Goal: Task Accomplishment & Management: Manage account settings

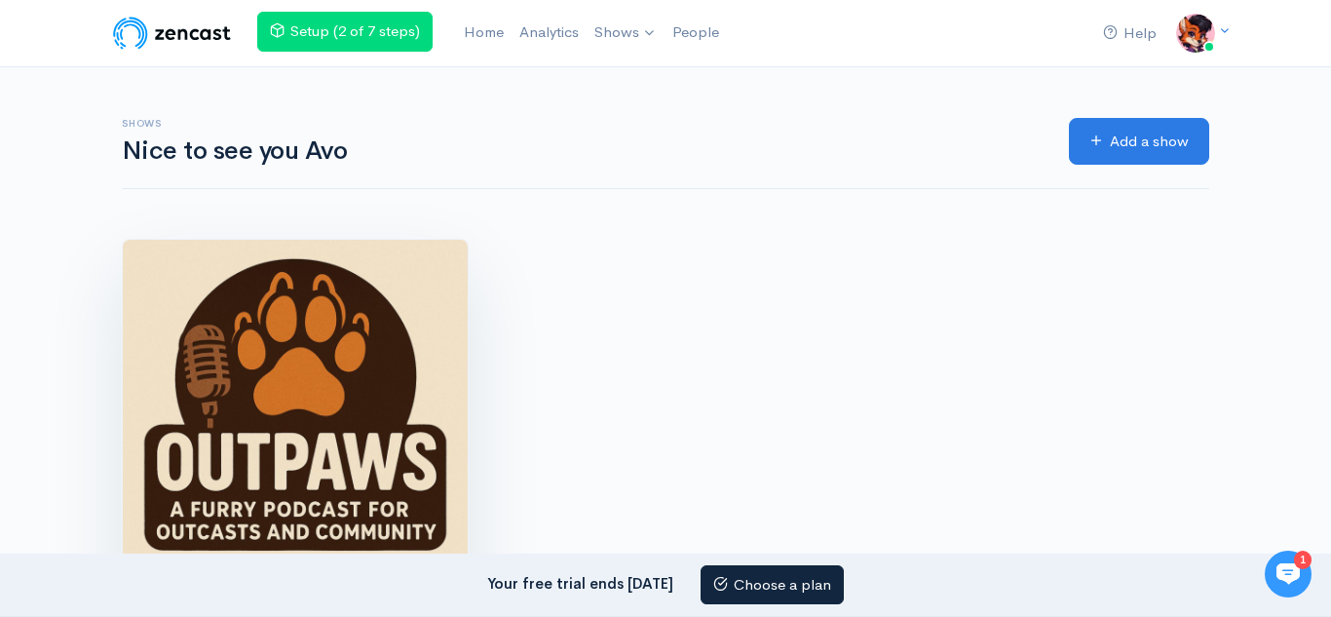
click at [305, 336] on img at bounding box center [295, 412] width 345 height 345
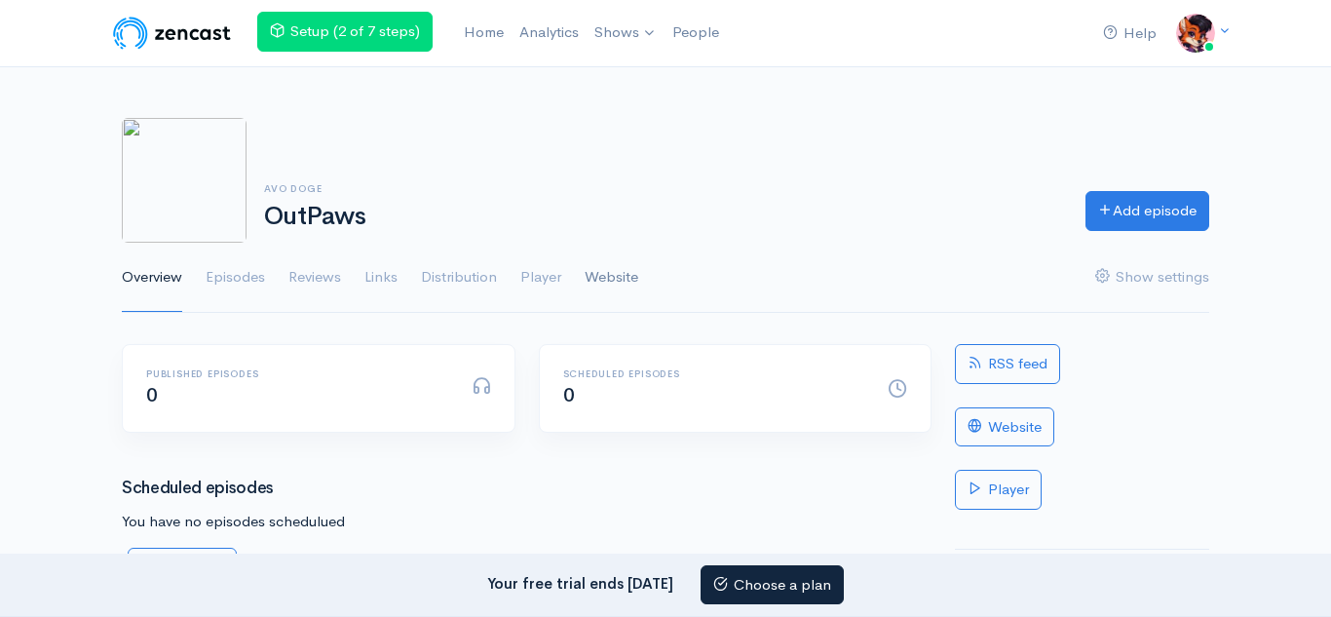
click at [601, 266] on link "Website" at bounding box center [612, 278] width 54 height 70
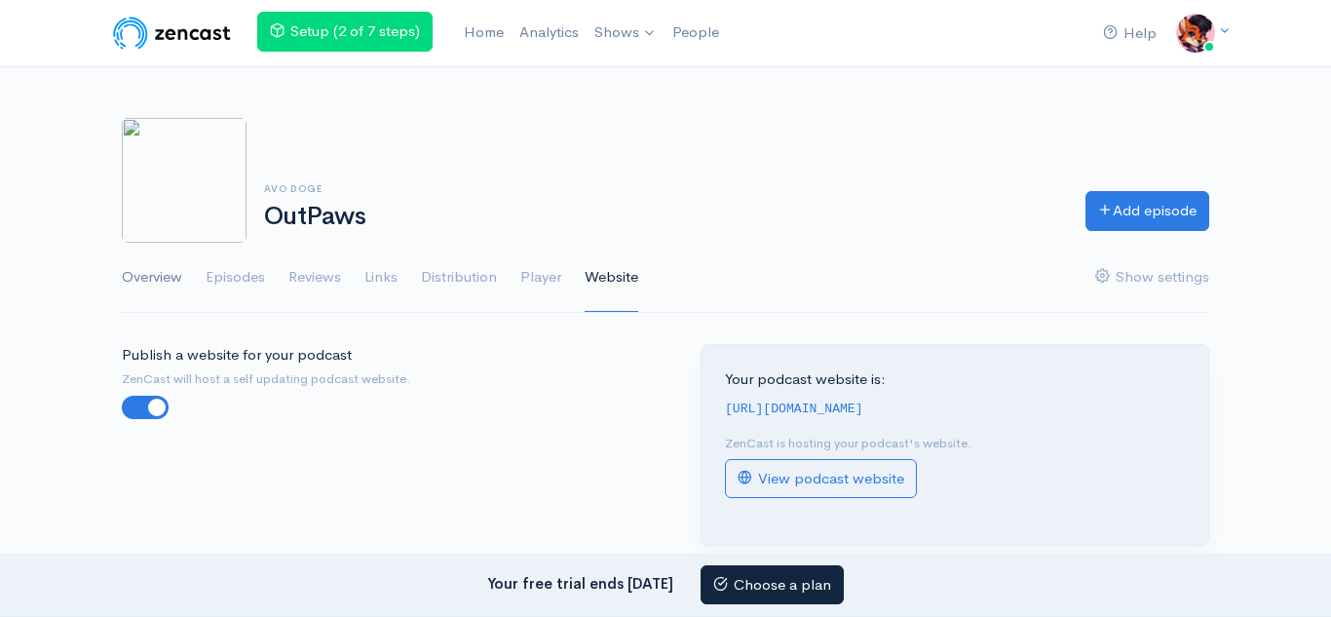
click at [150, 276] on link "Overview" at bounding box center [152, 278] width 60 height 70
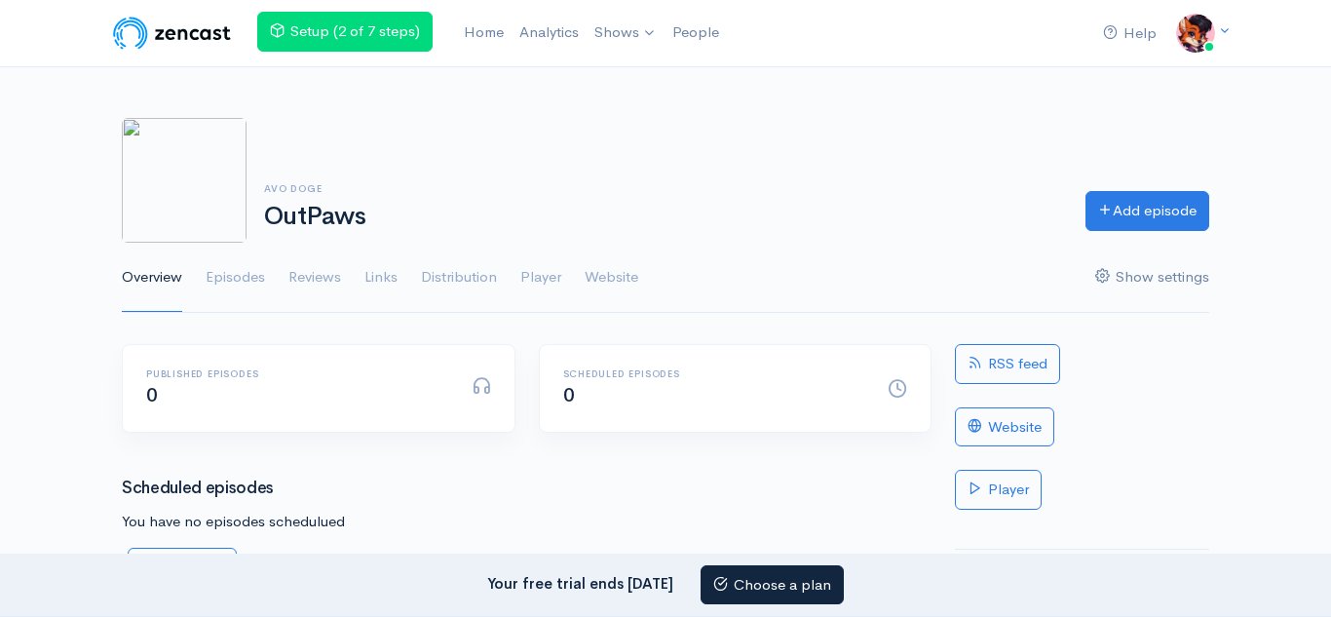
click at [1163, 278] on link "Show settings" at bounding box center [1152, 278] width 114 height 70
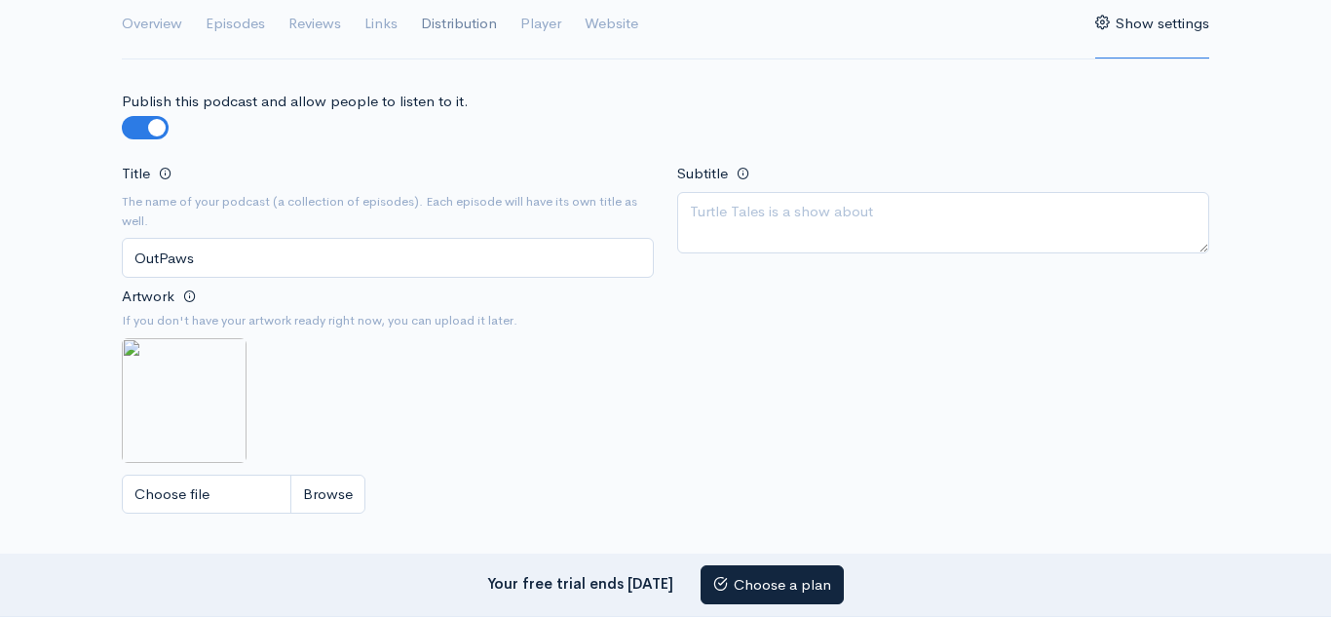
scroll to position [544, 0]
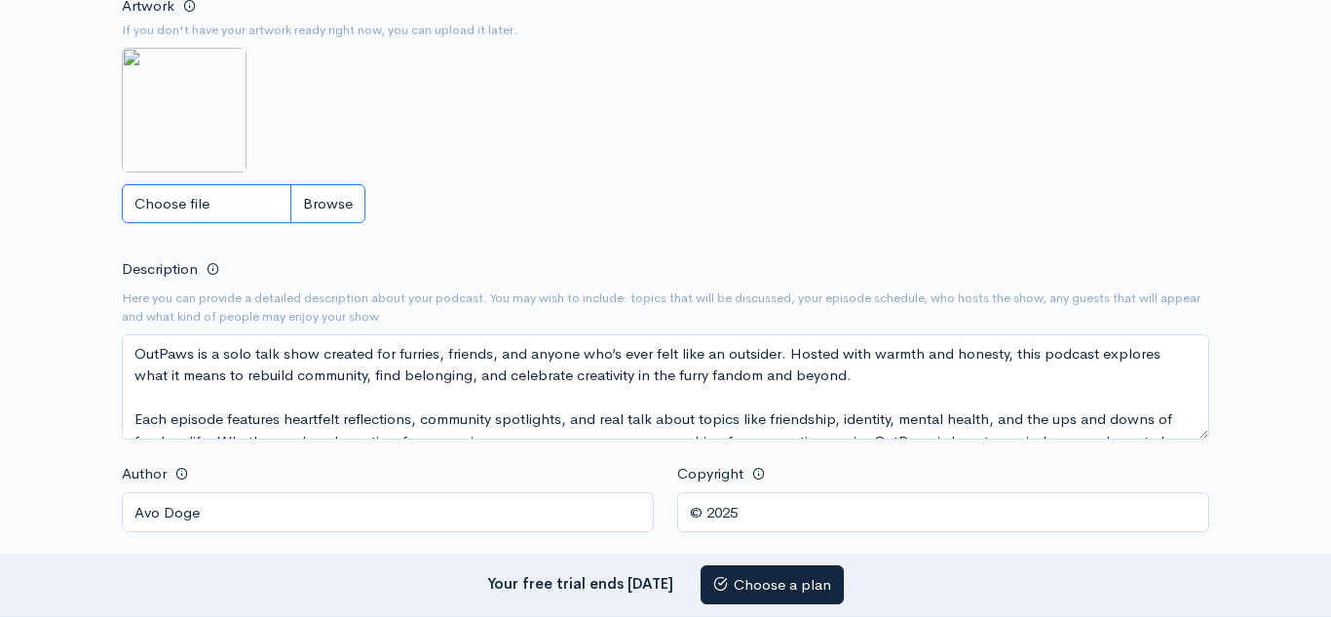
click at [301, 202] on input "Choose file" at bounding box center [244, 204] width 244 height 40
type input "C:\fakepath\Gz22pbBXcAQFQ5Q.jpeg"
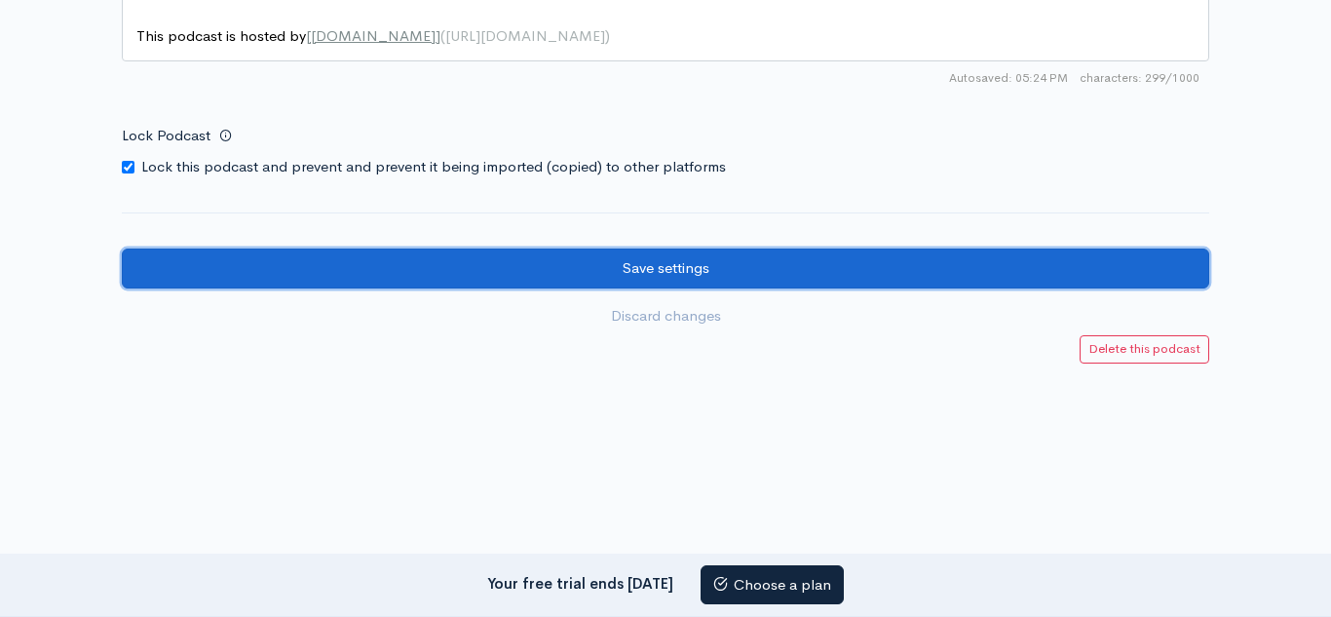
click at [683, 281] on input "Save settings" at bounding box center [665, 268] width 1087 height 40
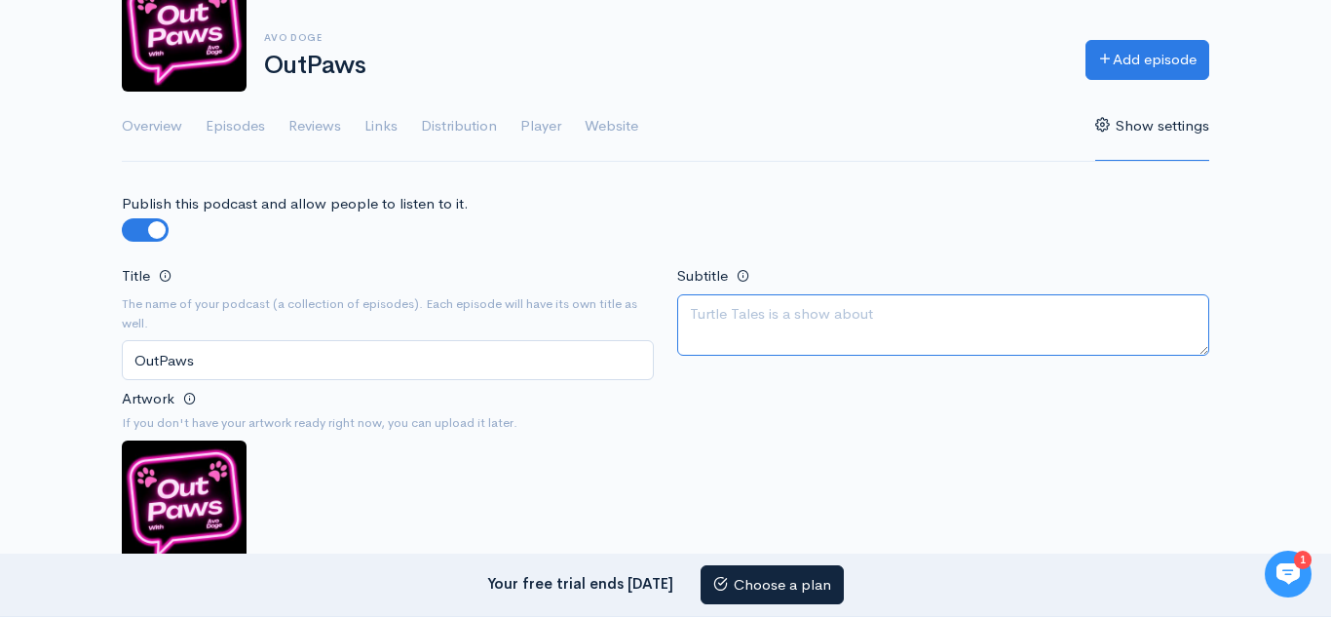
click at [773, 327] on textarea "Subtitle" at bounding box center [943, 324] width 532 height 61
paste textarea ""Bringing the outcasts back together—one paw at a time.""
type textarea ""Bringing the outcasts back together—one paw at a time.""
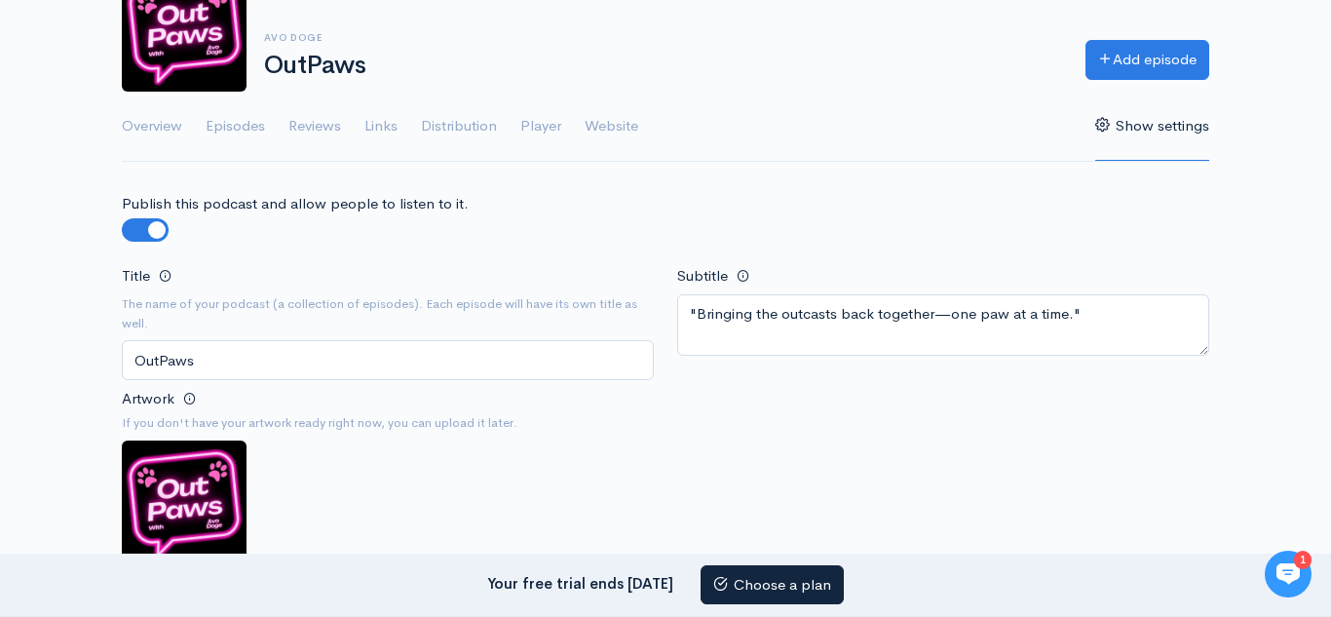
click at [786, 408] on div "Title The name of your podcast (a collection of episodes). Each episode will ha…" at bounding box center [665, 445] width 1111 height 365
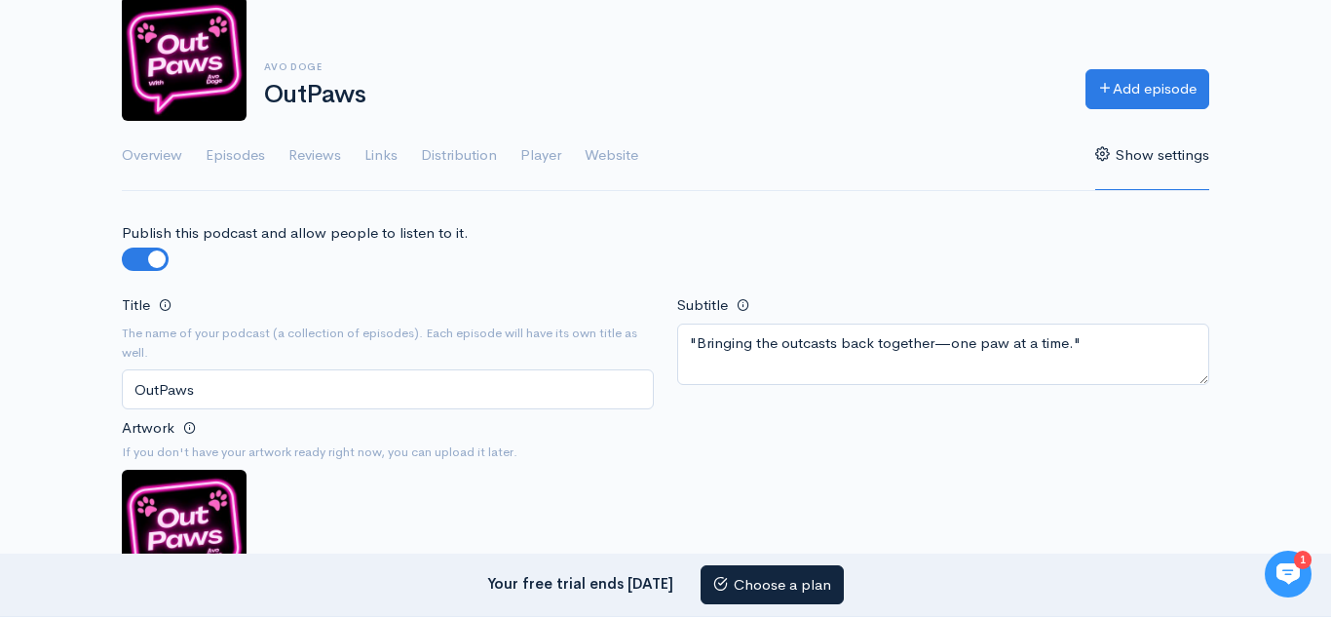
scroll to position [97, 0]
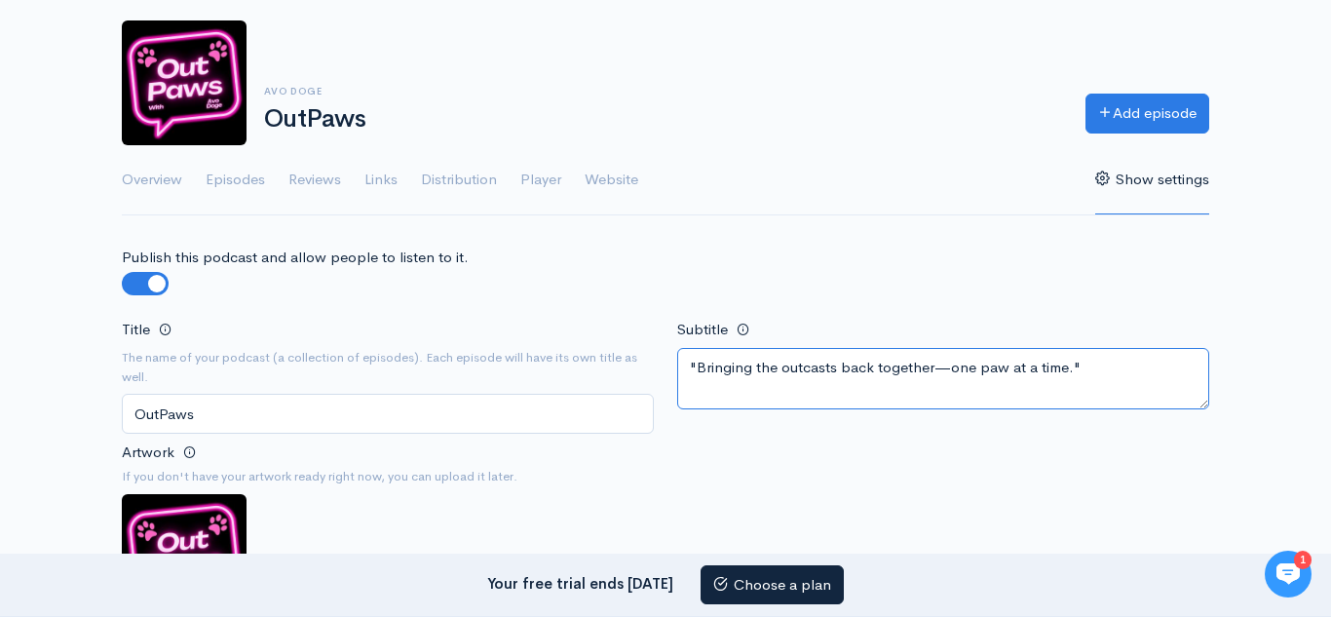
drag, startPoint x: 1065, startPoint y: 381, endPoint x: 588, endPoint y: 358, distance: 477.0
click at [588, 363] on div "Title The name of your podcast (a collection of episodes). Each episode will ha…" at bounding box center [665, 499] width 1111 height 365
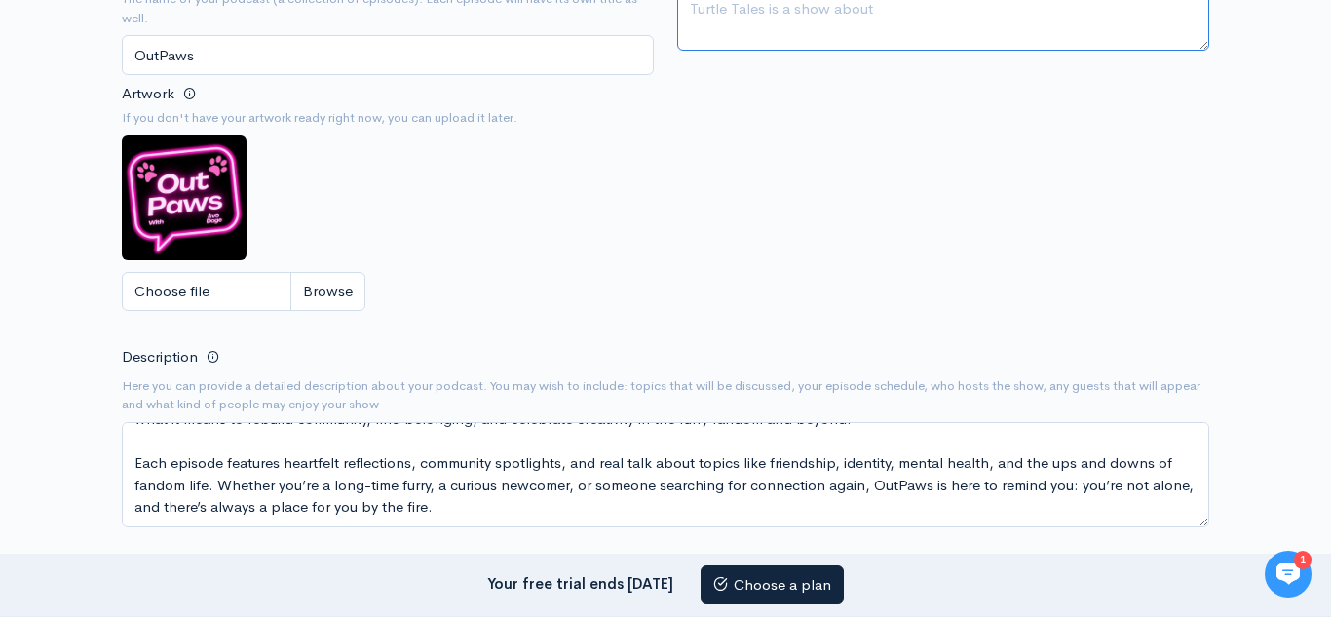
scroll to position [457, 0]
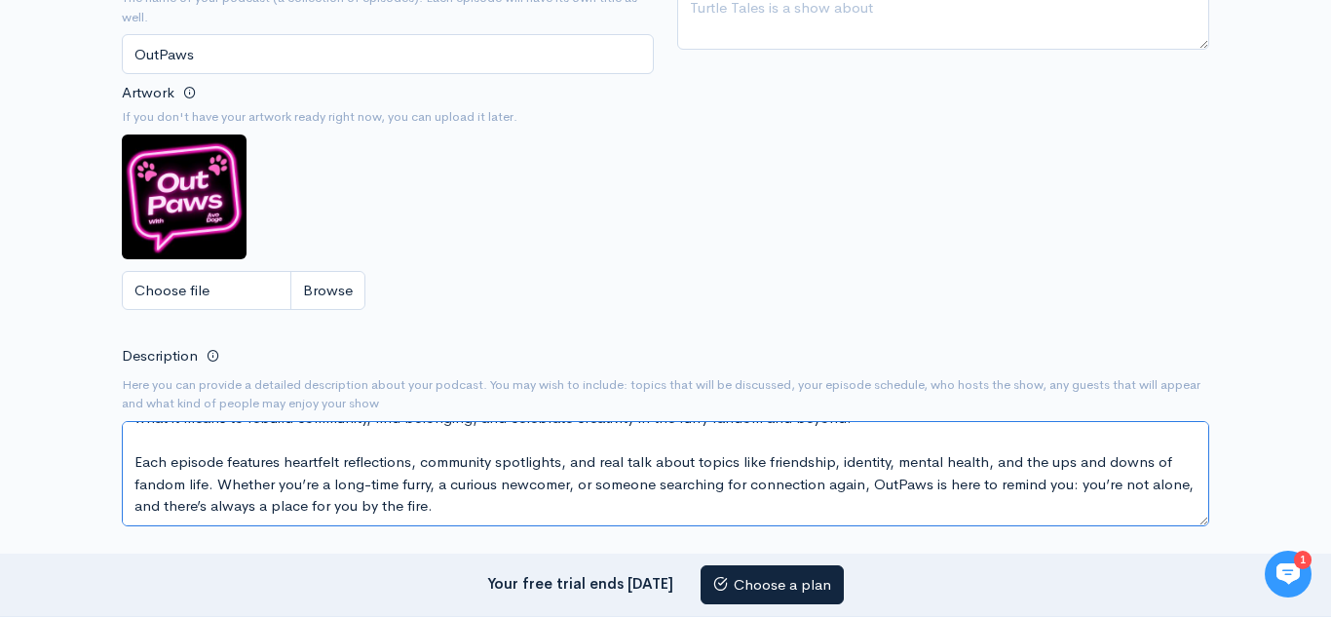
click at [128, 454] on textarea "OutPaws is a solo talk show created for furries, friends, and anyone who’s ever…" at bounding box center [665, 473] width 1087 height 105
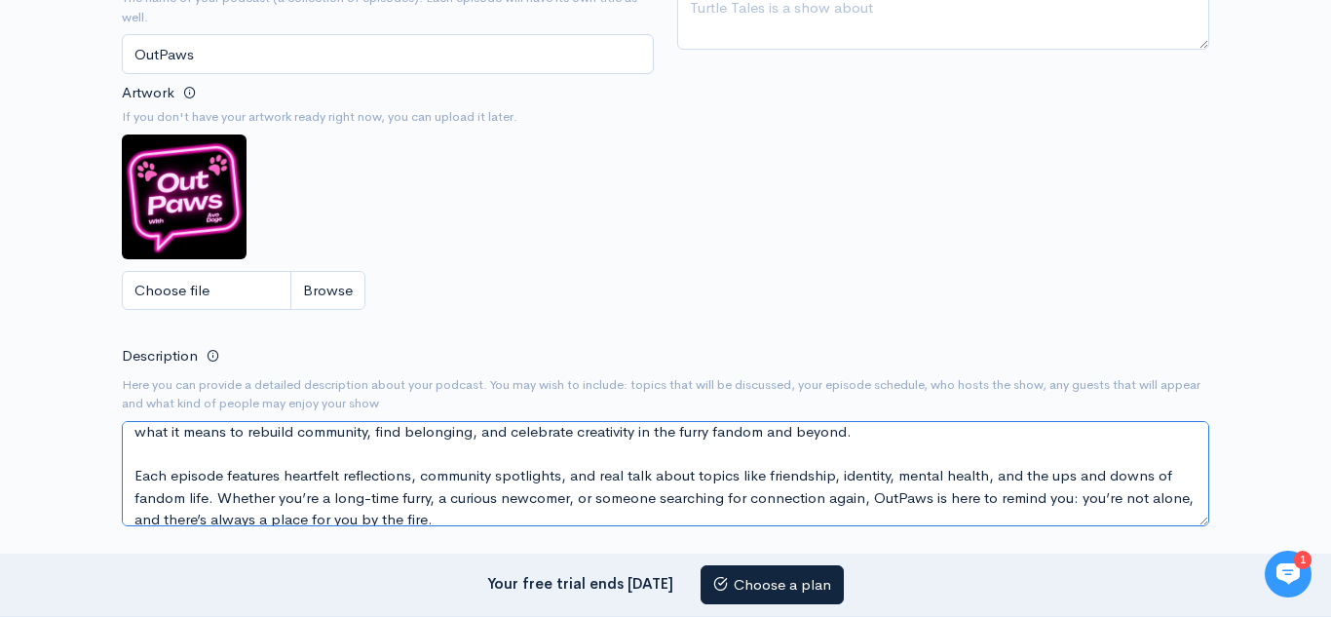
scroll to position [8, 0]
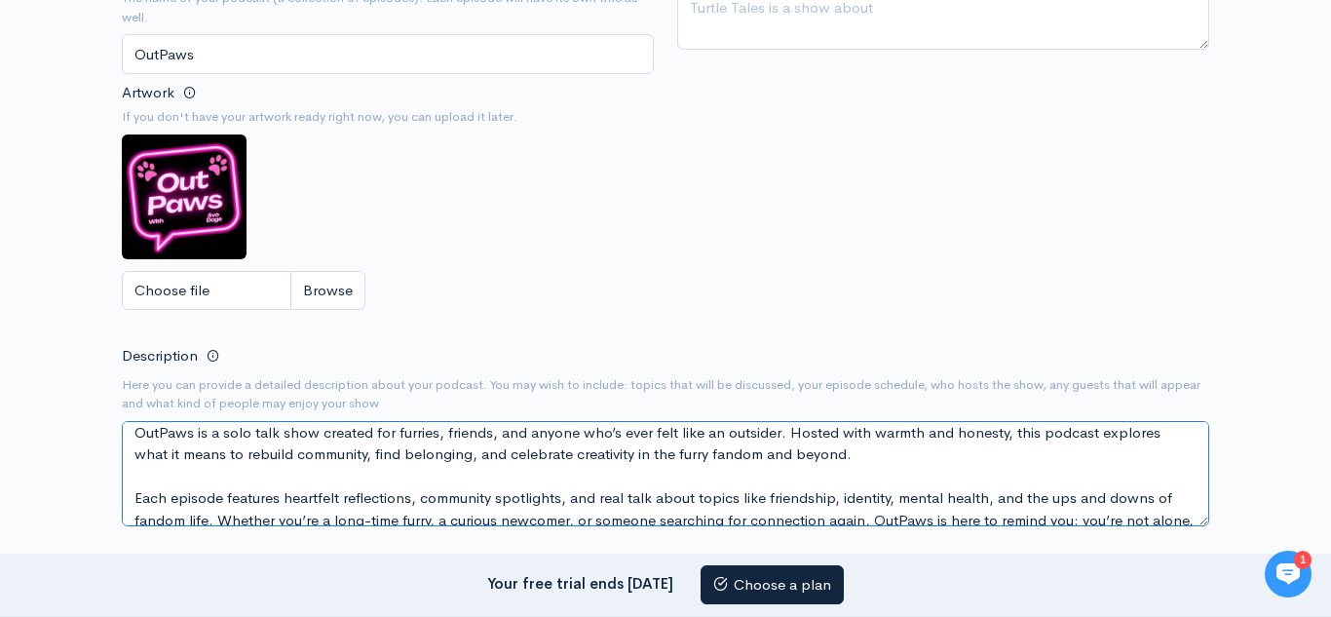
paste textarea ""Bringing the outcasts back together—one paw at a time.""
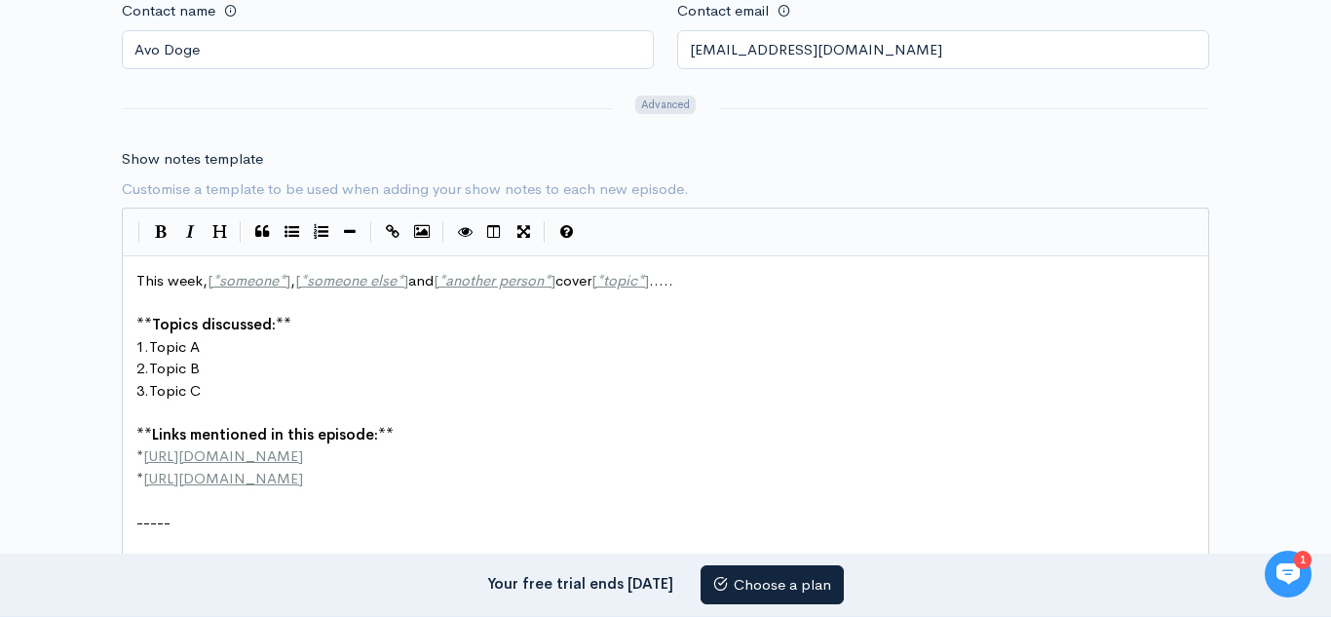
scroll to position [2424, 0]
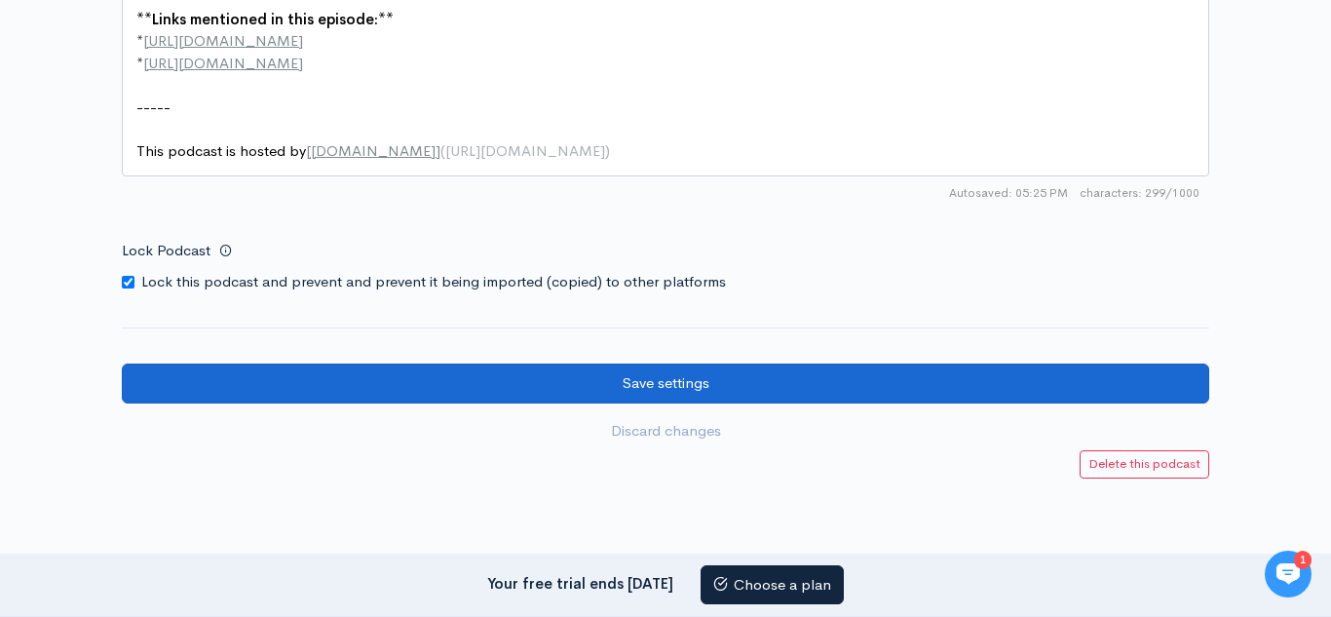
type textarea ""Bringing the outcasts back together—one paw at a time." OutPaws is a solo talk…"
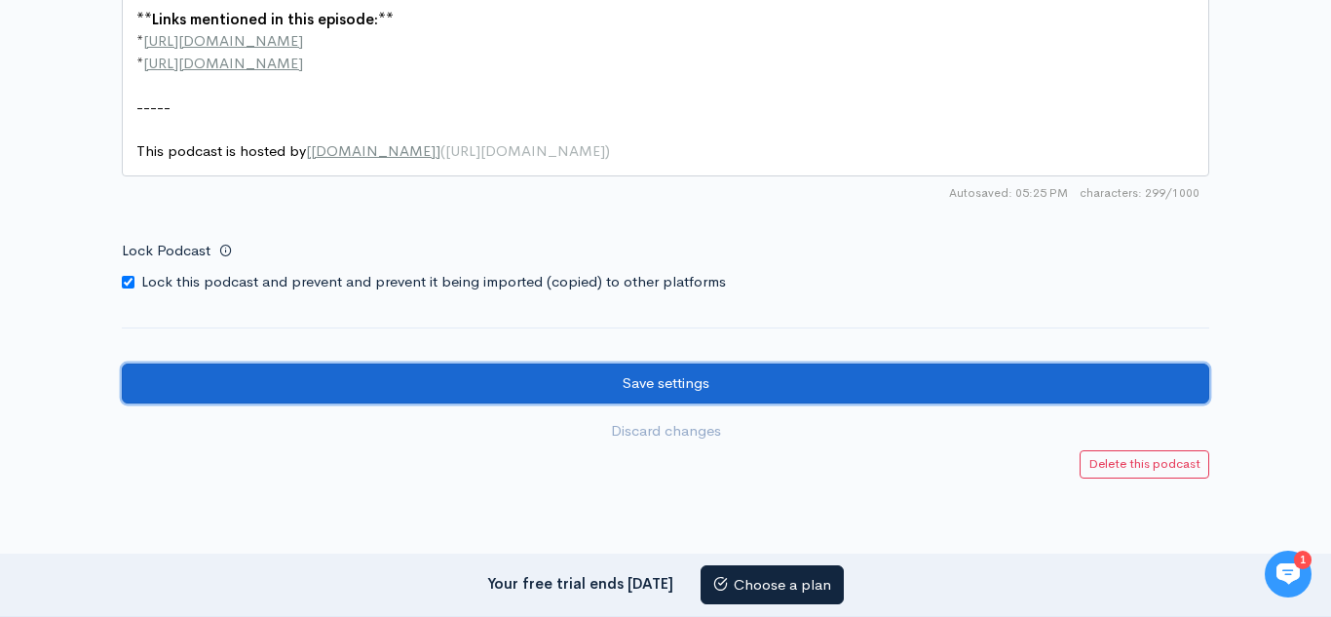
click at [673, 390] on input "Save settings" at bounding box center [665, 383] width 1087 height 40
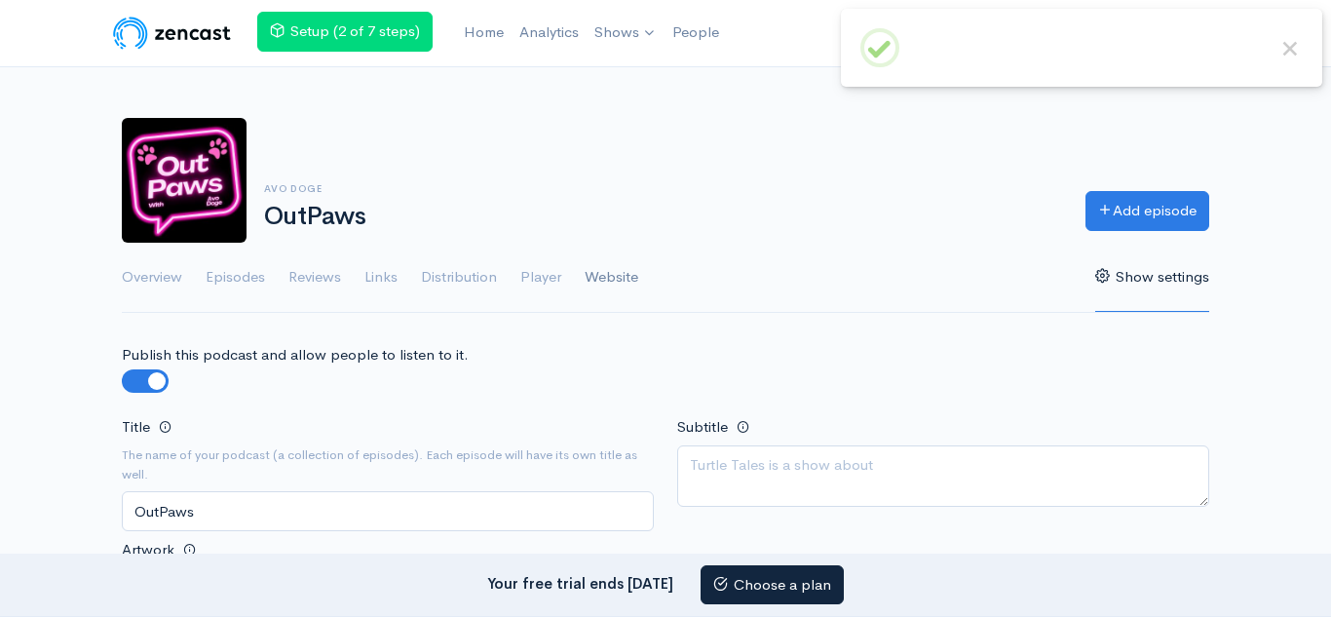
click at [626, 280] on link "Website" at bounding box center [612, 278] width 54 height 70
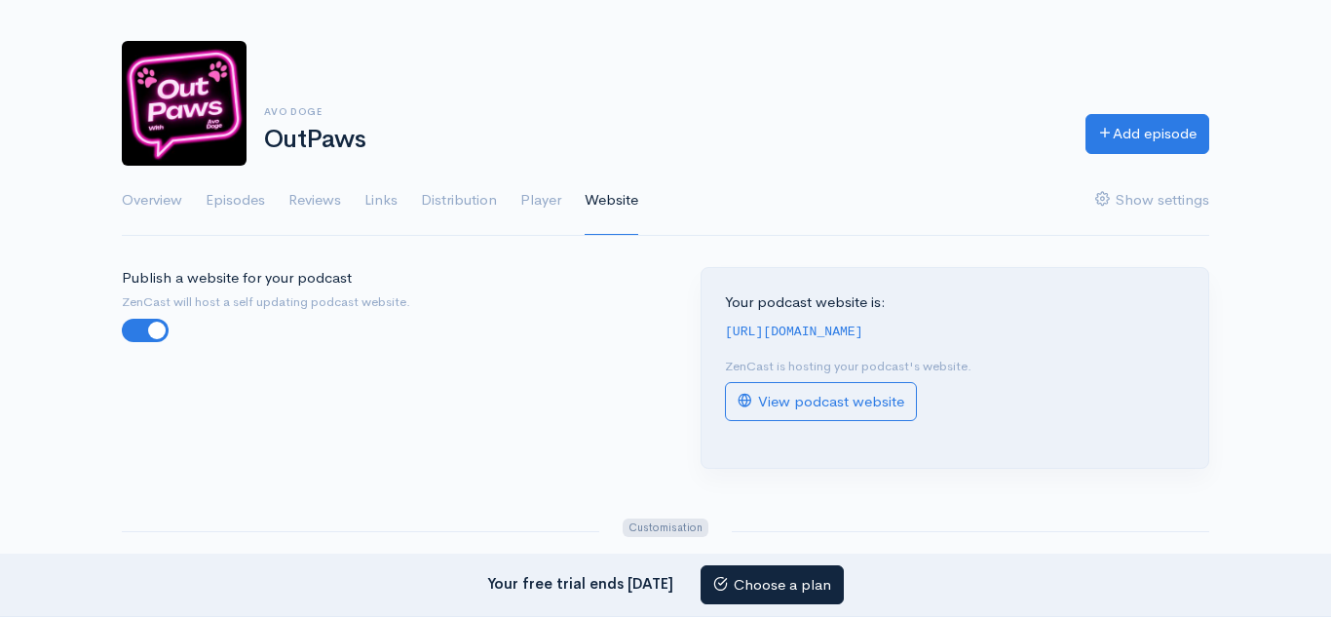
scroll to position [197, 0]
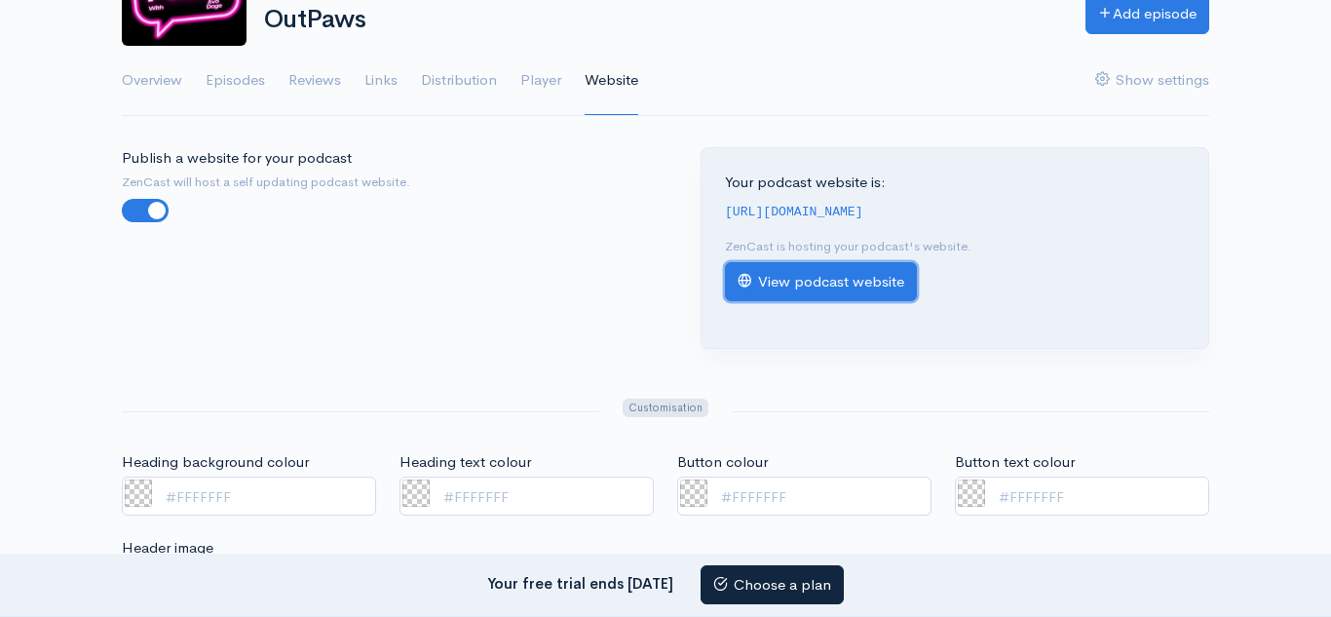
click at [786, 275] on link "View podcast website" at bounding box center [821, 282] width 192 height 40
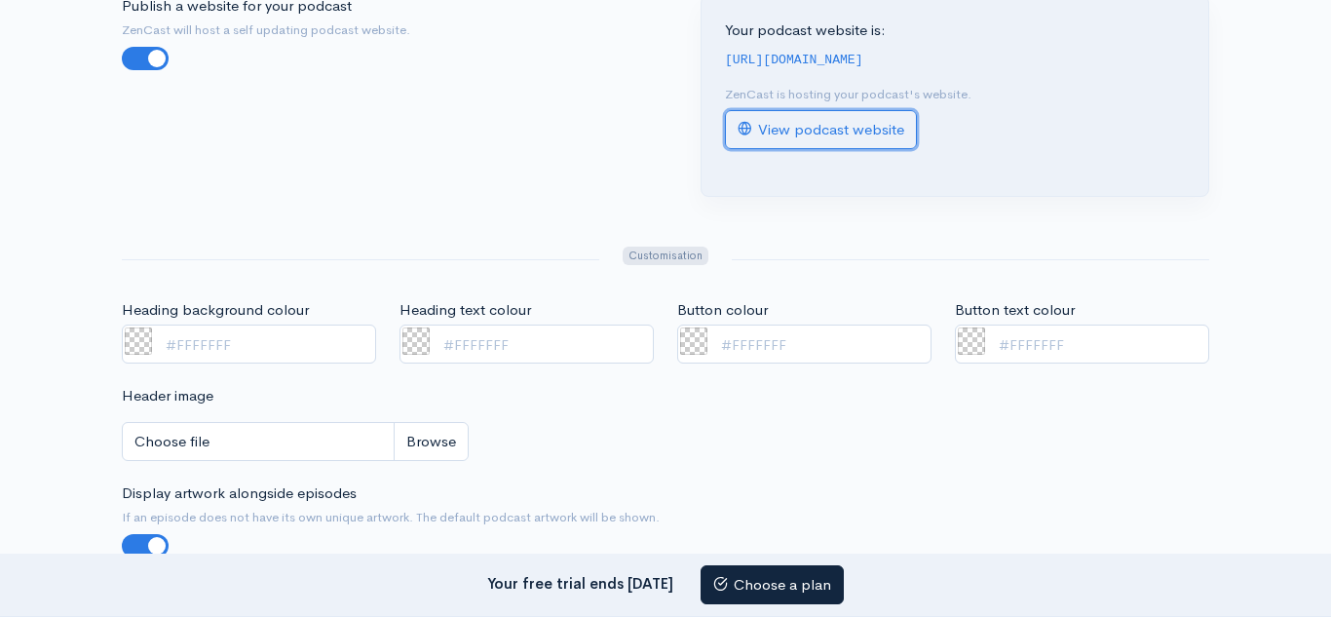
scroll to position [353, 0]
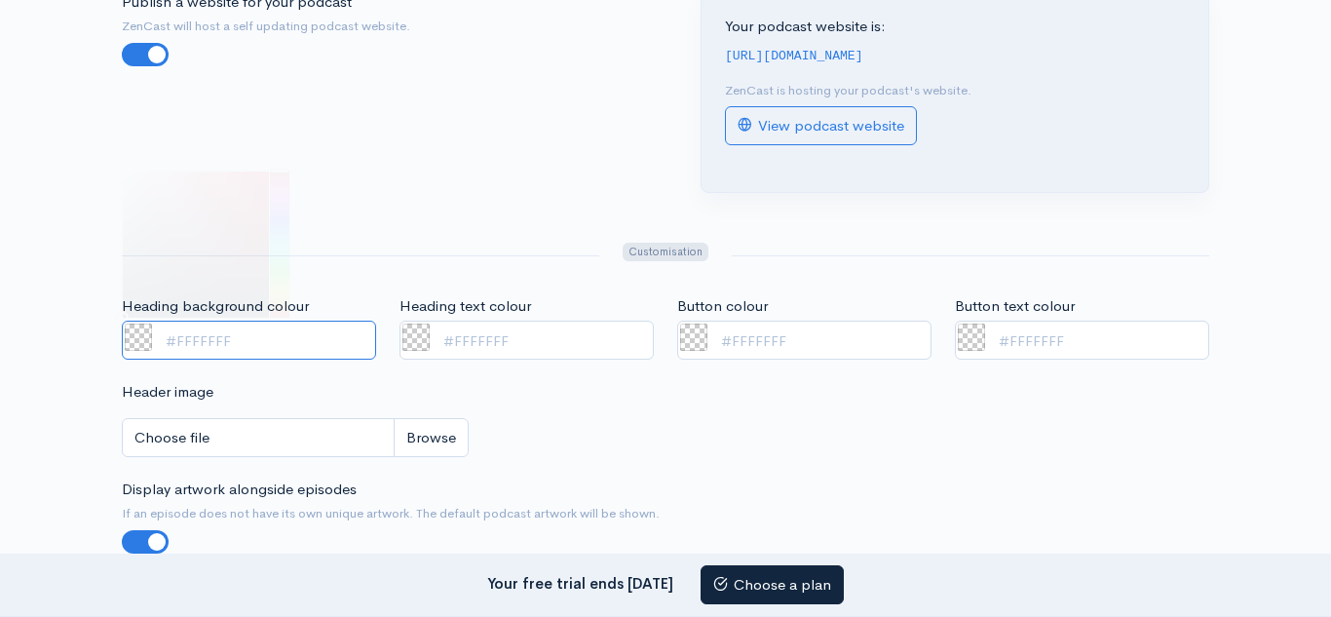
click at [244, 344] on input "Heading background colour" at bounding box center [249, 341] width 254 height 40
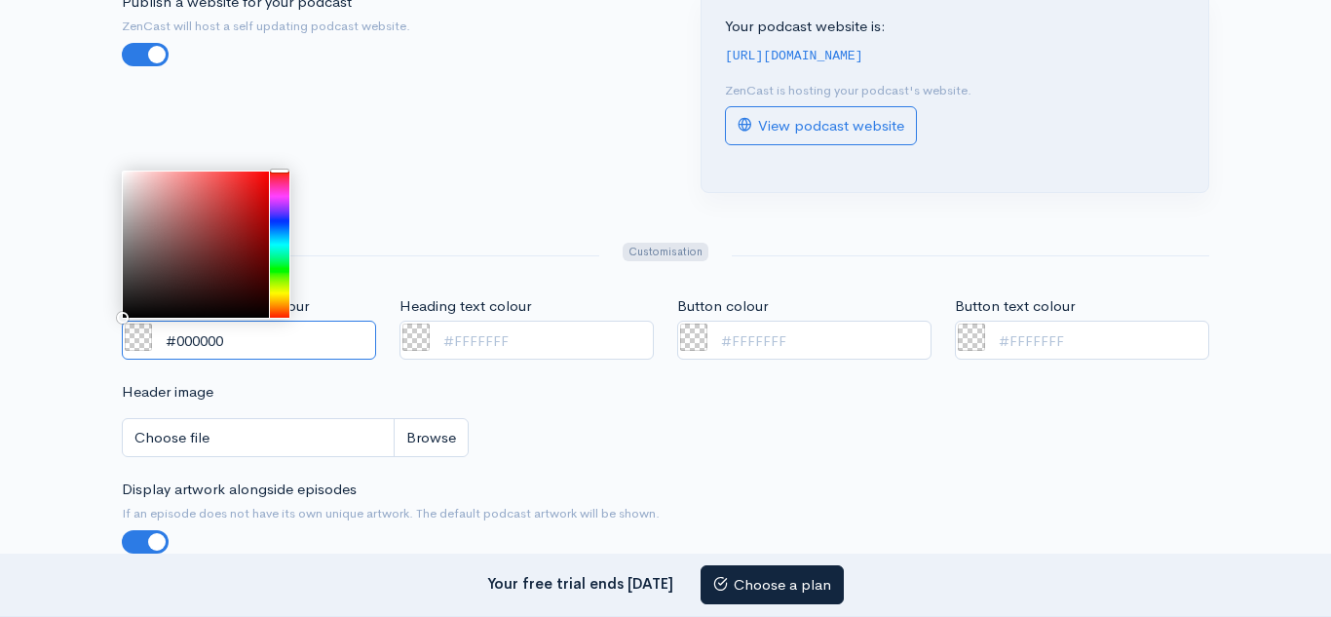
click at [279, 195] on div at bounding box center [279, 244] width 19 height 146
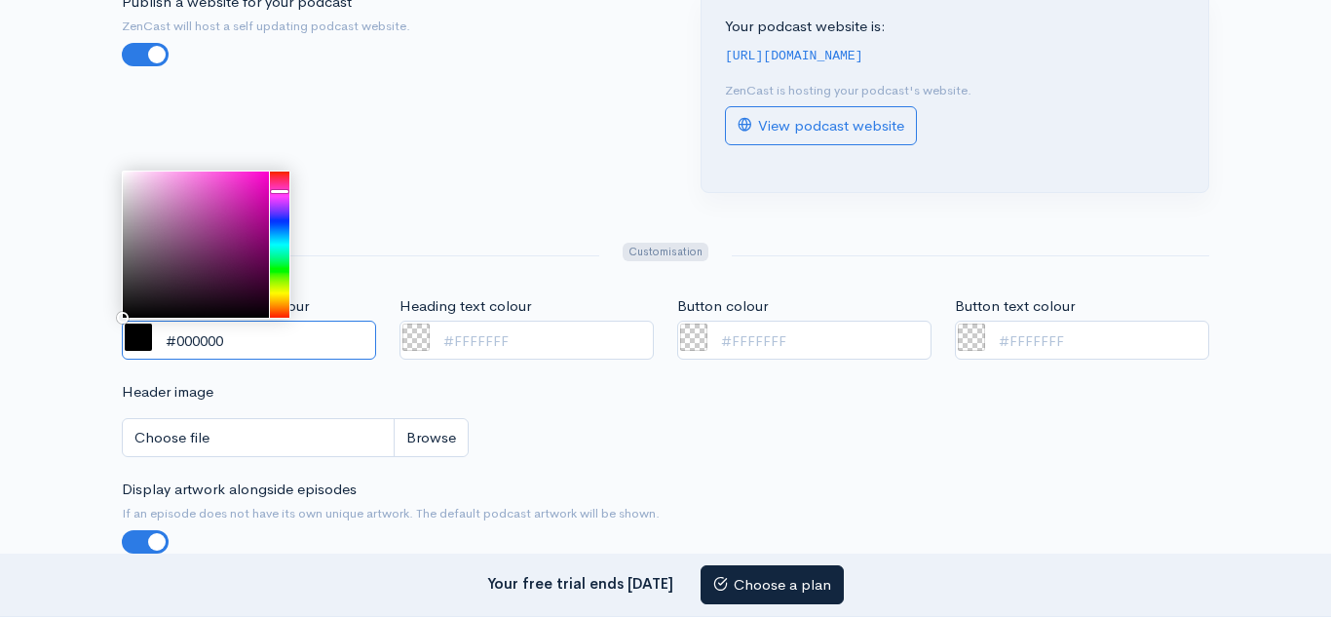
click at [285, 192] on div at bounding box center [280, 191] width 18 height 3
click at [266, 176] on div at bounding box center [196, 244] width 146 height 146
drag, startPoint x: 265, startPoint y: 176, endPoint x: 287, endPoint y: 144, distance: 39.2
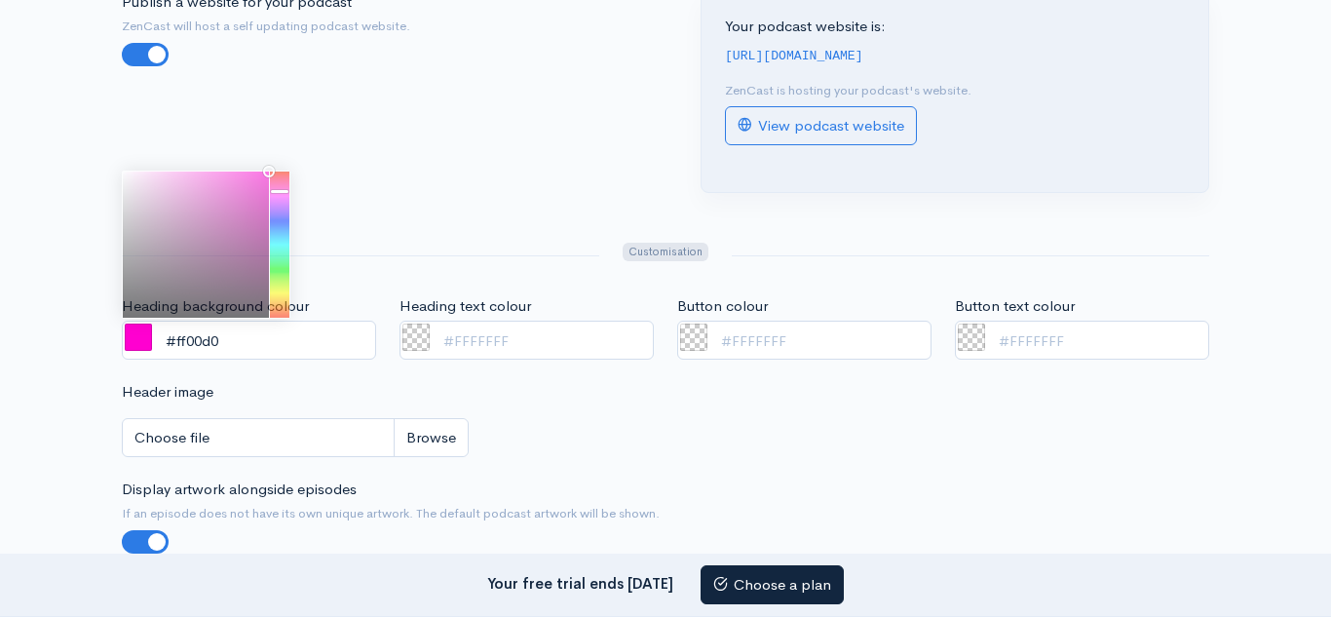
click at [381, 198] on div "Publish a website for your podcast ZenCast will host a self updating podcast we…" at bounding box center [387, 103] width 555 height 225
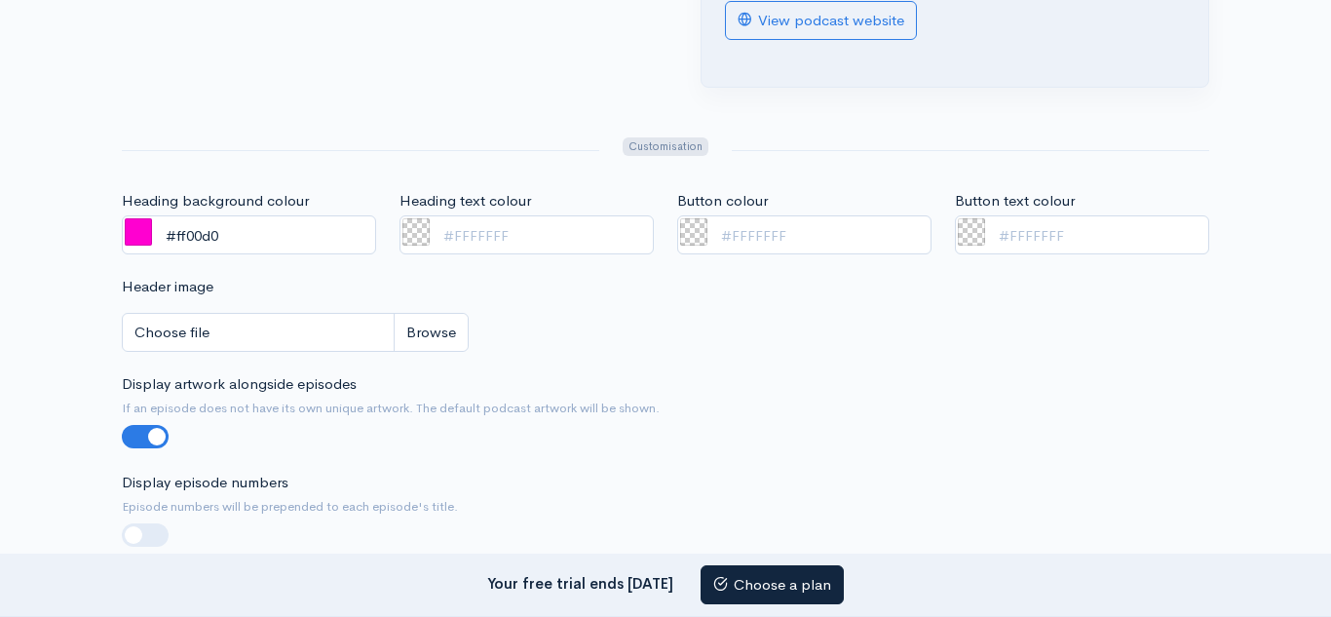
scroll to position [459, 0]
click at [426, 228] on span at bounding box center [415, 230] width 27 height 27
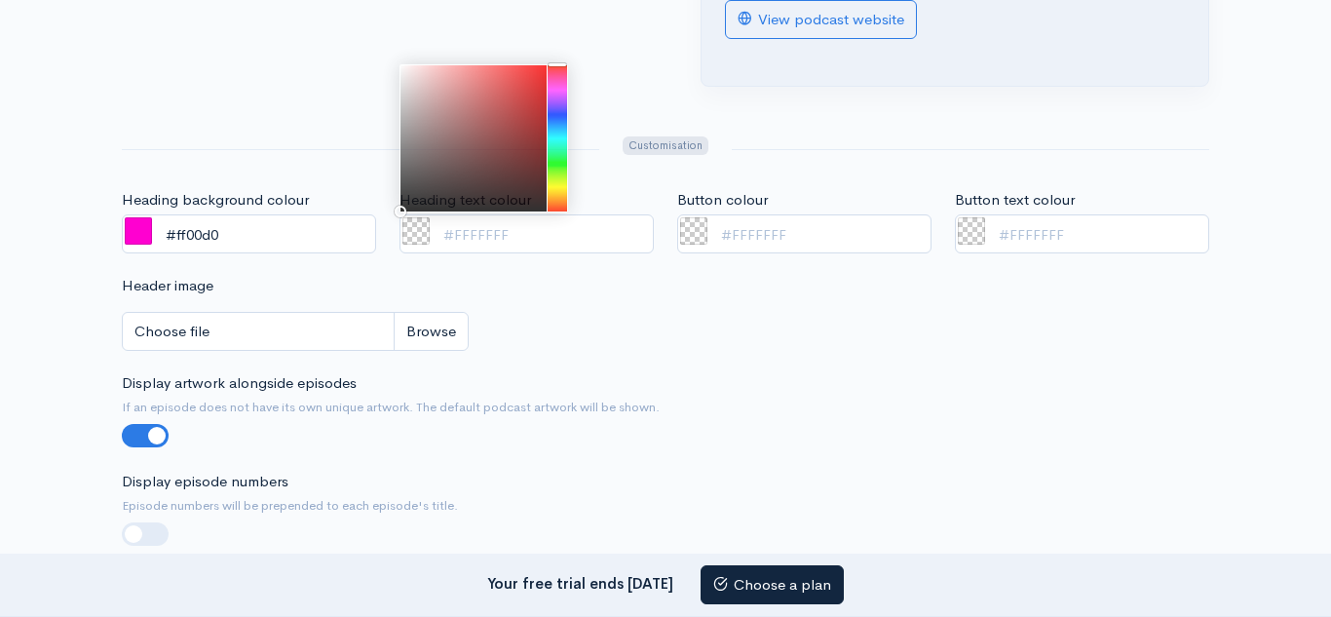
click at [694, 294] on div "Header image Choose file 0" at bounding box center [665, 323] width 1111 height 97
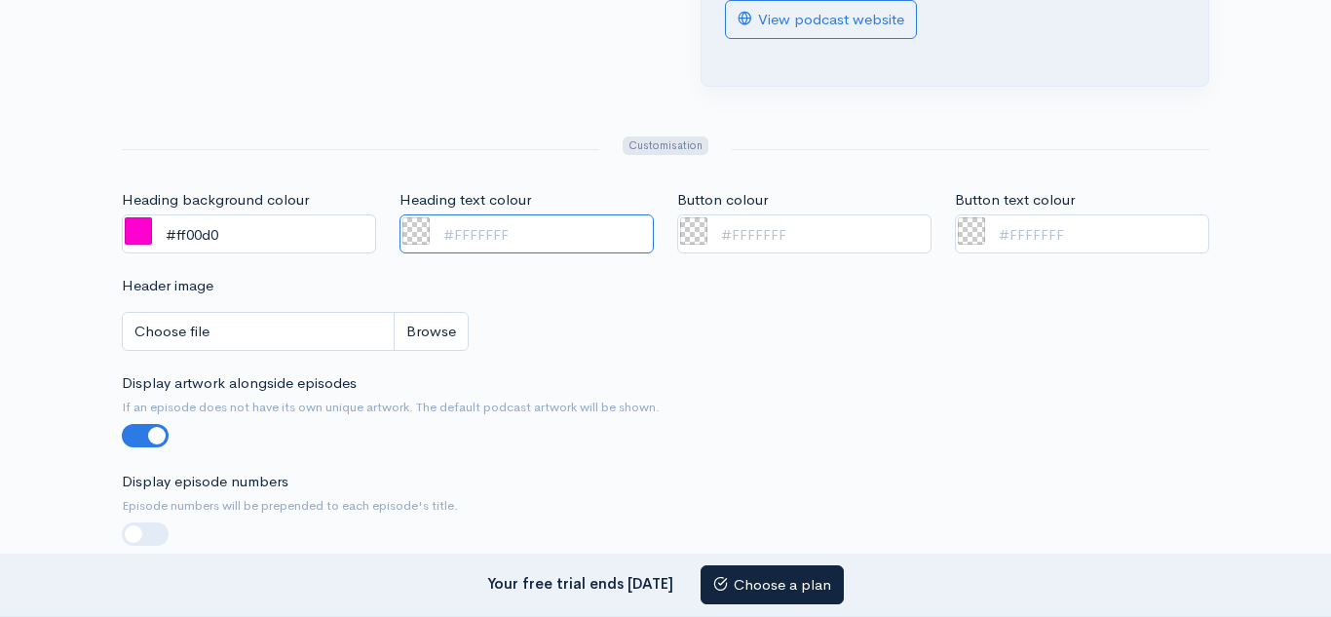
click at [432, 235] on input "Heading text colour" at bounding box center [526, 234] width 254 height 40
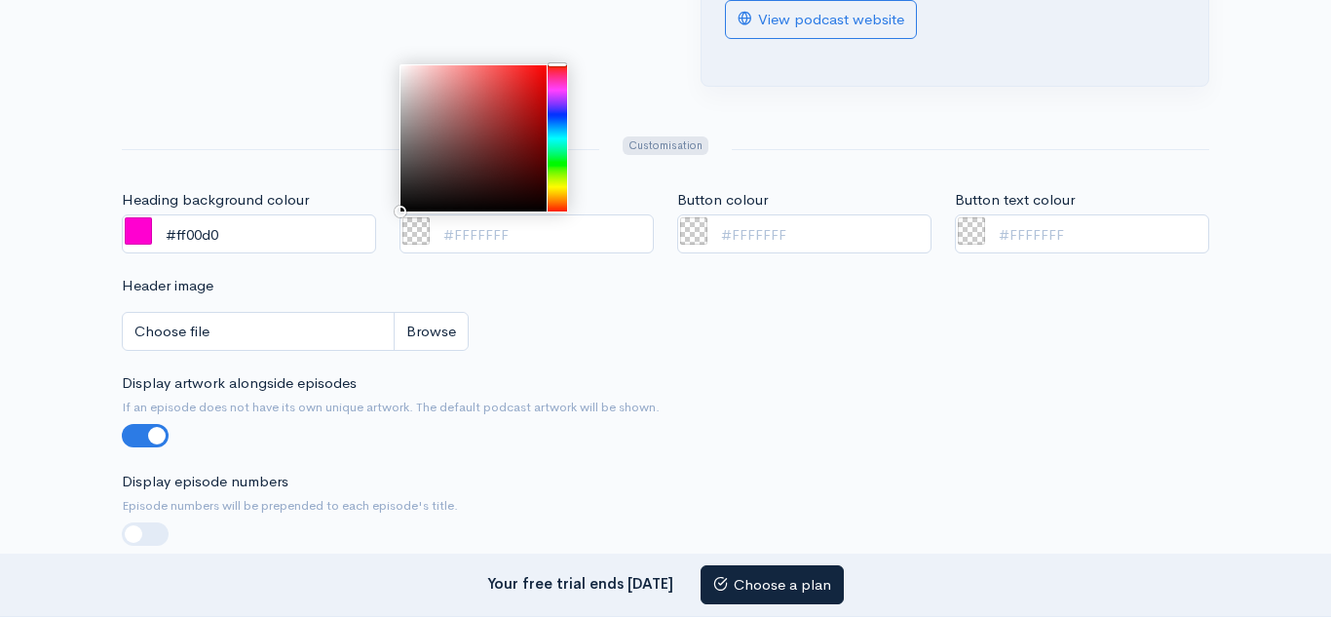
click at [540, 300] on div "Header image Choose file 0" at bounding box center [665, 323] width 1111 height 97
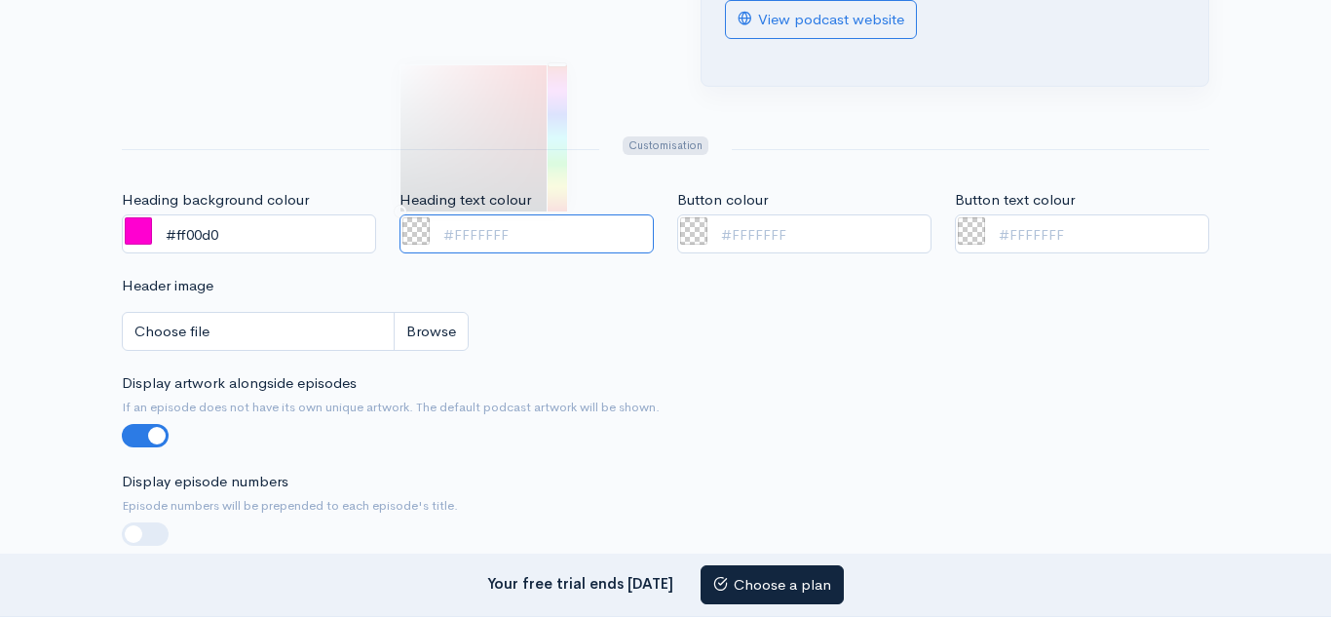
click at [431, 238] on input "Heading text colour" at bounding box center [526, 234] width 254 height 40
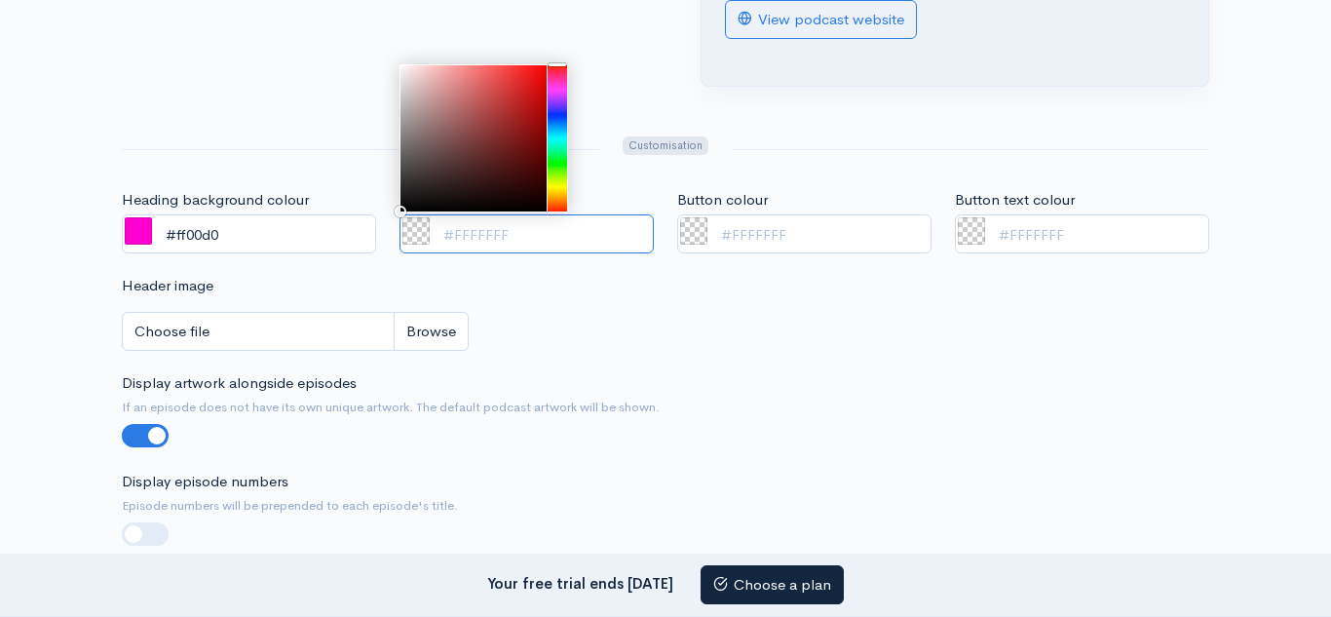
click at [140, 229] on span at bounding box center [138, 230] width 27 height 27
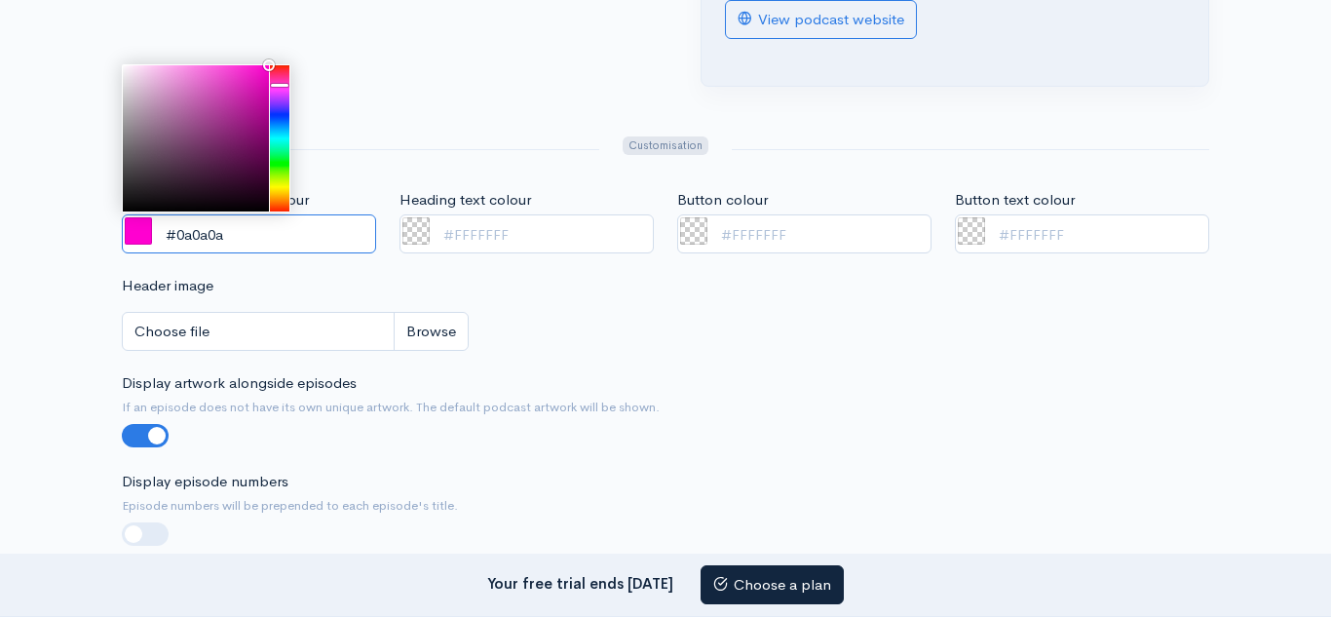
click at [130, 207] on div at bounding box center [196, 138] width 146 height 146
type input "#000000"
drag, startPoint x: 130, startPoint y: 207, endPoint x: 95, endPoint y: 229, distance: 41.6
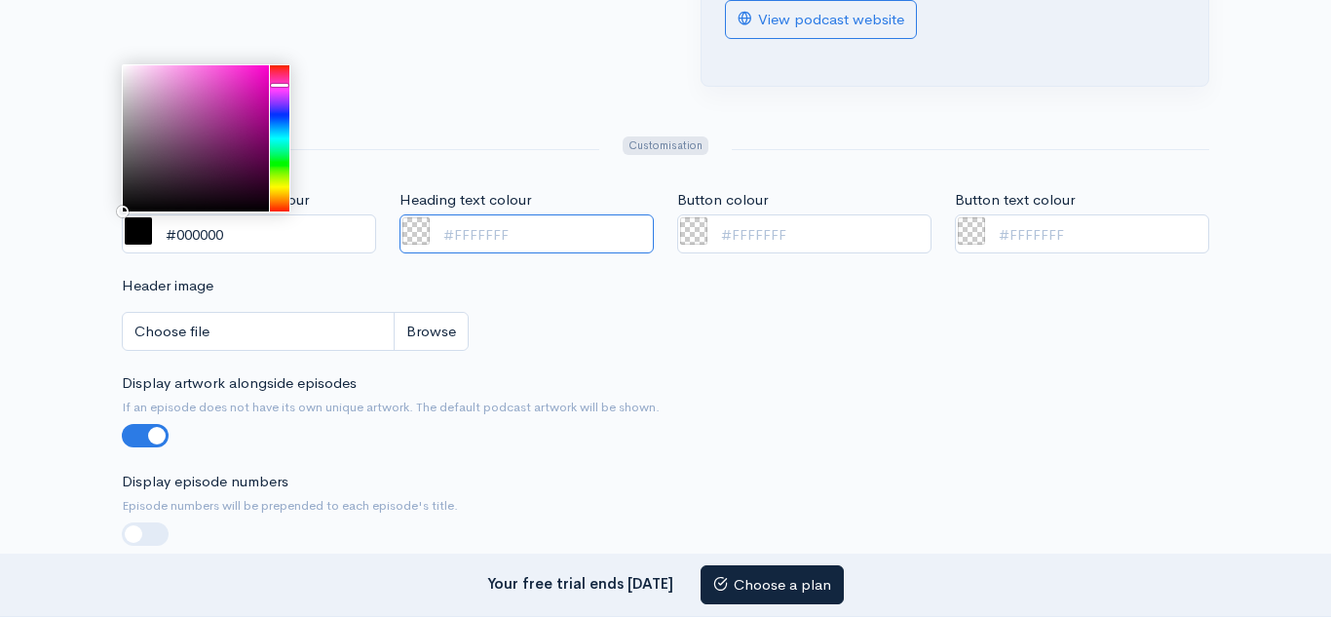
click at [472, 234] on input "Heading text colour" at bounding box center [526, 234] width 254 height 40
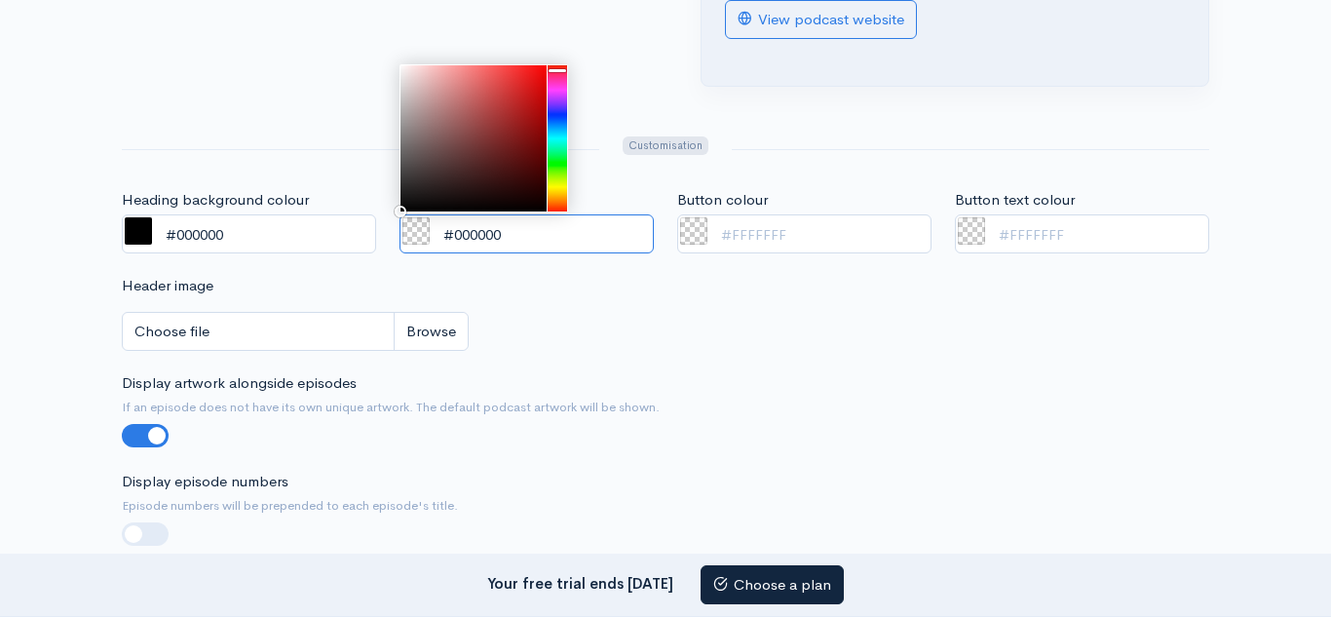
click at [557, 86] on div at bounding box center [557, 138] width 19 height 146
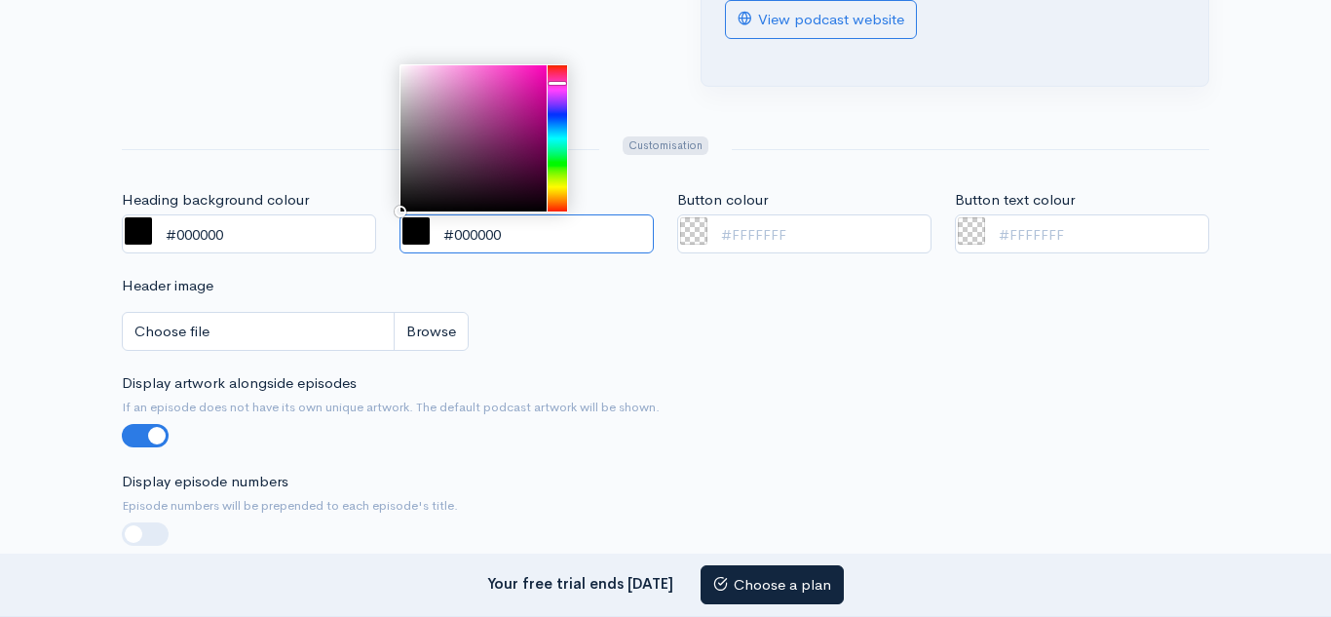
click at [556, 84] on div at bounding box center [557, 138] width 19 height 146
click at [541, 67] on div at bounding box center [473, 138] width 146 height 146
type input "#ff00bb"
drag, startPoint x: 541, startPoint y: 67, endPoint x: 554, endPoint y: 57, distance: 16.8
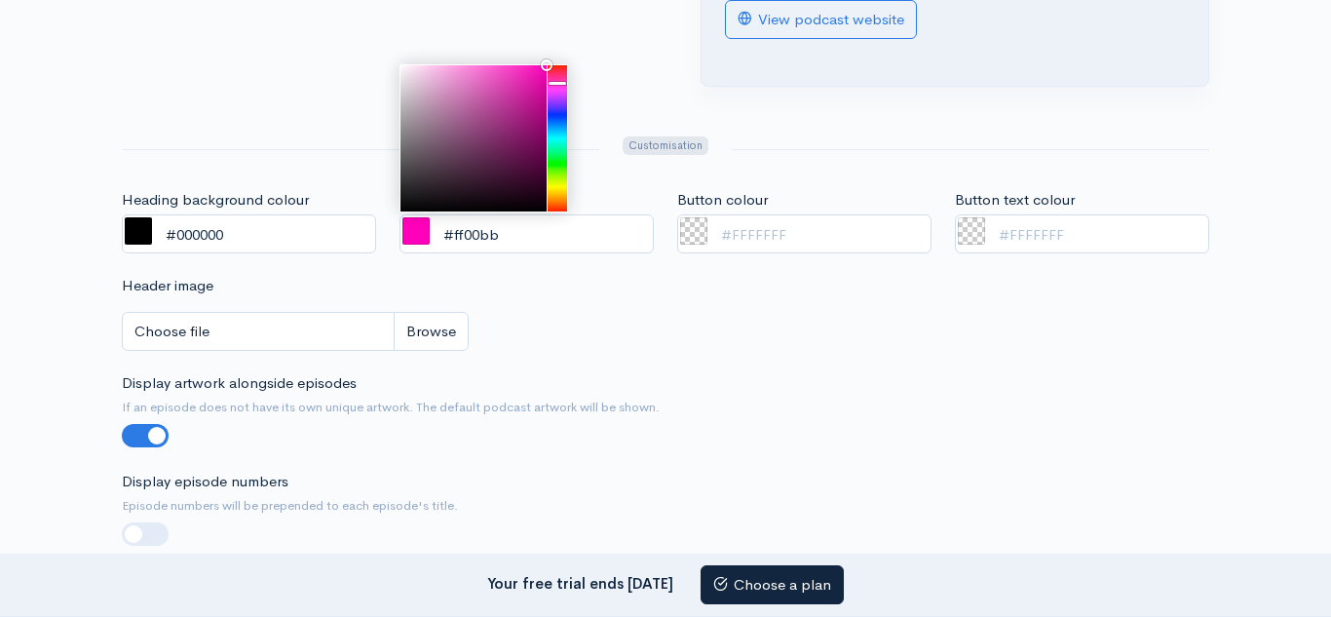
click at [764, 160] on div at bounding box center [970, 149] width 501 height 32
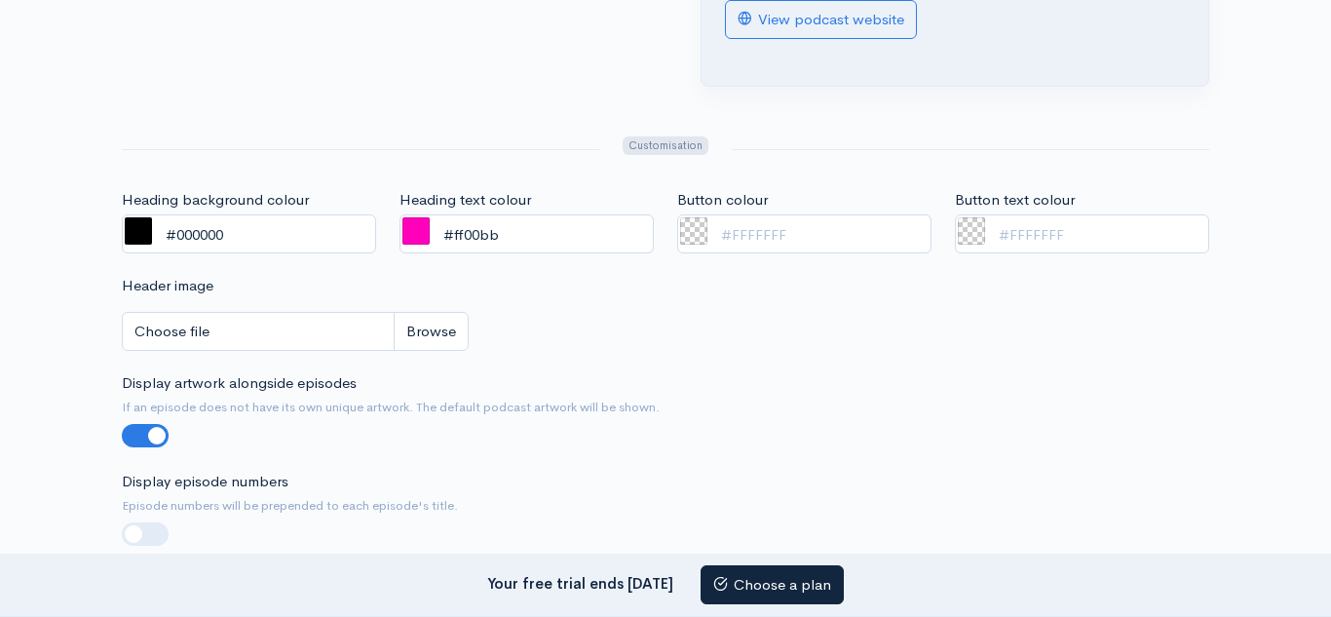
click at [699, 226] on span at bounding box center [693, 230] width 27 height 27
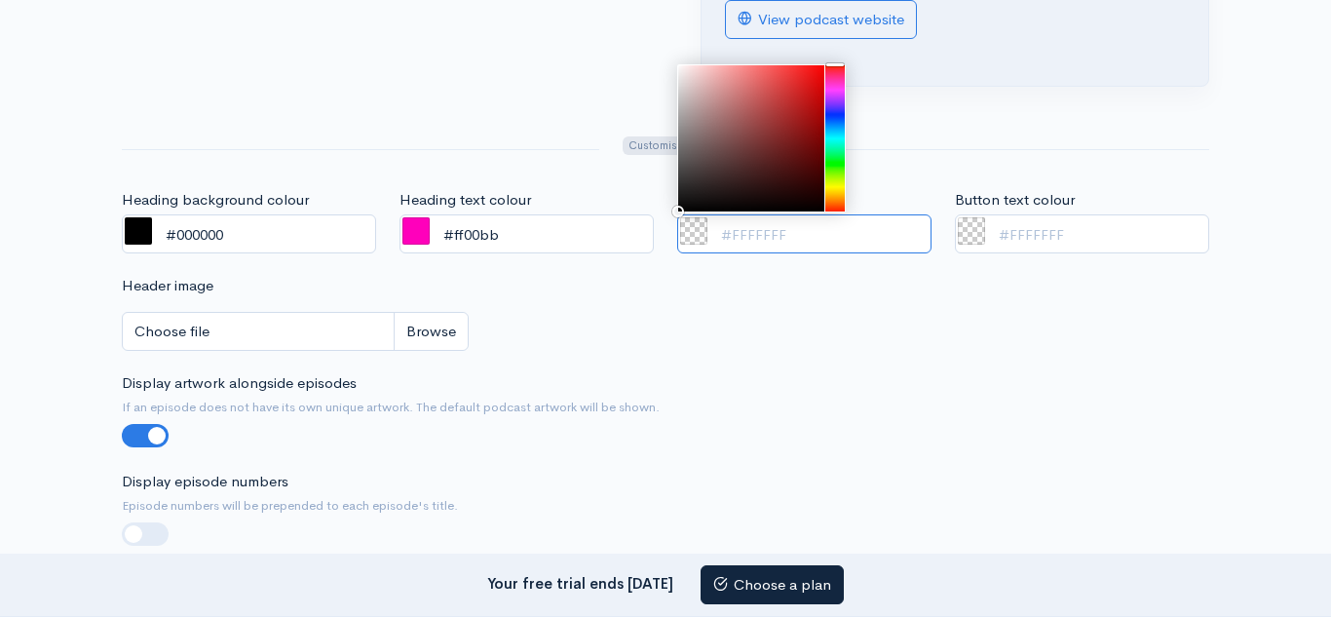
click at [837, 87] on div at bounding box center [834, 138] width 19 height 146
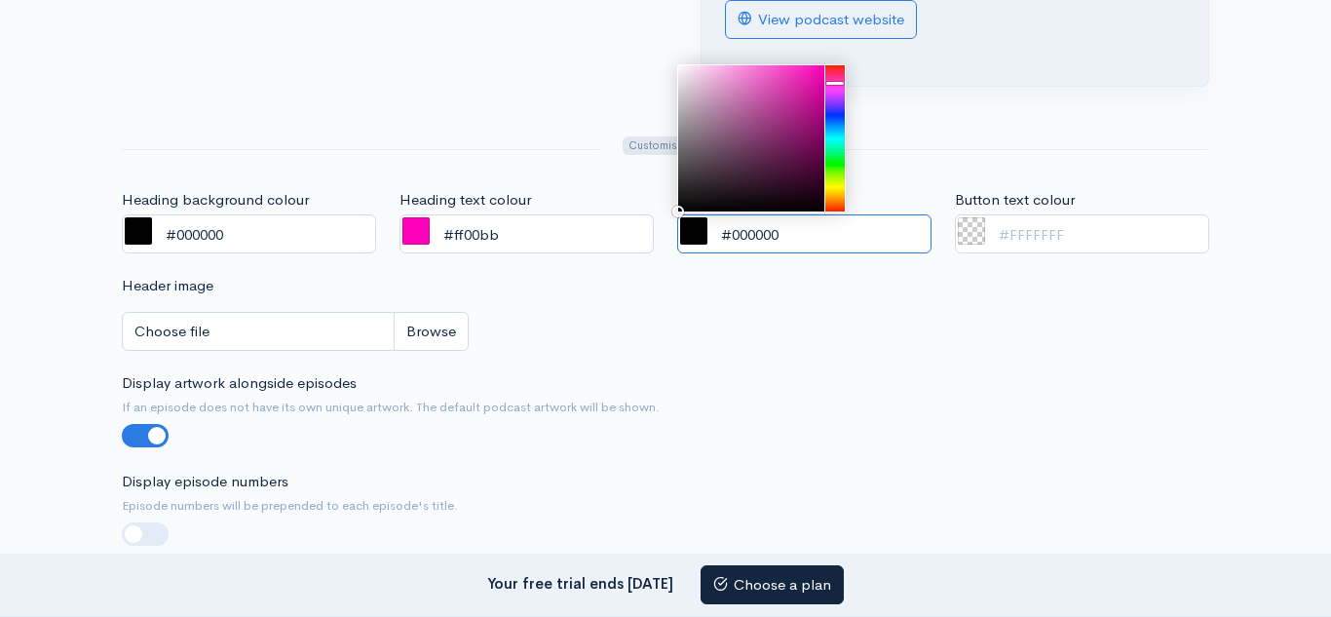
click at [837, 84] on div at bounding box center [835, 83] width 18 height 3
click at [818, 70] on div at bounding box center [751, 138] width 146 height 146
drag, startPoint x: 818, startPoint y: 70, endPoint x: 837, endPoint y: 41, distance: 34.6
click at [1035, 283] on div "Header image Choose file 0" at bounding box center [665, 323] width 1111 height 97
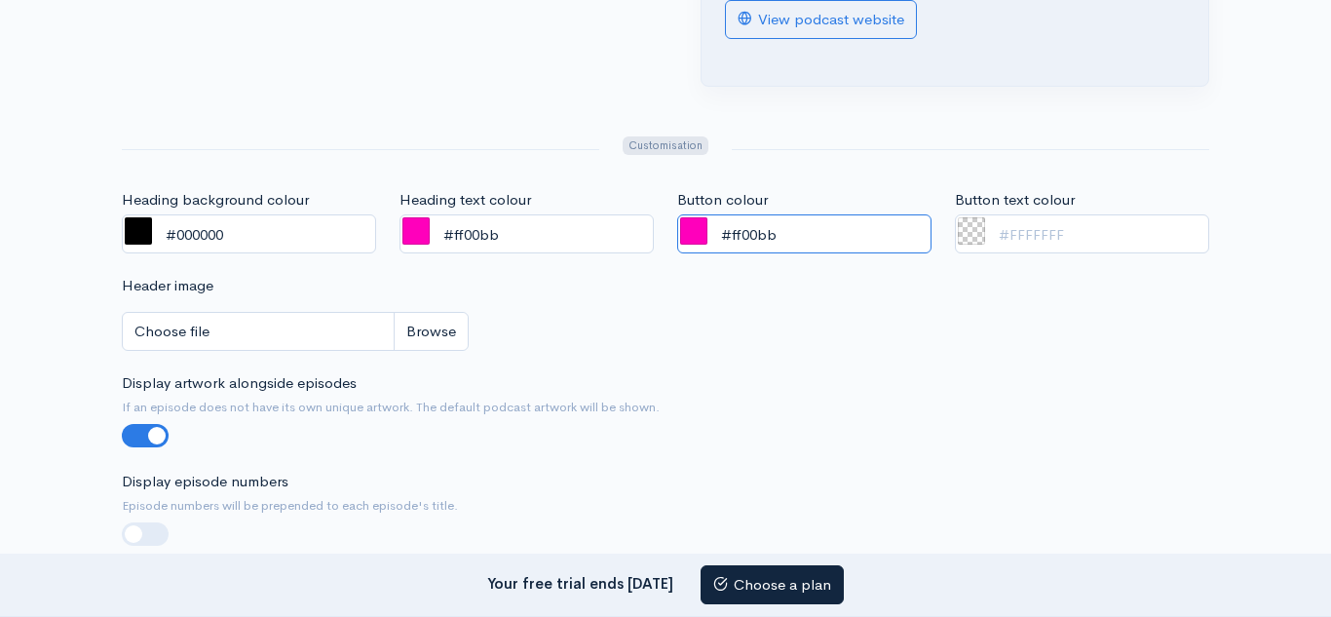
click at [848, 226] on input "#ff00bb" at bounding box center [804, 234] width 254 height 40
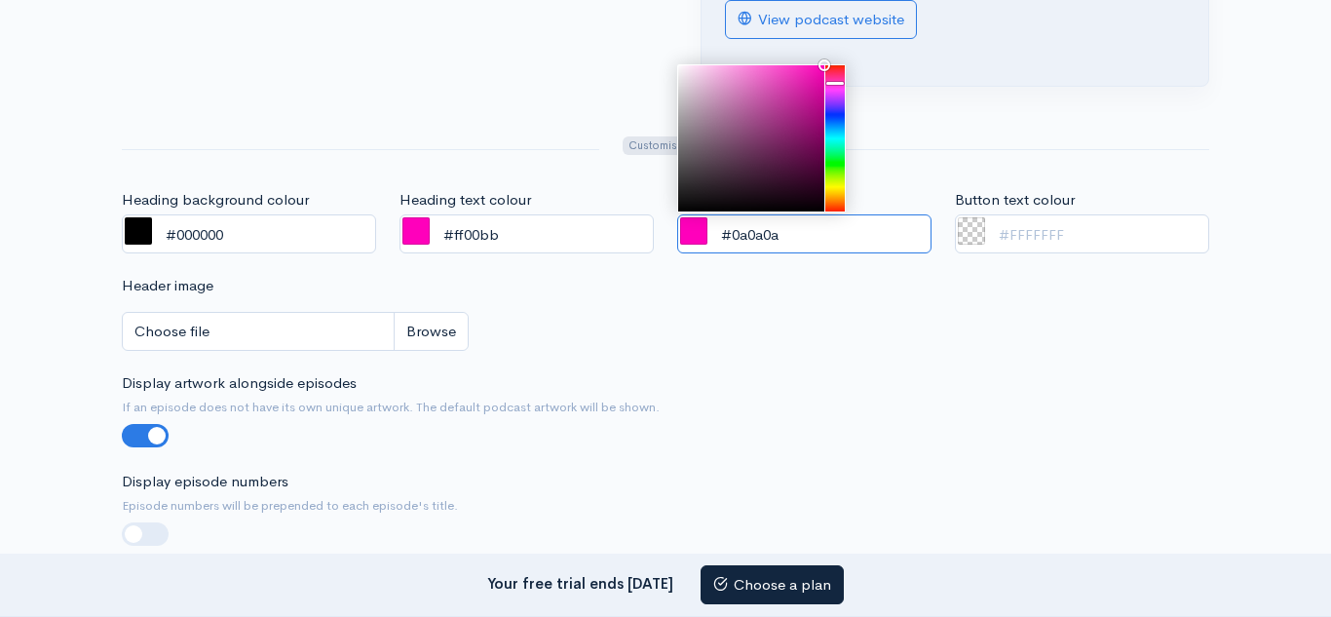
click at [682, 206] on div at bounding box center [751, 138] width 146 height 146
type input "#000000"
drag, startPoint x: 682, startPoint y: 206, endPoint x: 667, endPoint y: 218, distance: 19.3
click at [667, 218] on div "Button colour #000000" at bounding box center [804, 232] width 278 height 86
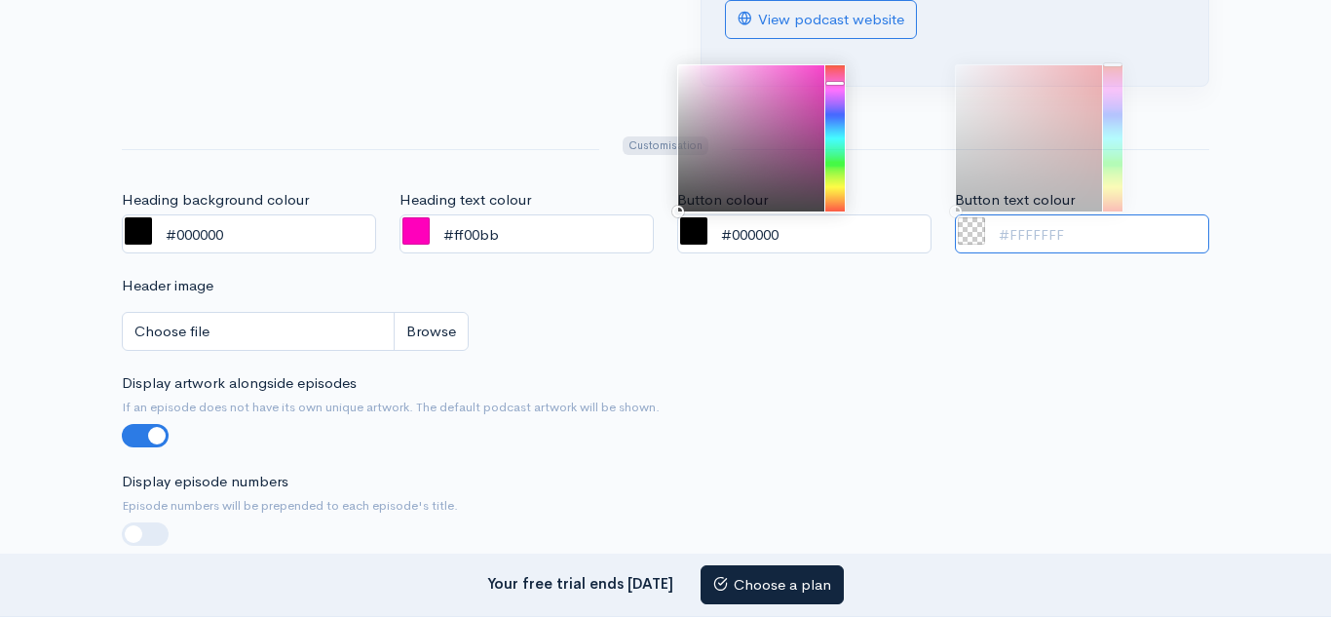
click at [1027, 231] on input "Button text colour" at bounding box center [1082, 234] width 254 height 40
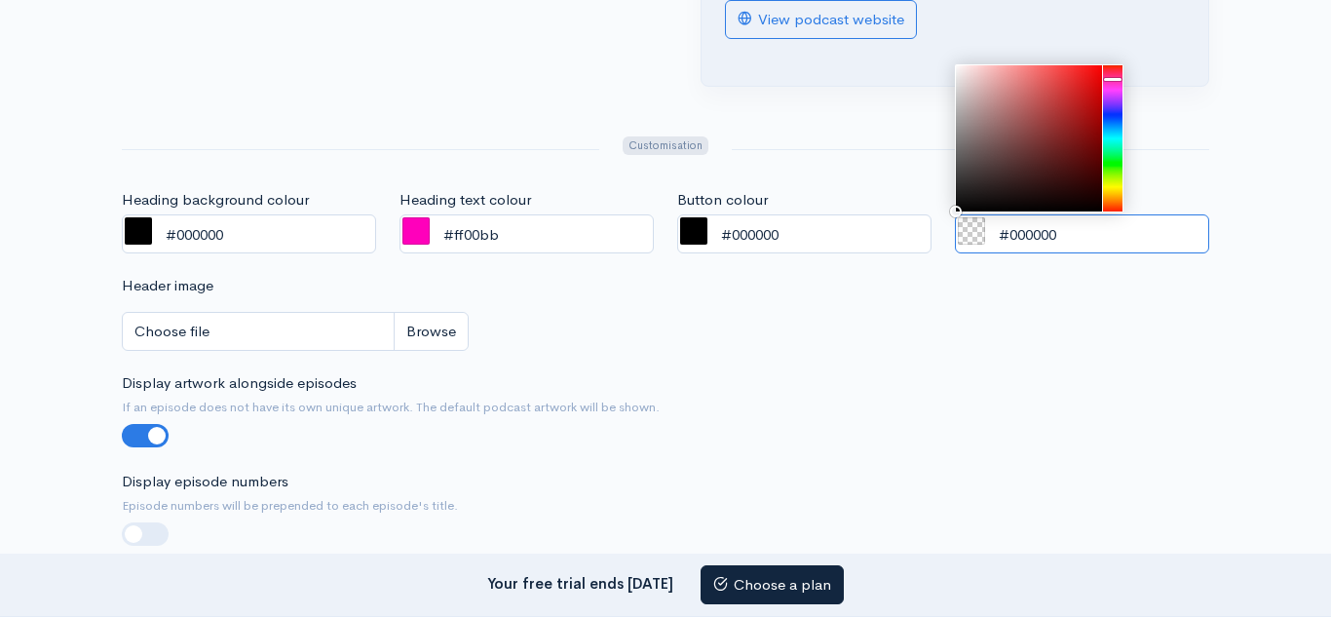
click at [1112, 84] on div at bounding box center [1112, 138] width 19 height 146
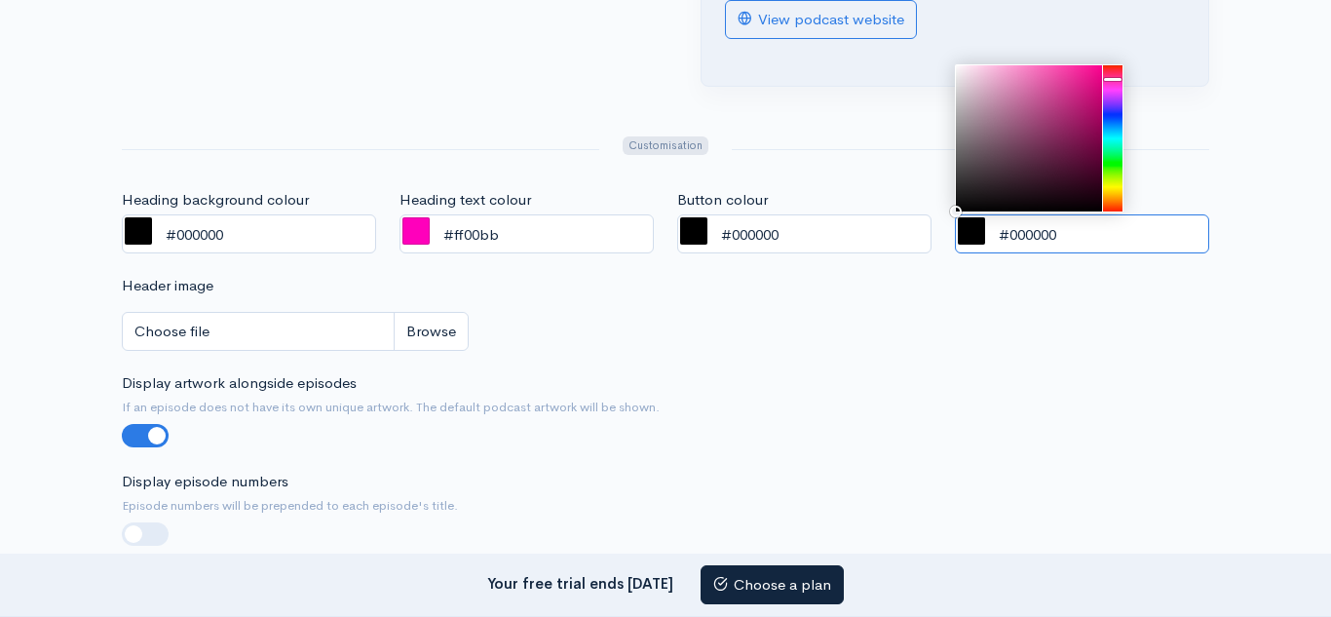
click at [1112, 80] on div at bounding box center [1112, 138] width 19 height 146
click at [1094, 69] on div at bounding box center [1029, 138] width 146 height 146
type input "#ff0091"
drag, startPoint x: 1094, startPoint y: 69, endPoint x: 1108, endPoint y: 57, distance: 18.0
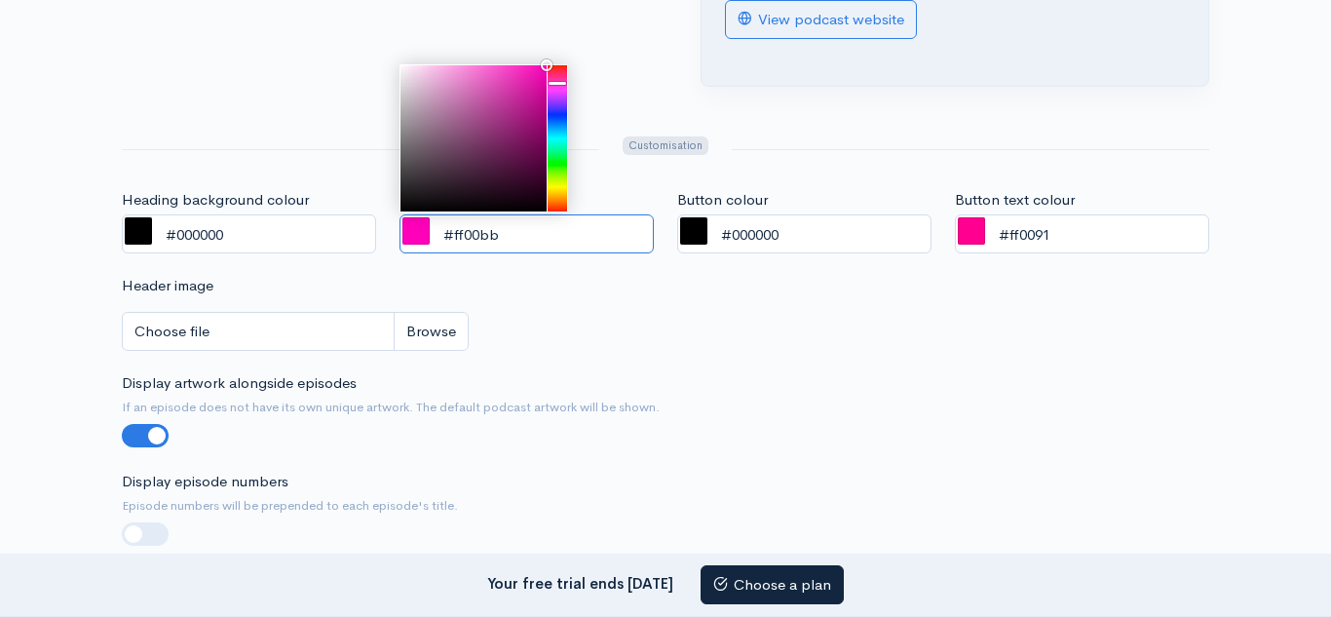
drag, startPoint x: 501, startPoint y: 229, endPoint x: 442, endPoint y: 237, distance: 59.0
click at [442, 237] on input "#ff00bb" at bounding box center [526, 234] width 254 height 40
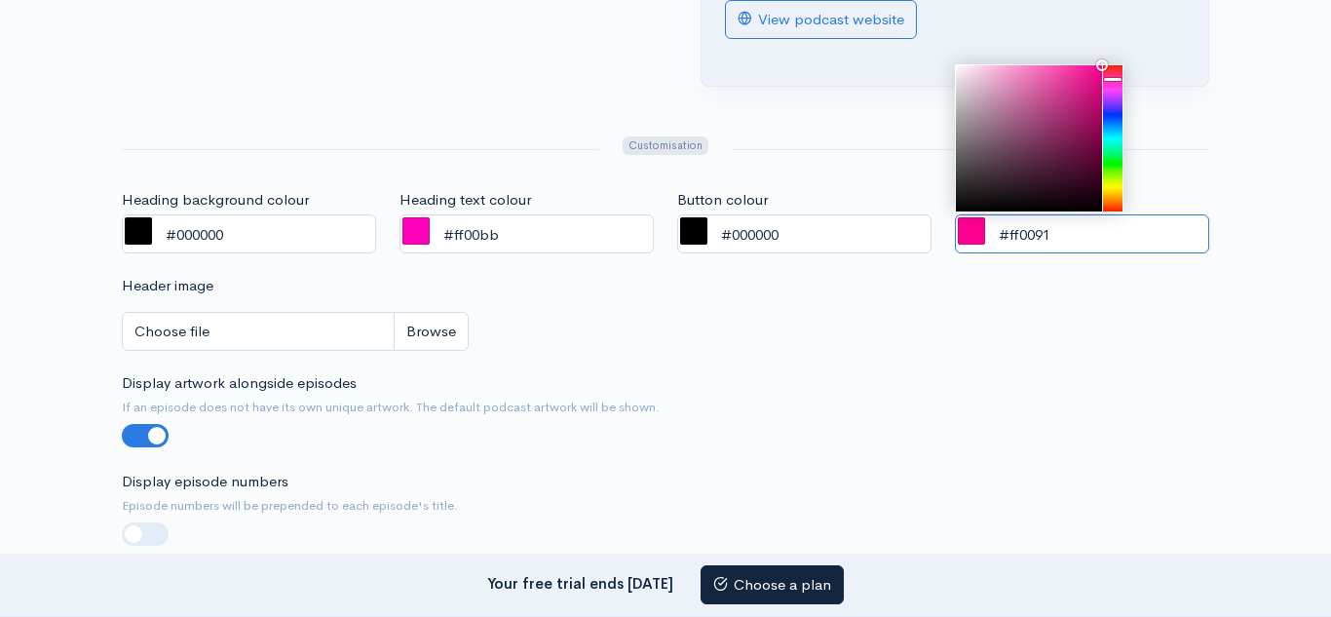
drag, startPoint x: 1066, startPoint y: 238, endPoint x: 971, endPoint y: 254, distance: 96.0
click at [971, 254] on div "Button text colour #ff0091" at bounding box center [1082, 232] width 278 height 86
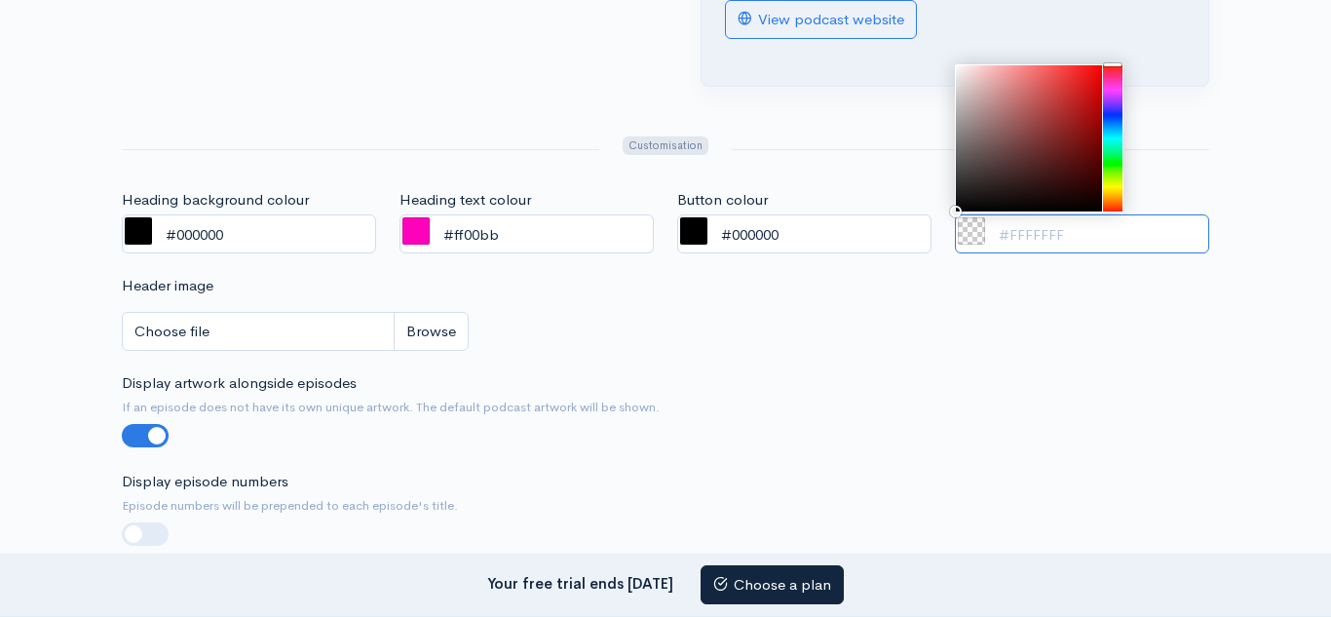
paste input "#ff00bb"
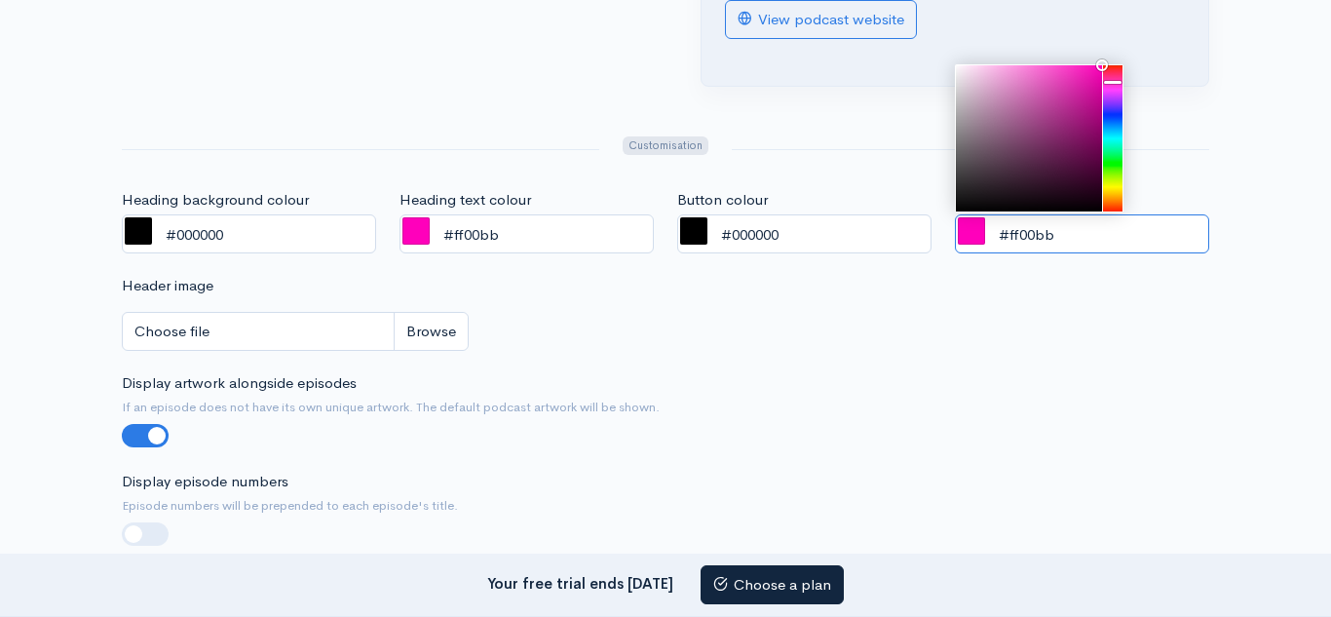
type input "#ff00bb"
click at [886, 323] on div "Header image Choose file 0" at bounding box center [665, 323] width 1111 height 97
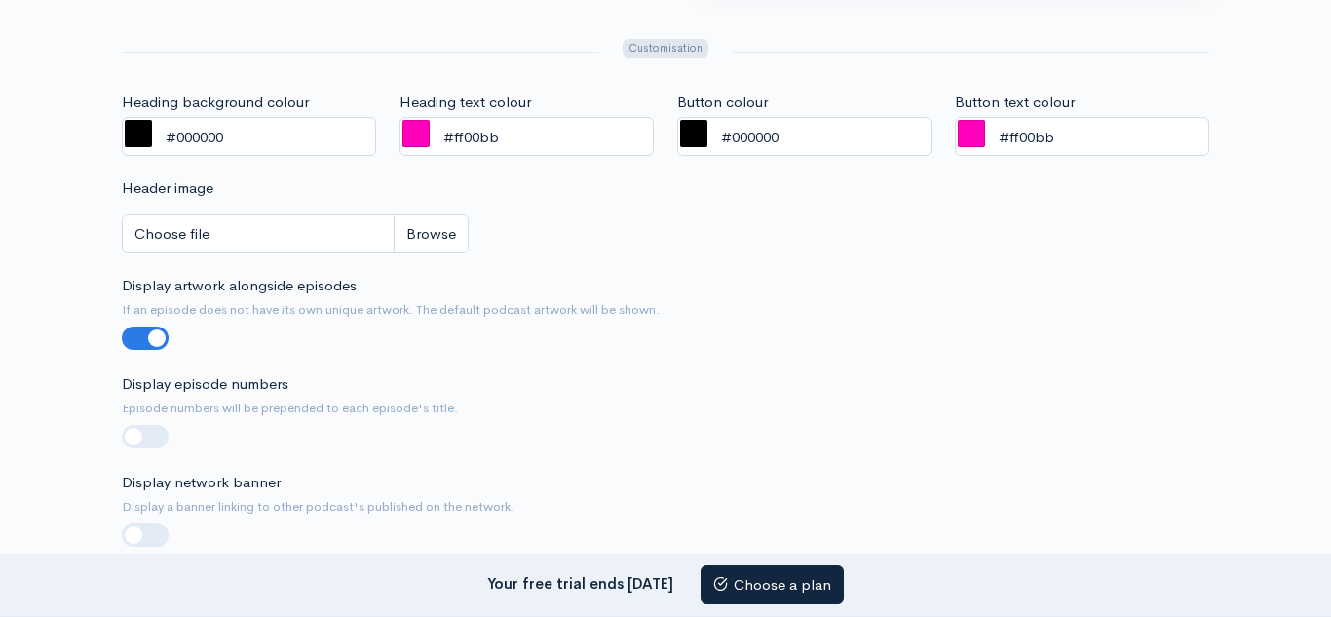
scroll to position [599, 0]
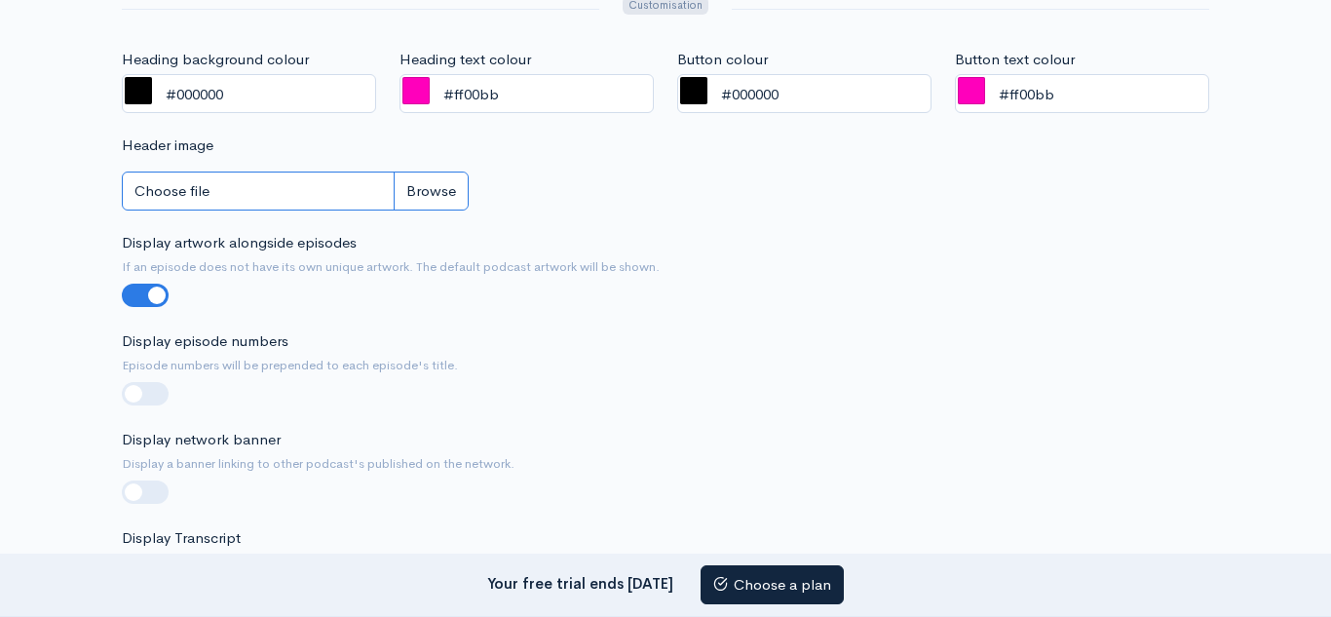
click at [433, 201] on input "Choose file" at bounding box center [295, 191] width 347 height 40
type input "C:\fakepath\Gz22pbBXcAQFQ5Q.jpeg"
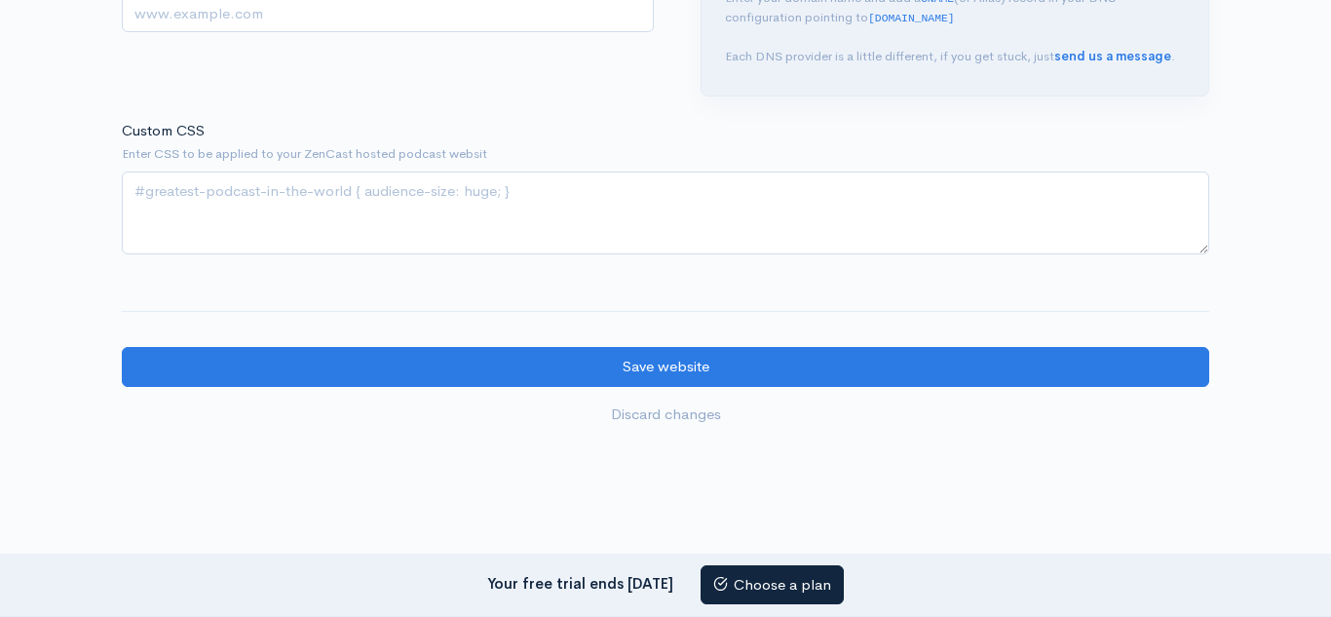
scroll to position [2106, 0]
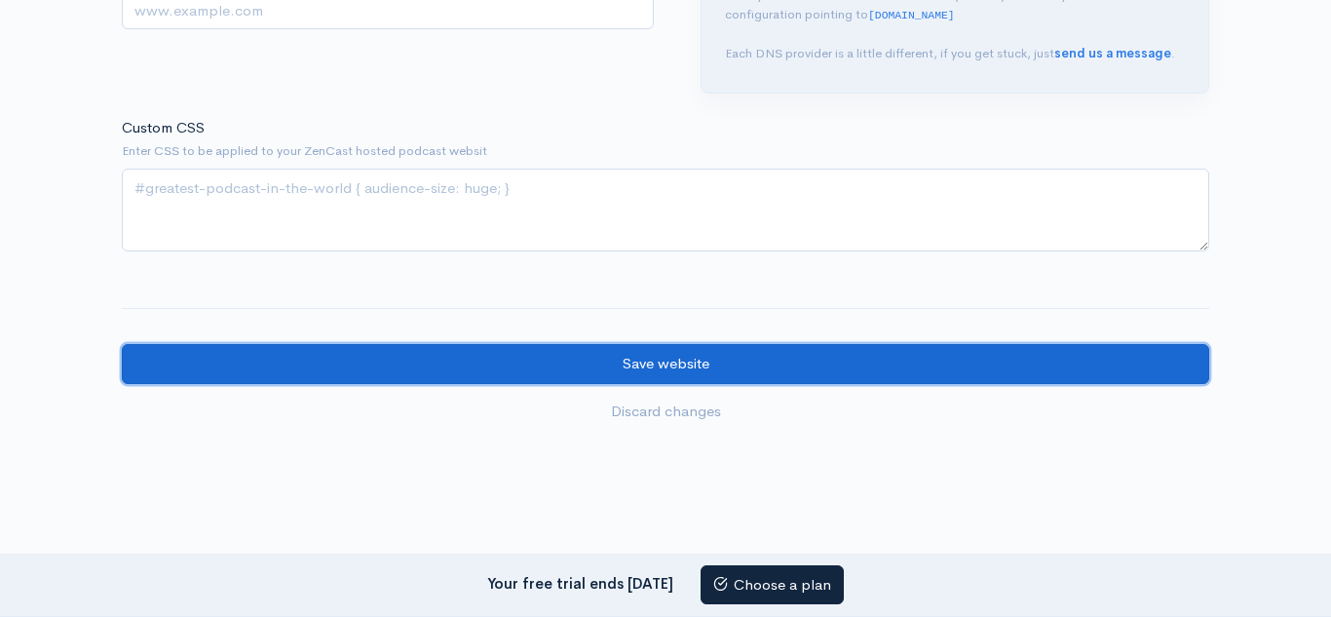
click at [658, 355] on input "Save website" at bounding box center [665, 364] width 1087 height 40
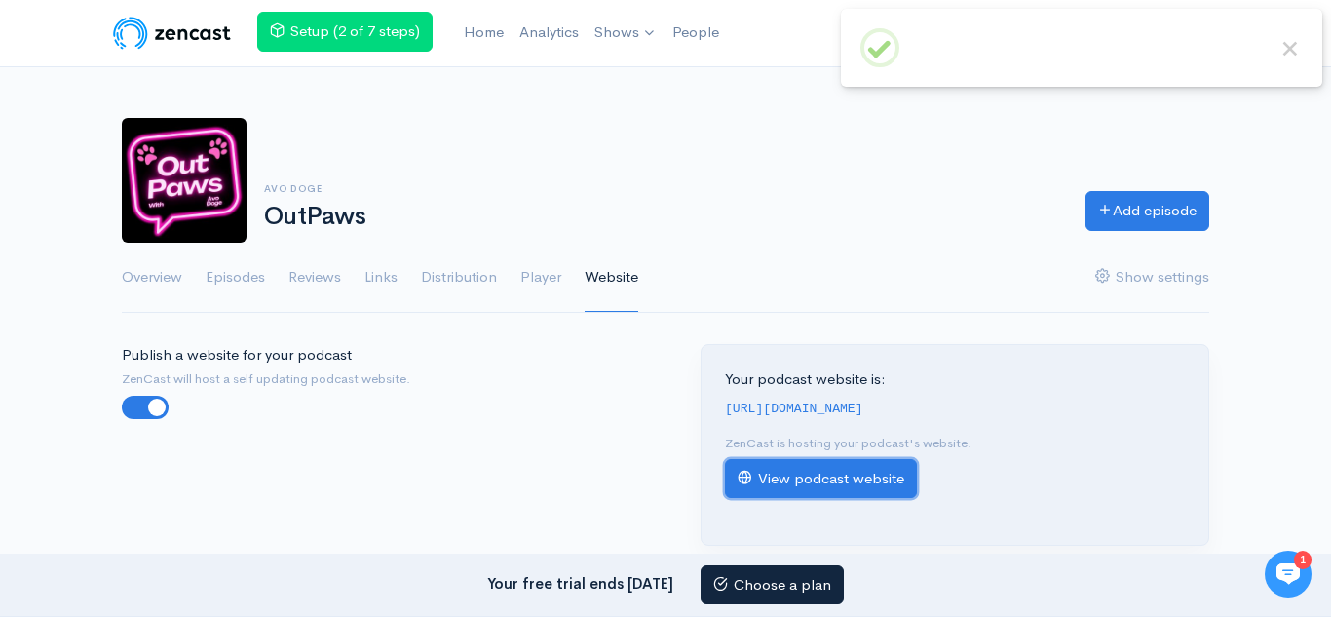
click at [793, 474] on link "View podcast website" at bounding box center [821, 479] width 192 height 40
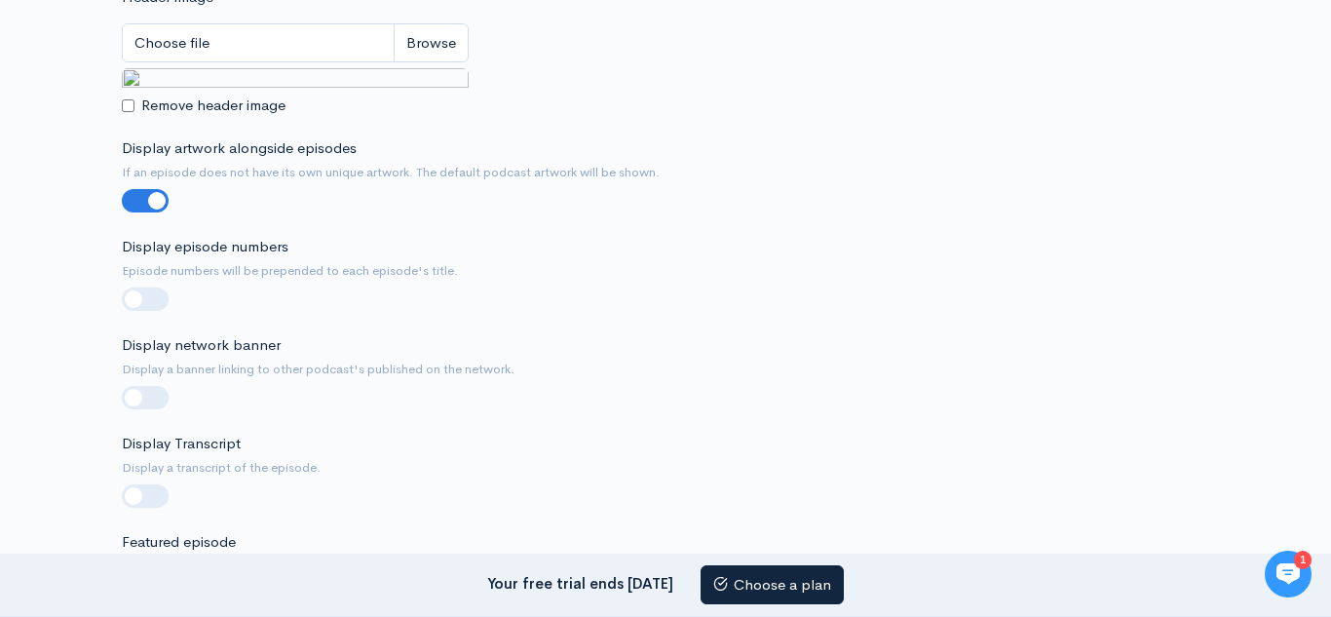
scroll to position [748, 0]
click at [129, 111] on input "Remove header image" at bounding box center [128, 104] width 13 height 13
checkbox input "true"
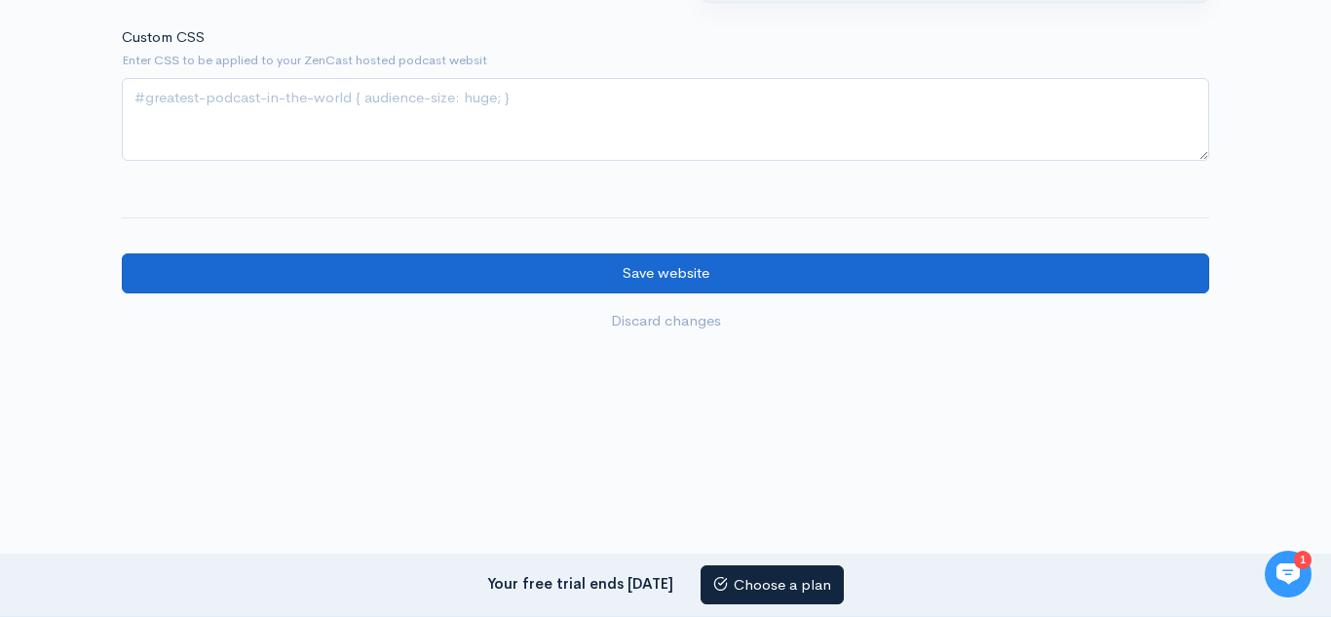
scroll to position [2017, 0]
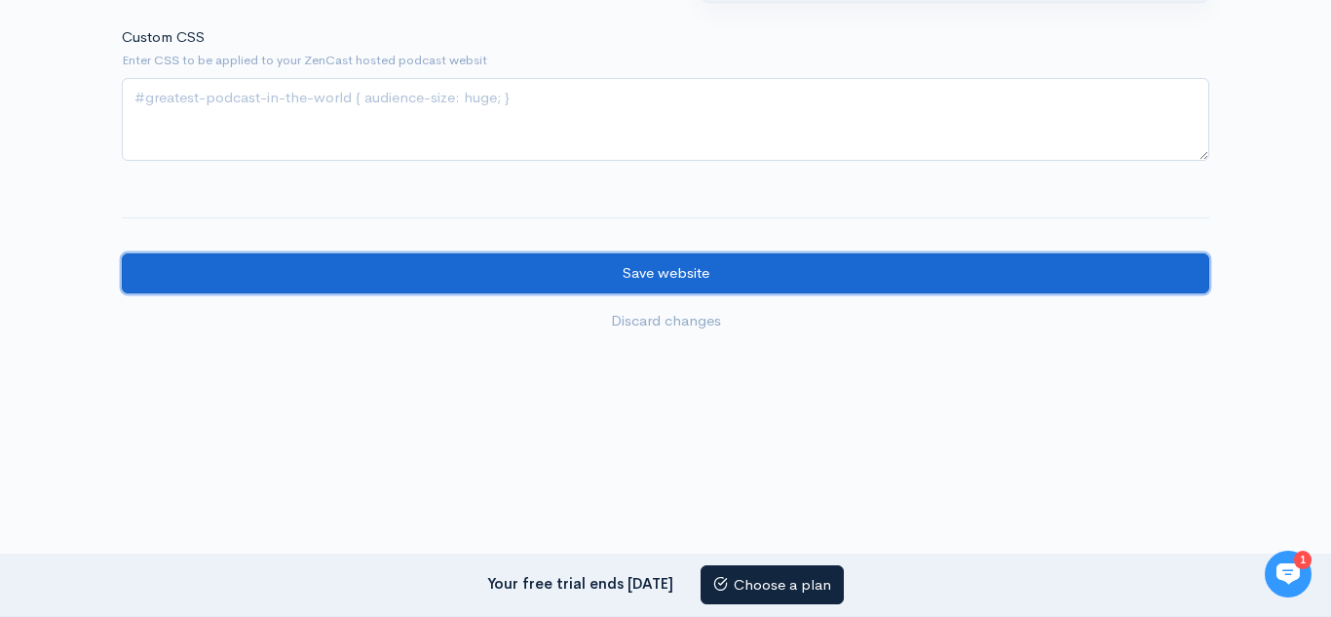
click at [617, 293] on input "Save website" at bounding box center [665, 273] width 1087 height 40
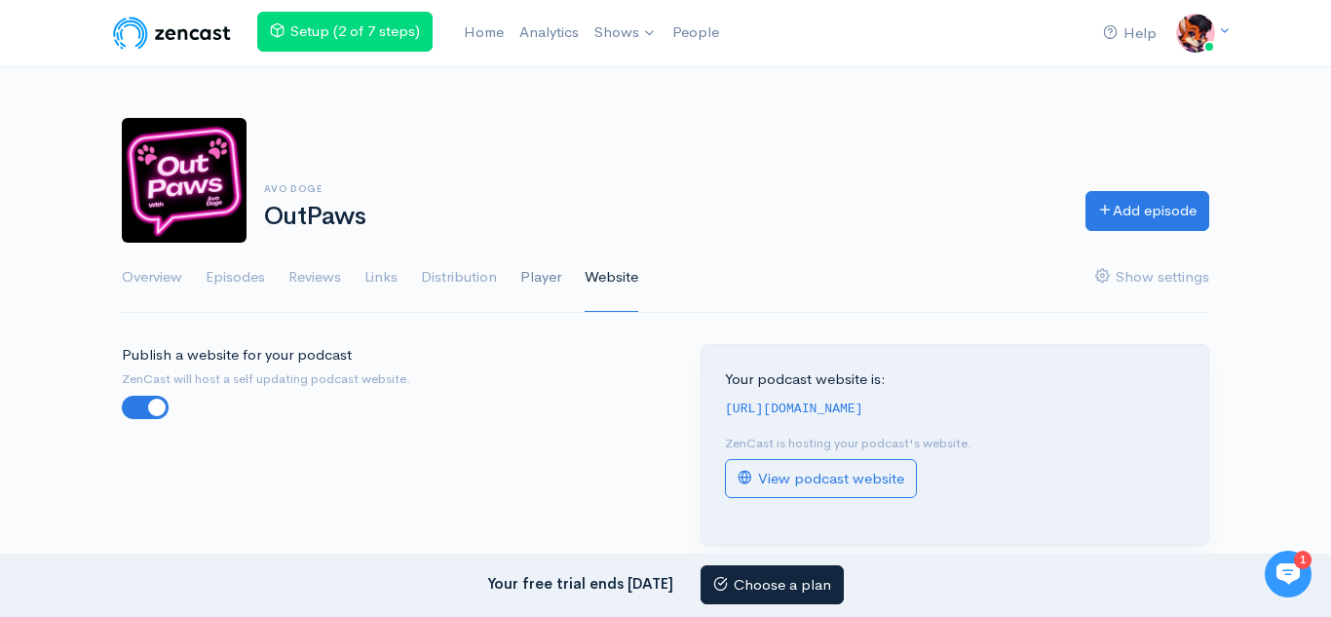
click at [542, 285] on link "Player" at bounding box center [540, 278] width 41 height 70
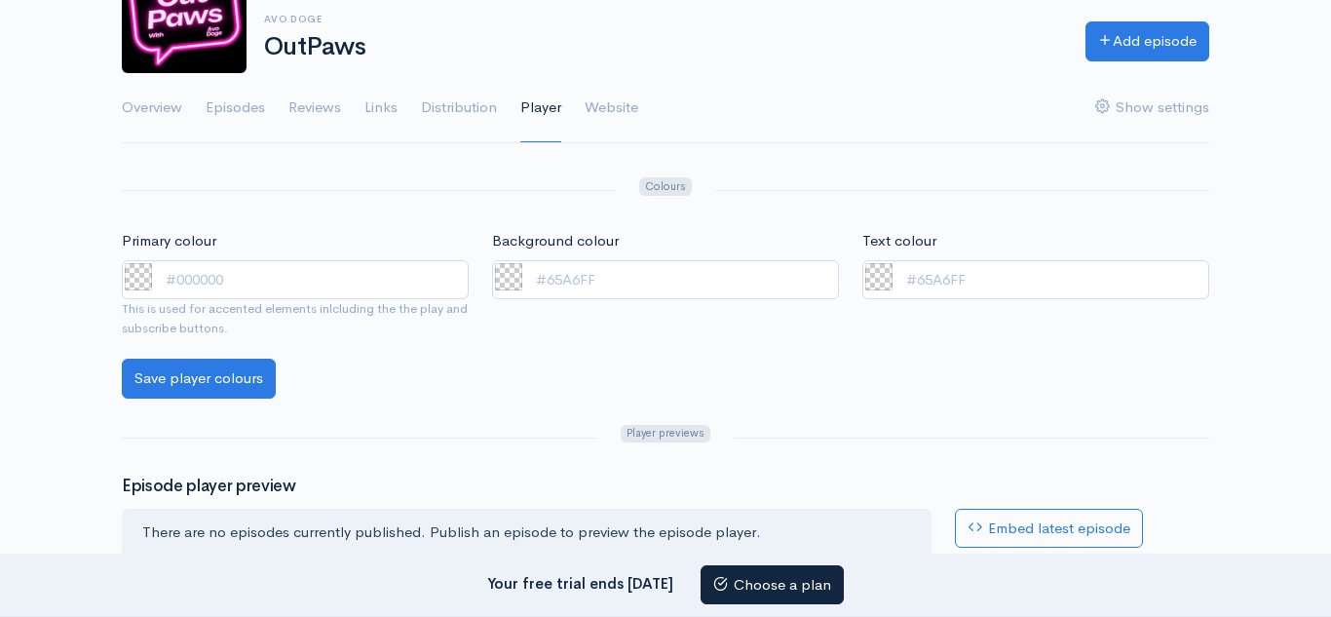
scroll to position [177, 0]
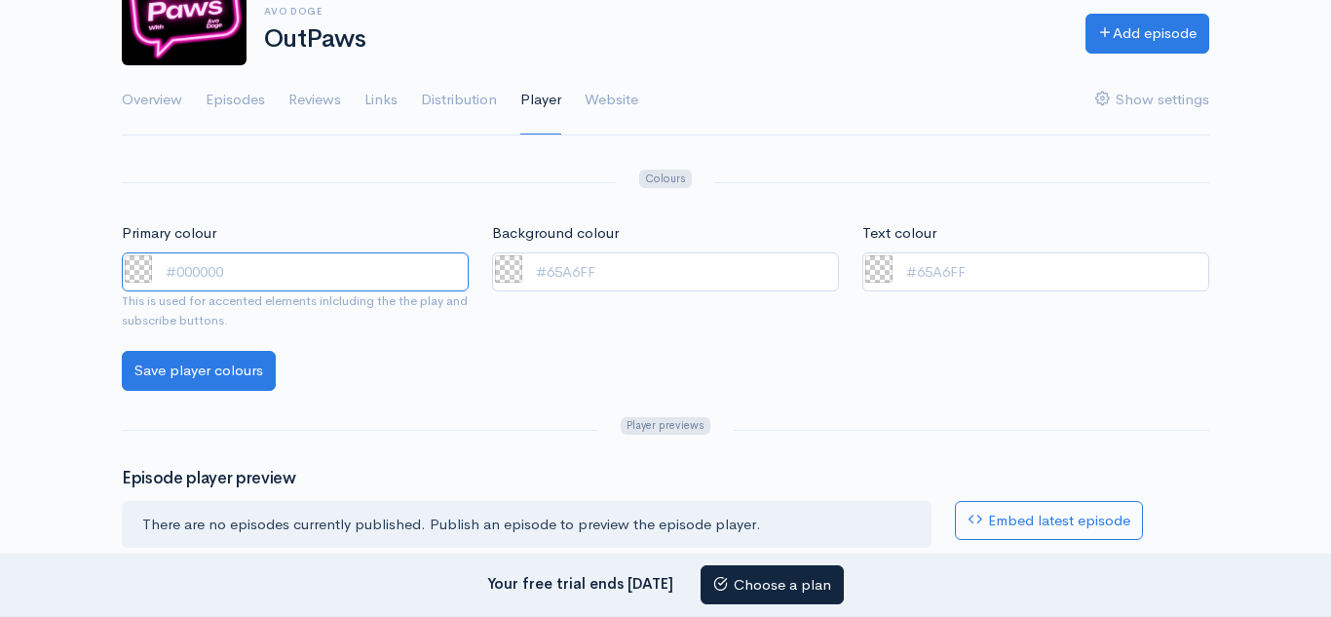
click at [250, 262] on input "Primary colour" at bounding box center [295, 272] width 347 height 40
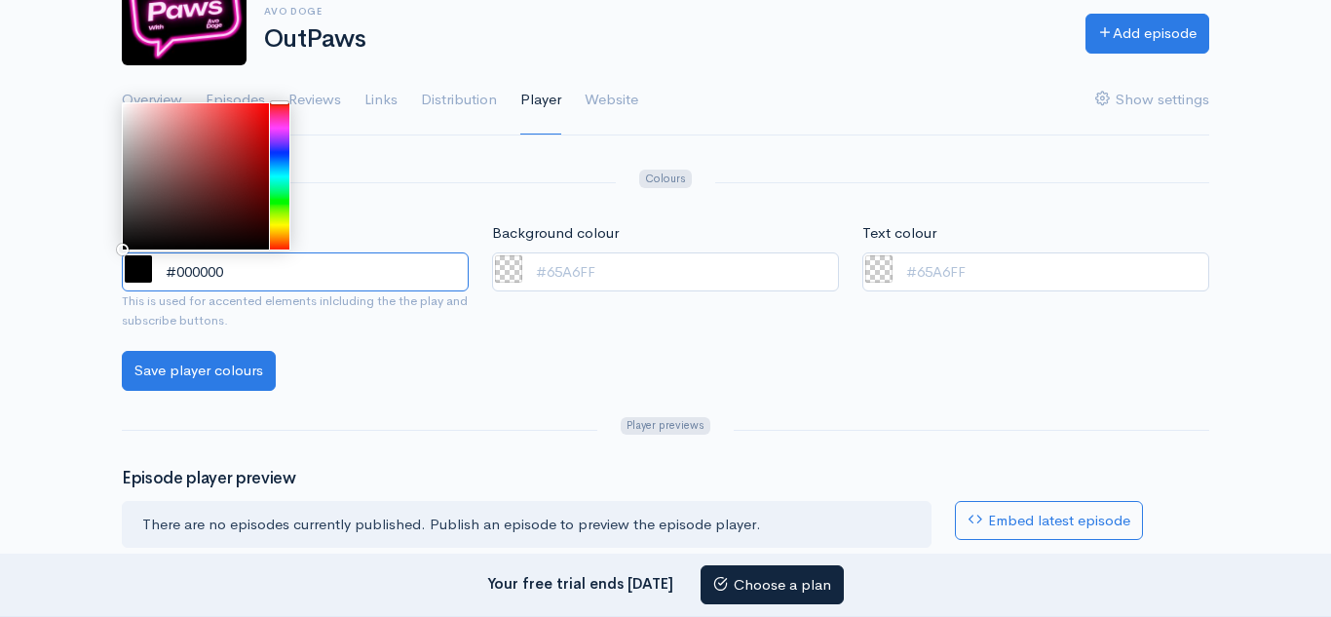
drag, startPoint x: 124, startPoint y: 250, endPoint x: 111, endPoint y: 255, distance: 13.6
click at [111, 255] on div "Primary colour #000000 This is used for accented elements inlcluding the the pl…" at bounding box center [295, 286] width 370 height 129
click at [501, 265] on span at bounding box center [508, 268] width 27 height 27
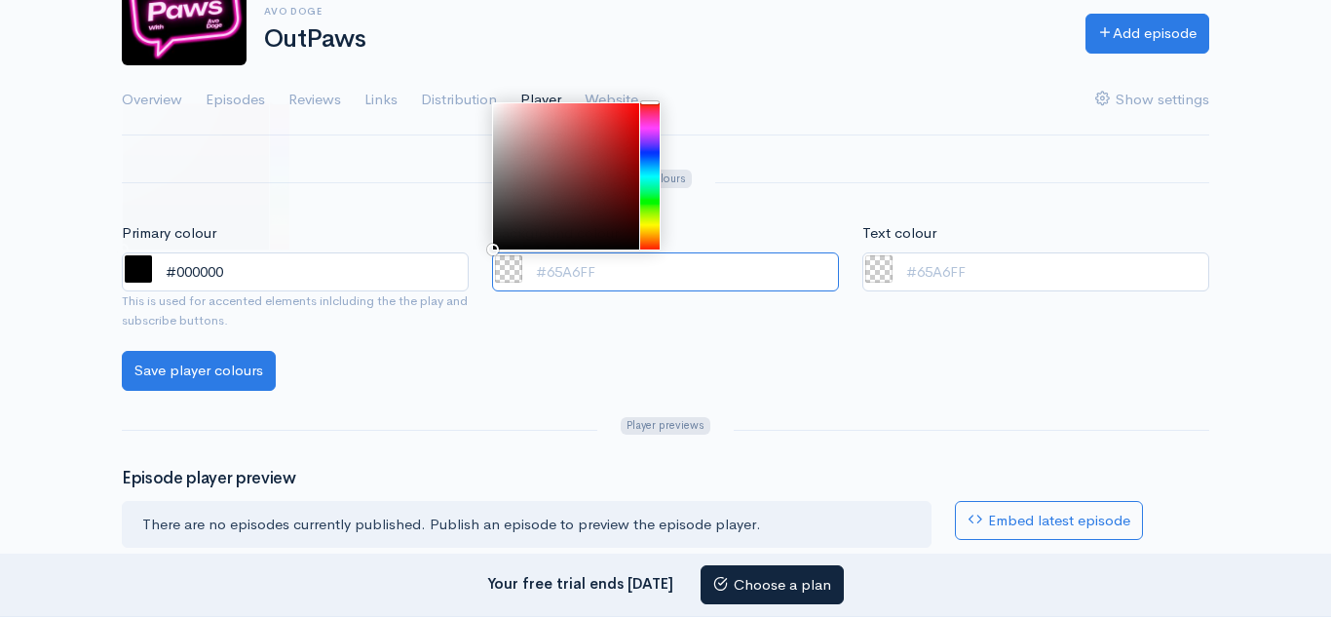
click at [146, 265] on span at bounding box center [138, 268] width 27 height 27
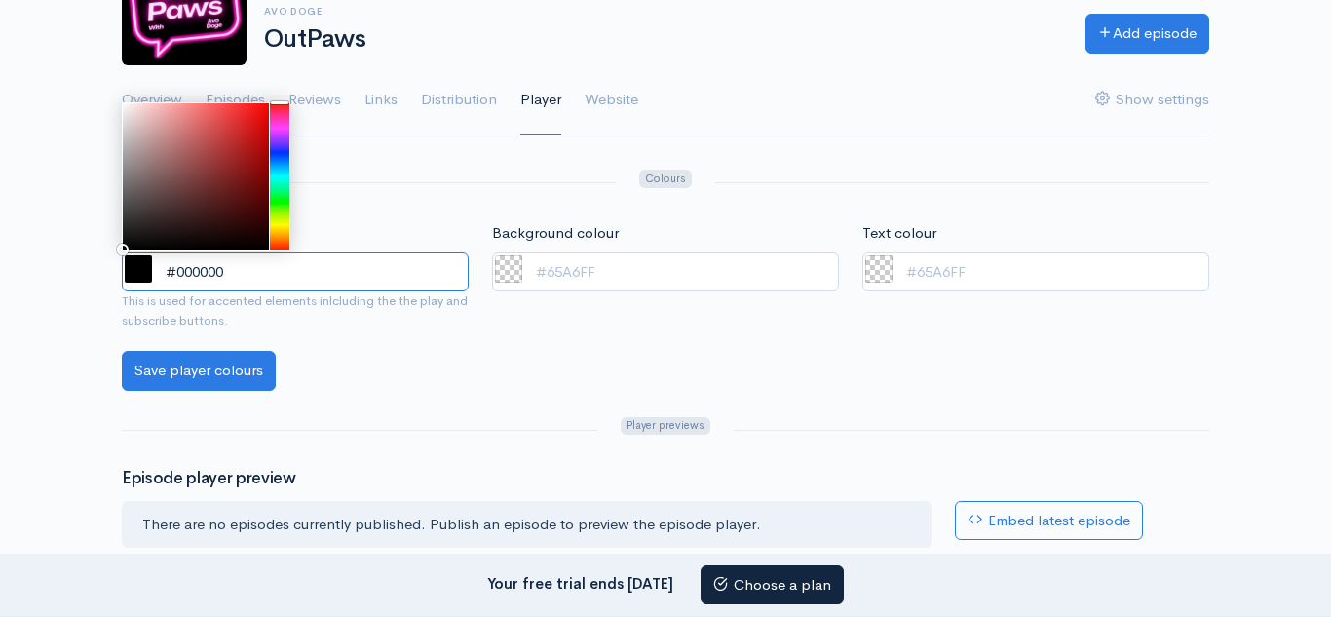
click at [284, 126] on div at bounding box center [279, 176] width 19 height 146
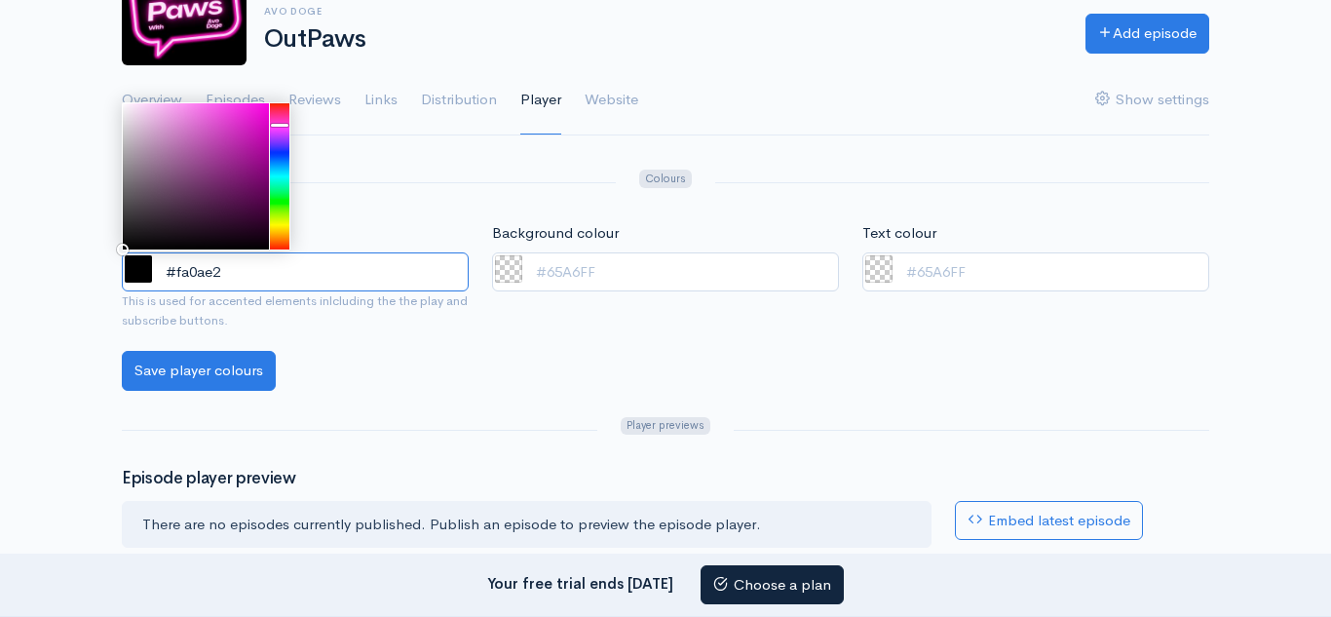
click at [264, 106] on div at bounding box center [196, 176] width 146 height 146
click at [275, 94] on div "Help Notifications View all Your profile Team settings Default team Current Log…" at bounding box center [665, 428] width 1331 height 1211
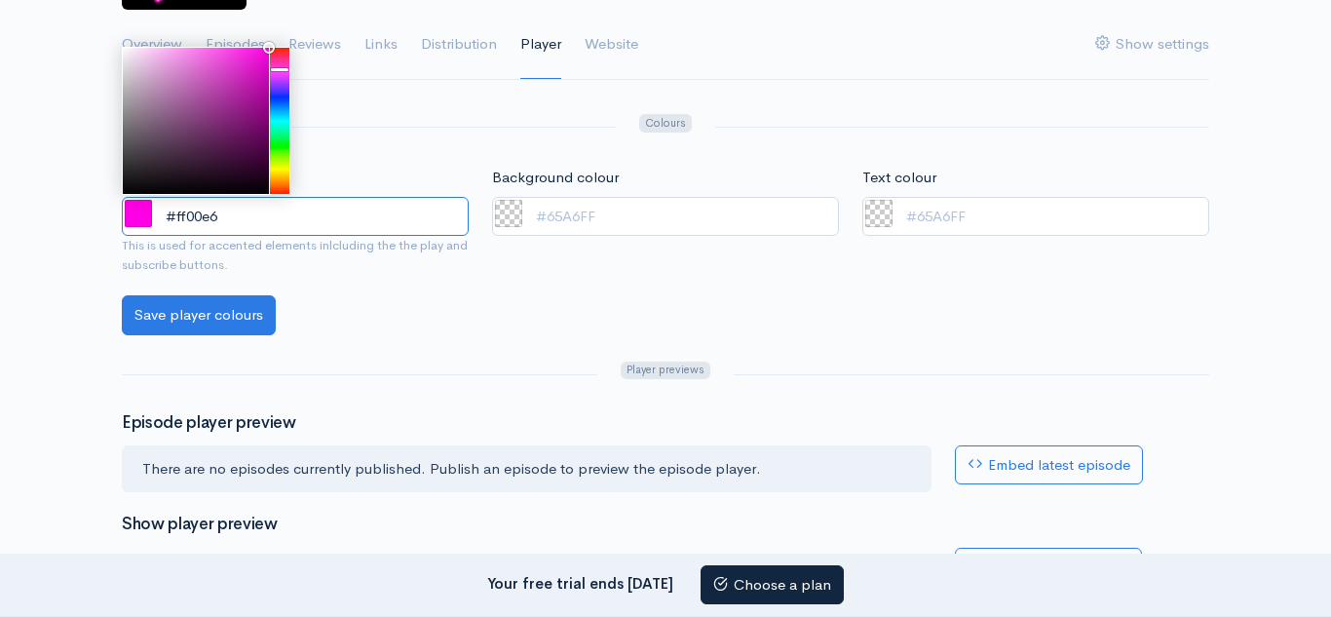
scroll to position [236, 0]
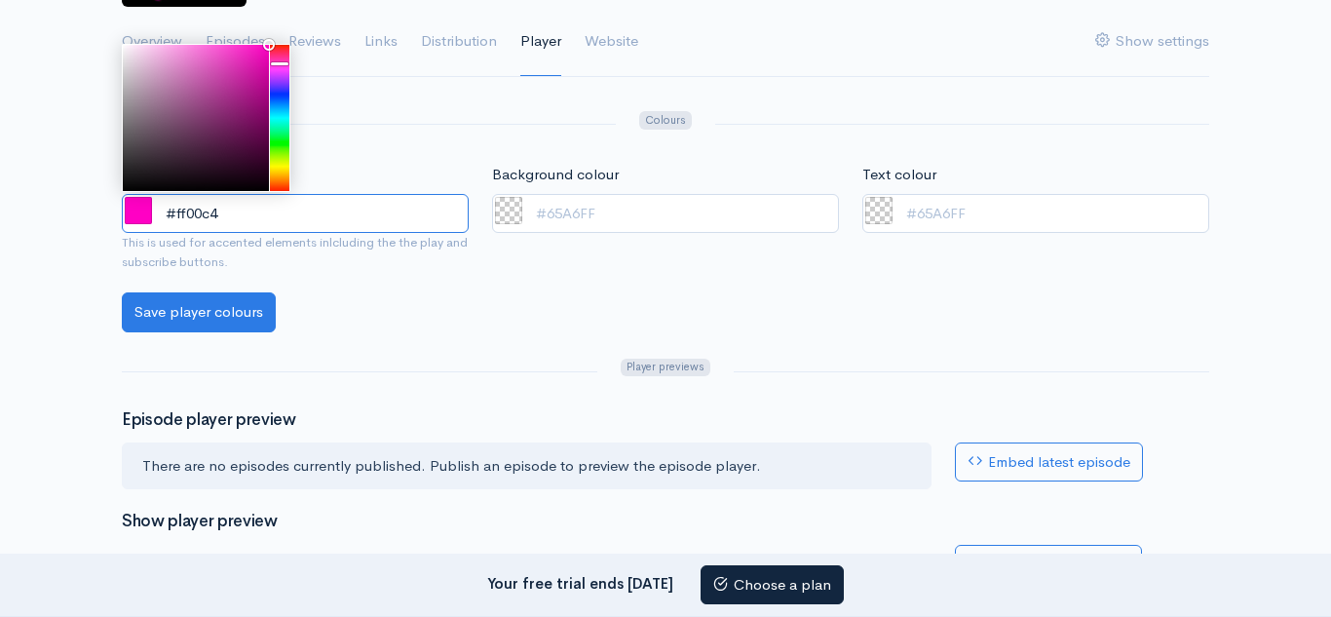
type input "#ff00bb"
click at [285, 63] on div at bounding box center [279, 118] width 19 height 146
drag, startPoint x: 308, startPoint y: 211, endPoint x: 82, endPoint y: 226, distance: 226.5
click at [82, 226] on div "Help Notifications View all Your profile Team settings Default team Current Log…" at bounding box center [665, 369] width 1331 height 1211
click at [934, 214] on input "Text colour" at bounding box center [1035, 214] width 347 height 40
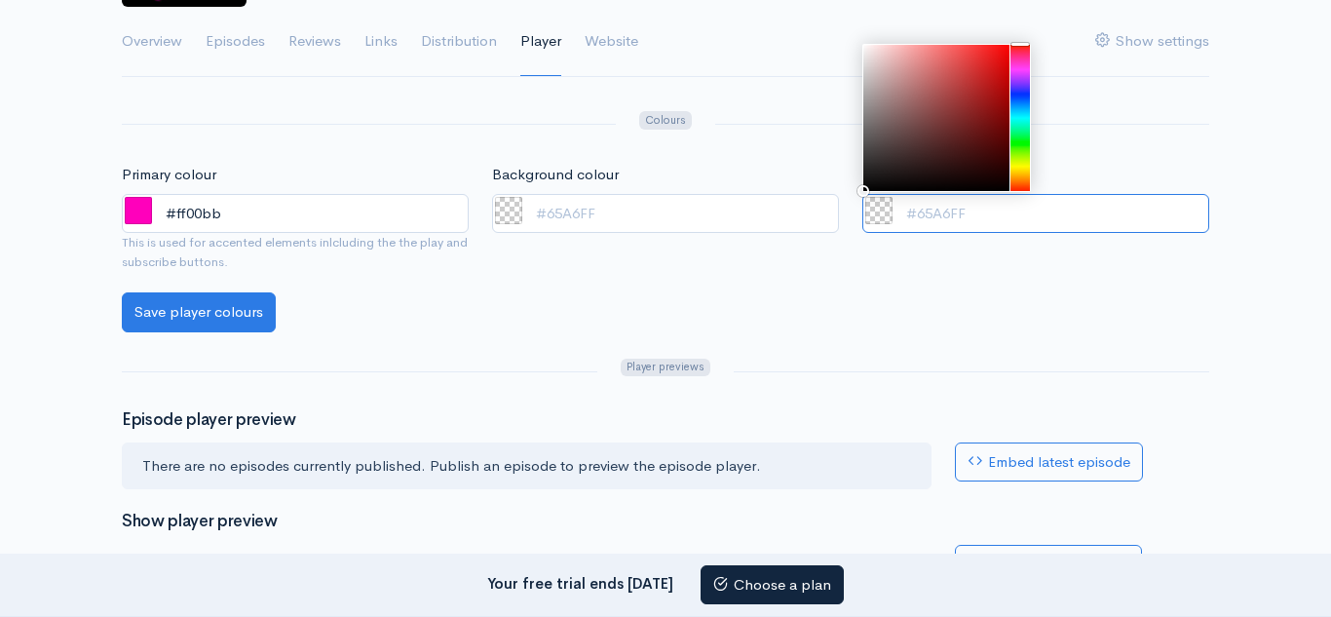
paste input "#ff00bb"
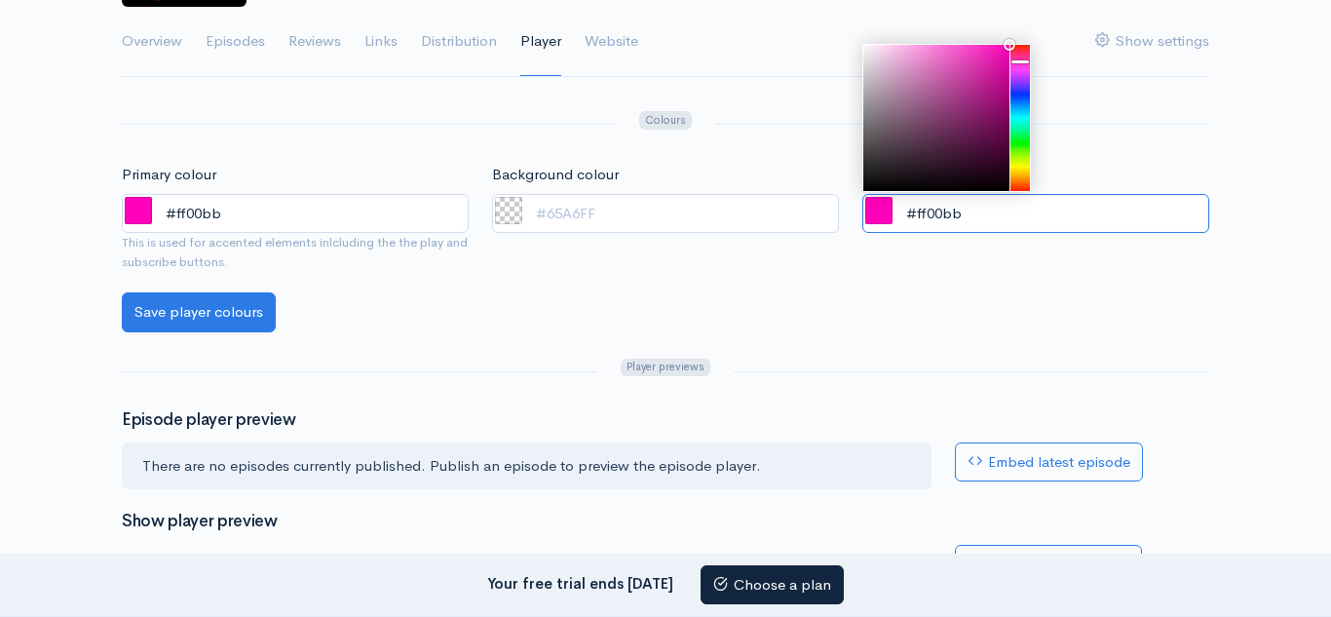
click at [512, 214] on span at bounding box center [508, 210] width 27 height 27
type input "#ff00bb"
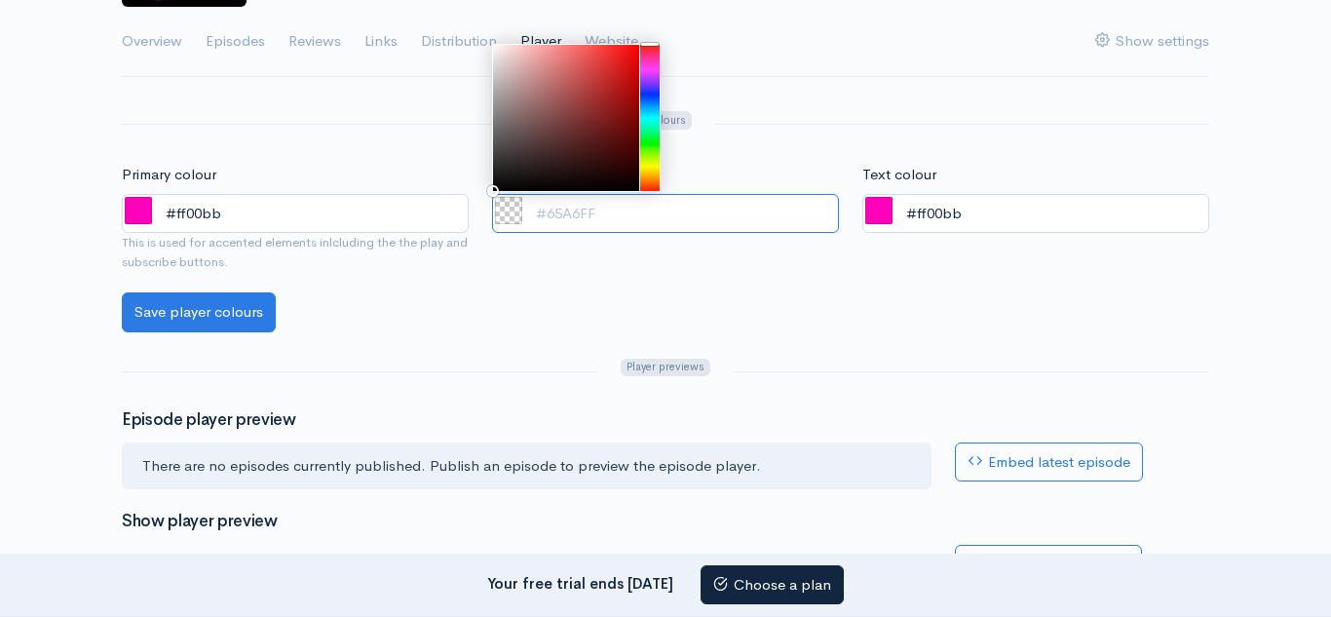
type input "#000000"
click at [492, 200] on div "#000000" at bounding box center [665, 214] width 347 height 40
click at [509, 277] on div "Background colour #000000" at bounding box center [665, 228] width 370 height 129
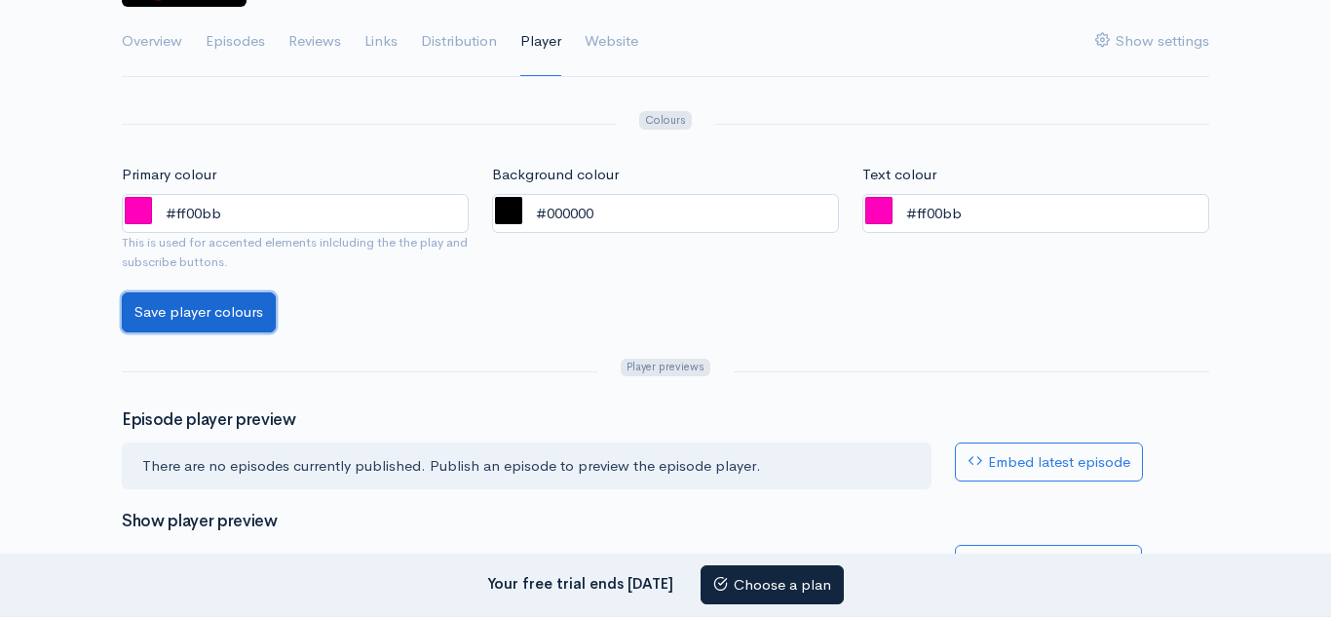
click at [161, 323] on input "Save player colours" at bounding box center [199, 312] width 154 height 40
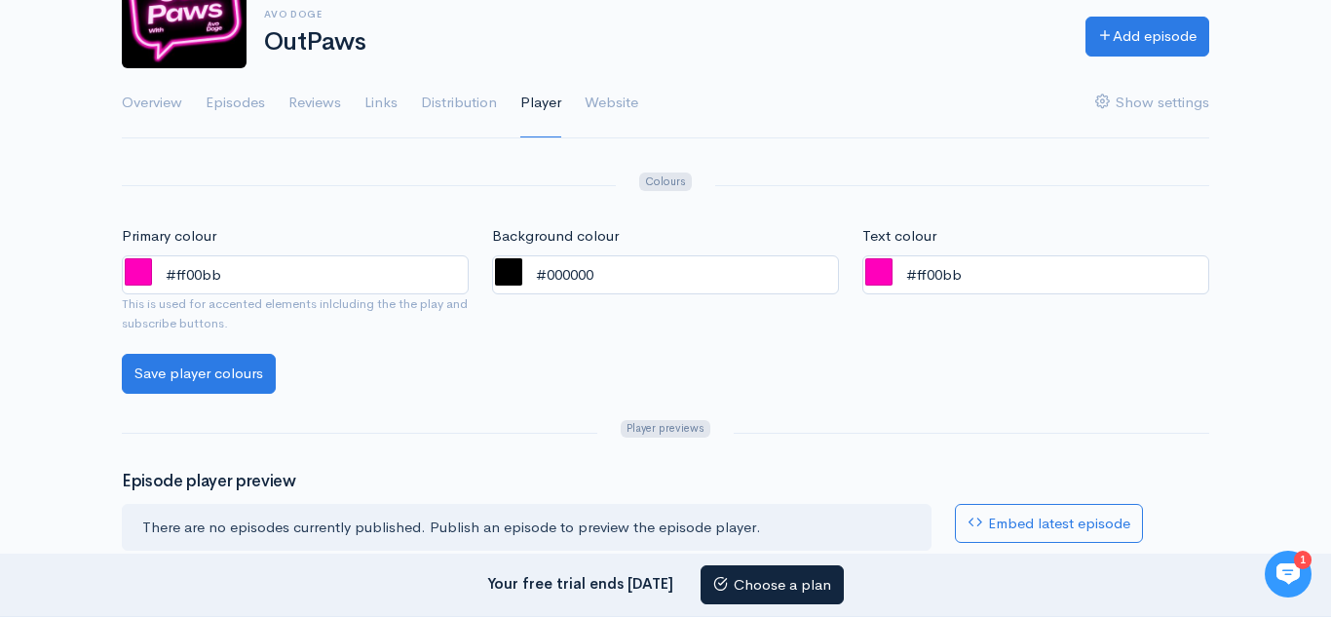
scroll to position [173, 0]
click at [477, 96] on link "Distribution" at bounding box center [459, 104] width 76 height 70
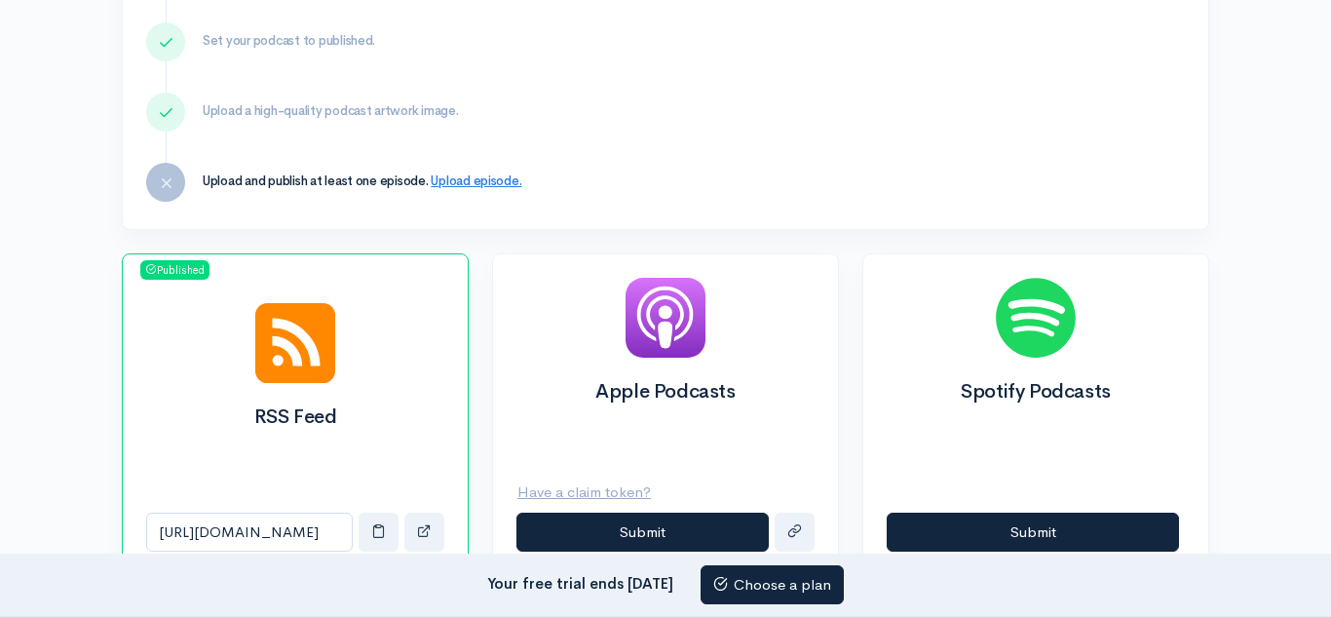
scroll to position [702, 0]
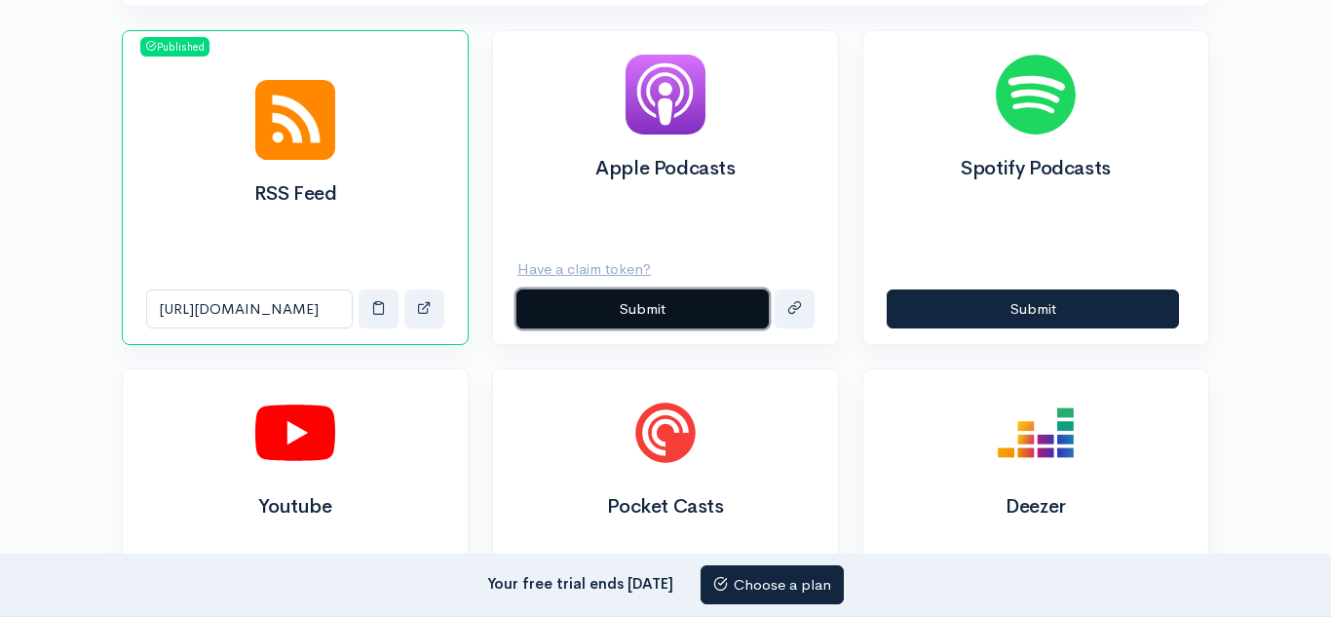
click at [663, 301] on button "Submit" at bounding box center [642, 309] width 252 height 40
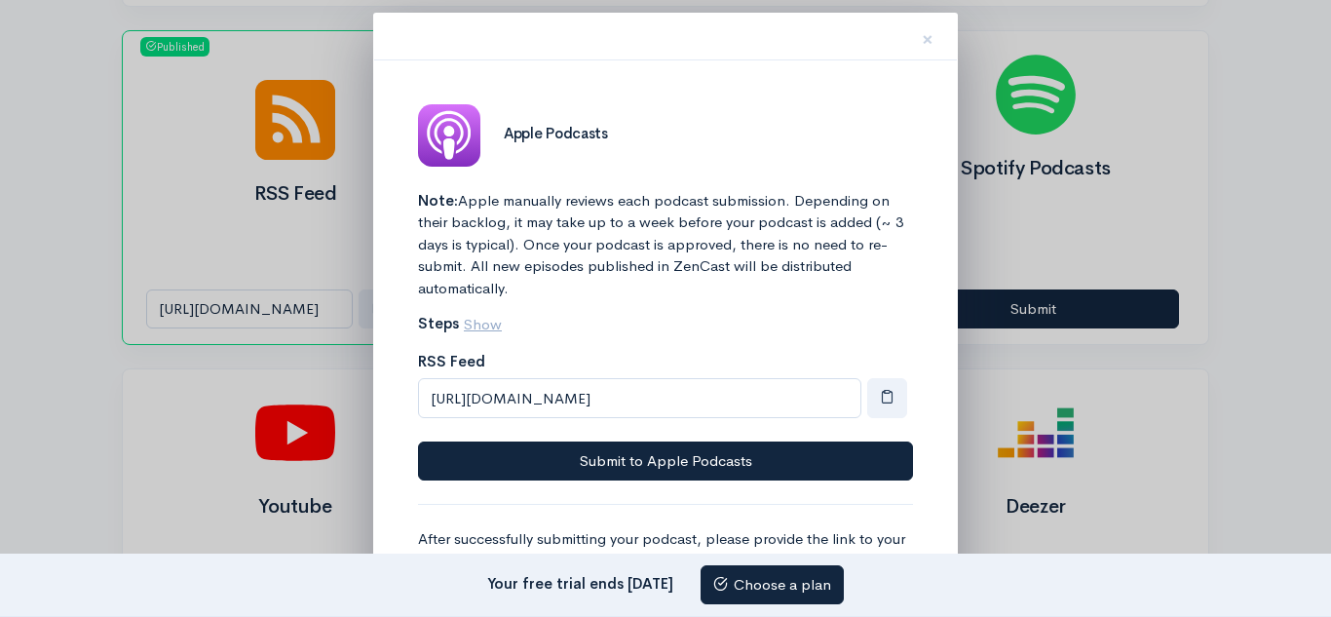
scroll to position [99, 0]
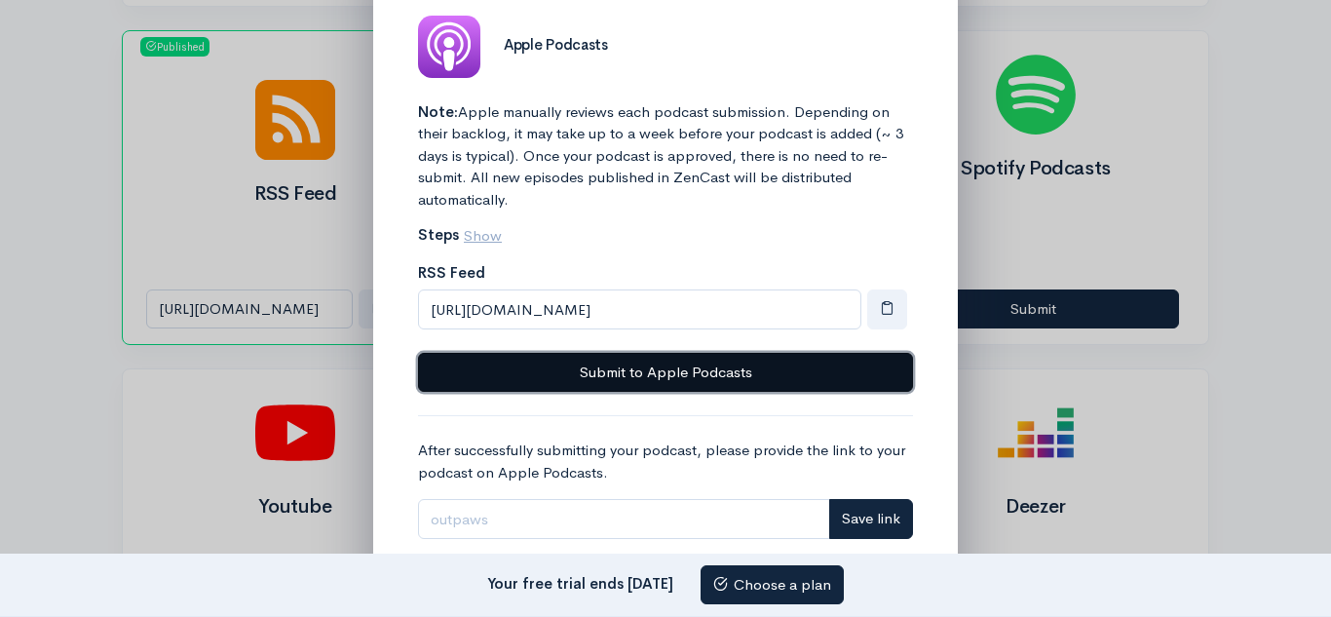
click at [662, 365] on button "Submit to Apple Podcasts" at bounding box center [665, 373] width 495 height 40
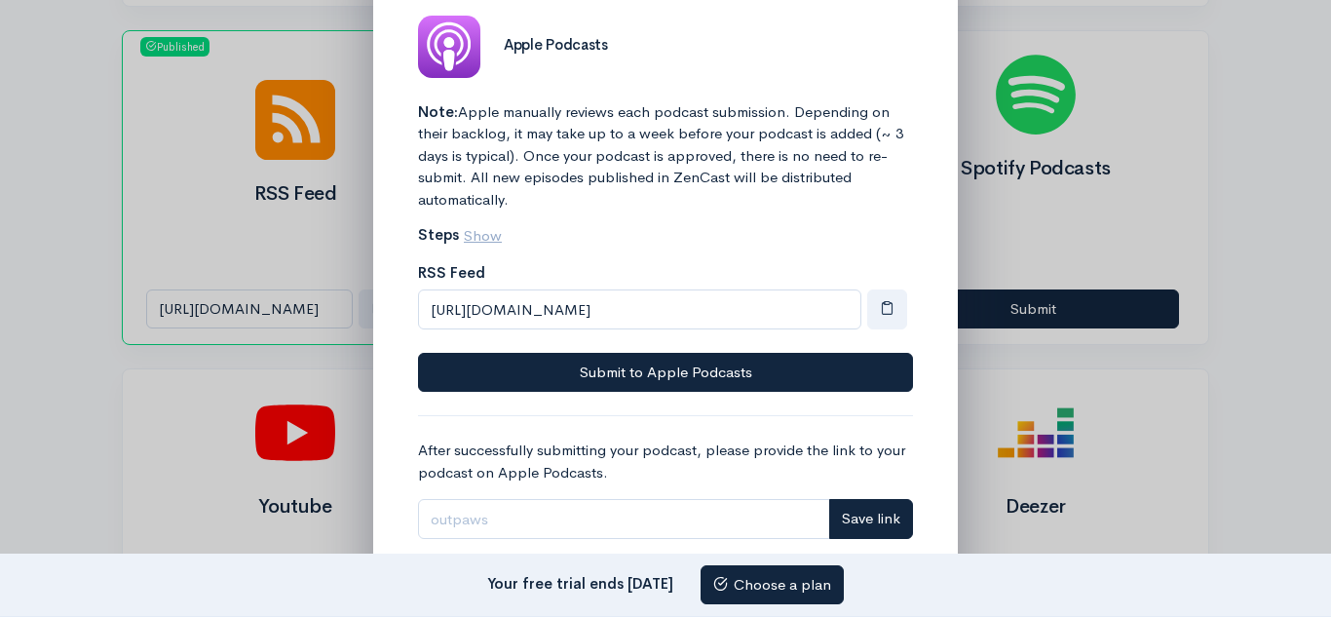
click at [1145, 137] on div at bounding box center [665, 308] width 1331 height 617
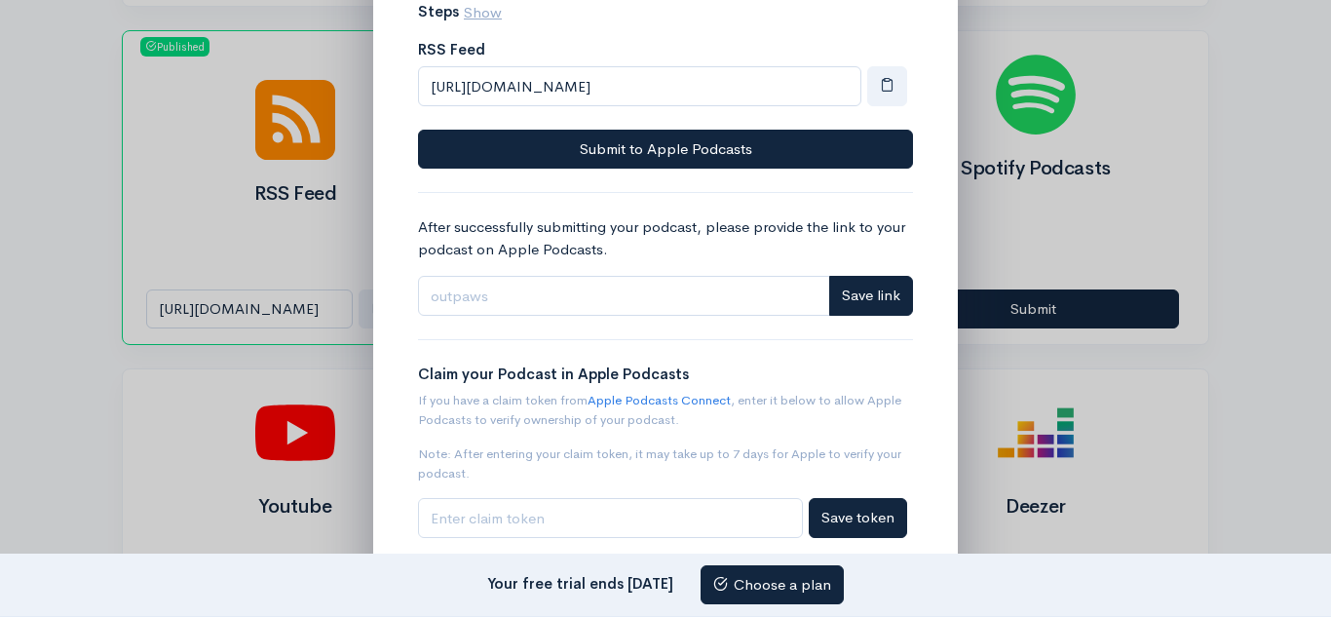
scroll to position [351, 0]
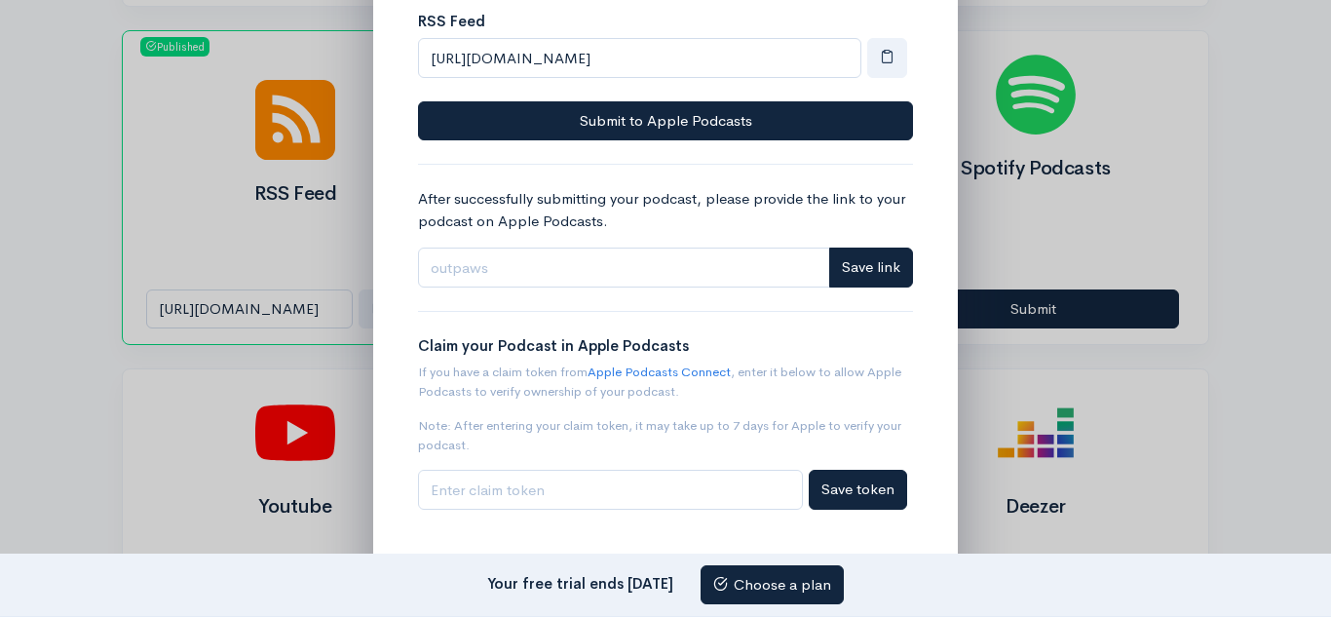
click at [1146, 412] on div at bounding box center [665, 308] width 1331 height 617
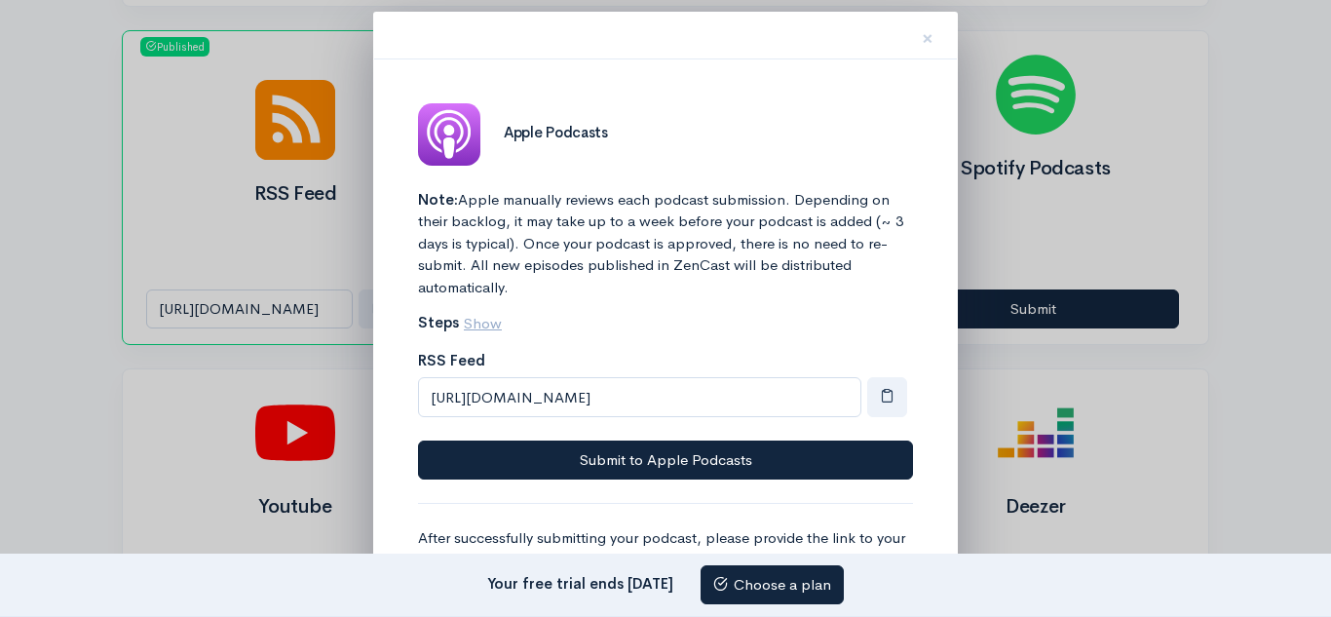
scroll to position [0, 0]
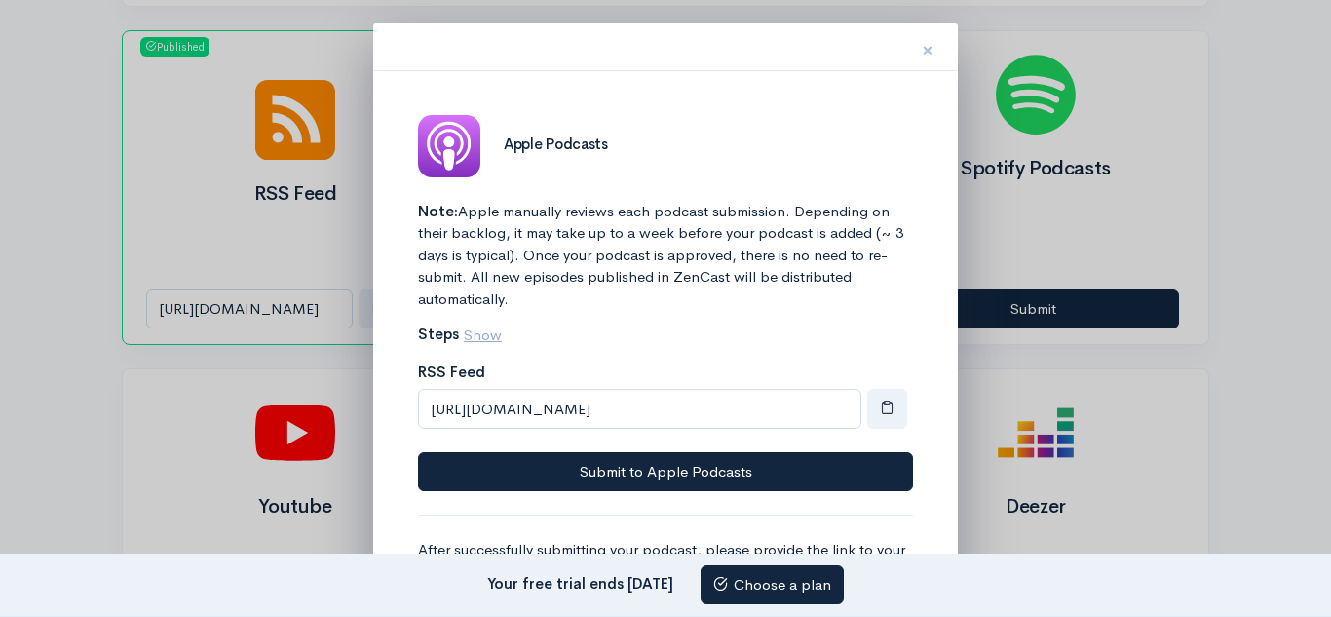
click at [922, 50] on span "×" at bounding box center [928, 50] width 12 height 28
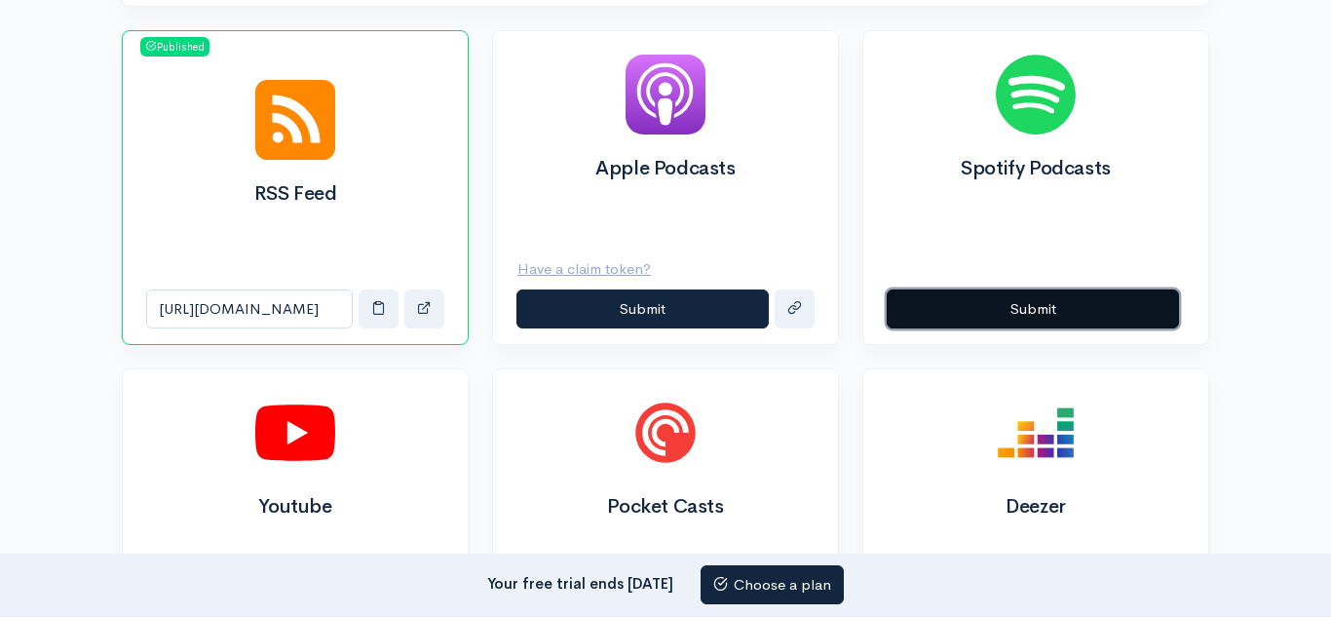
click at [1026, 300] on button "Submit" at bounding box center [1033, 309] width 292 height 40
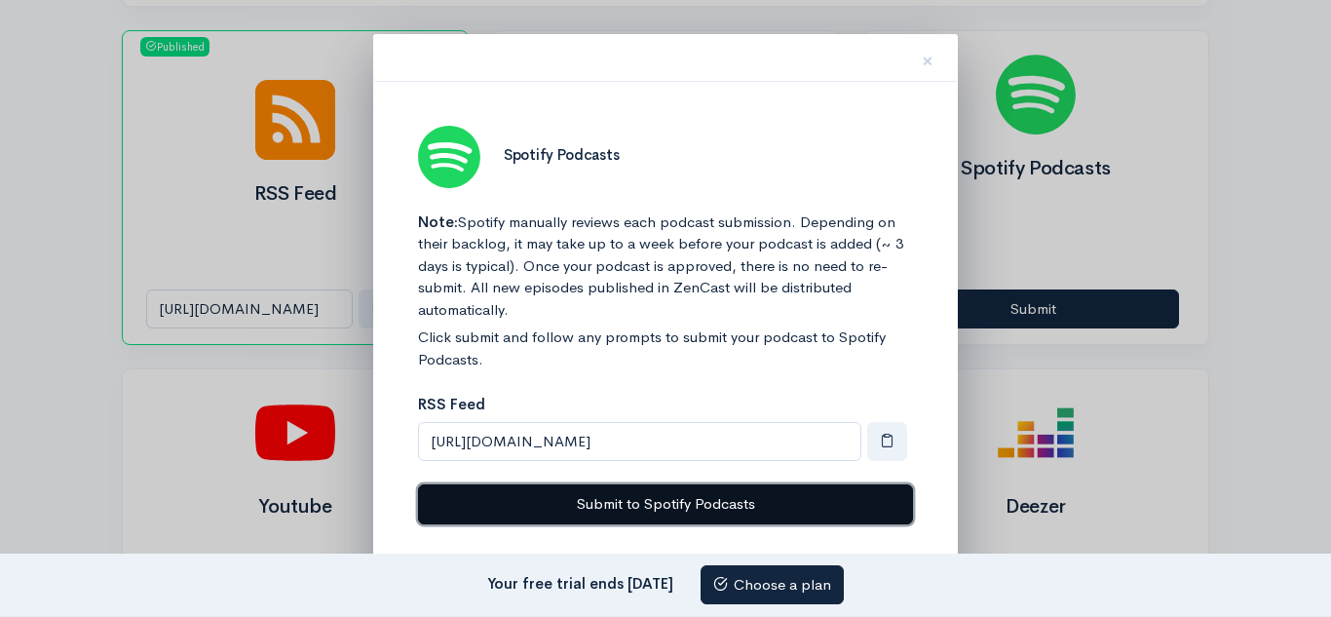
click at [736, 507] on button "Submit to Spotify Podcasts" at bounding box center [665, 504] width 495 height 40
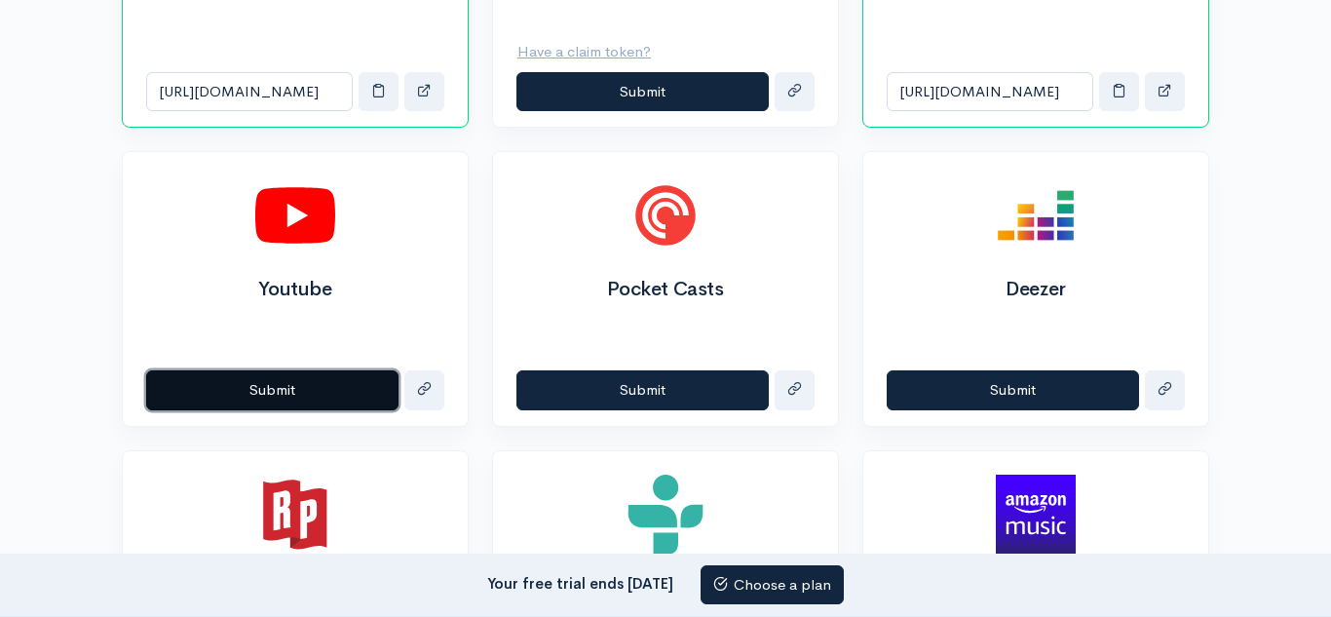
click at [328, 392] on button "Submit" at bounding box center [272, 390] width 252 height 40
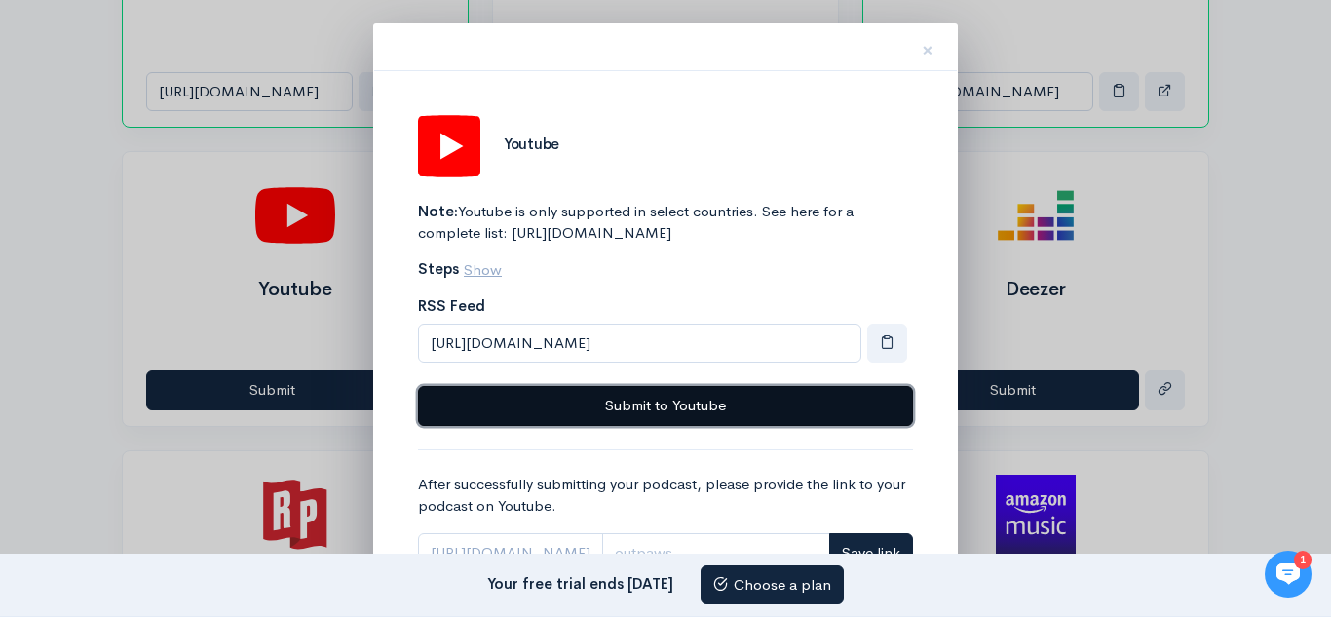
click at [672, 426] on button "Submit to Youtube" at bounding box center [665, 406] width 495 height 40
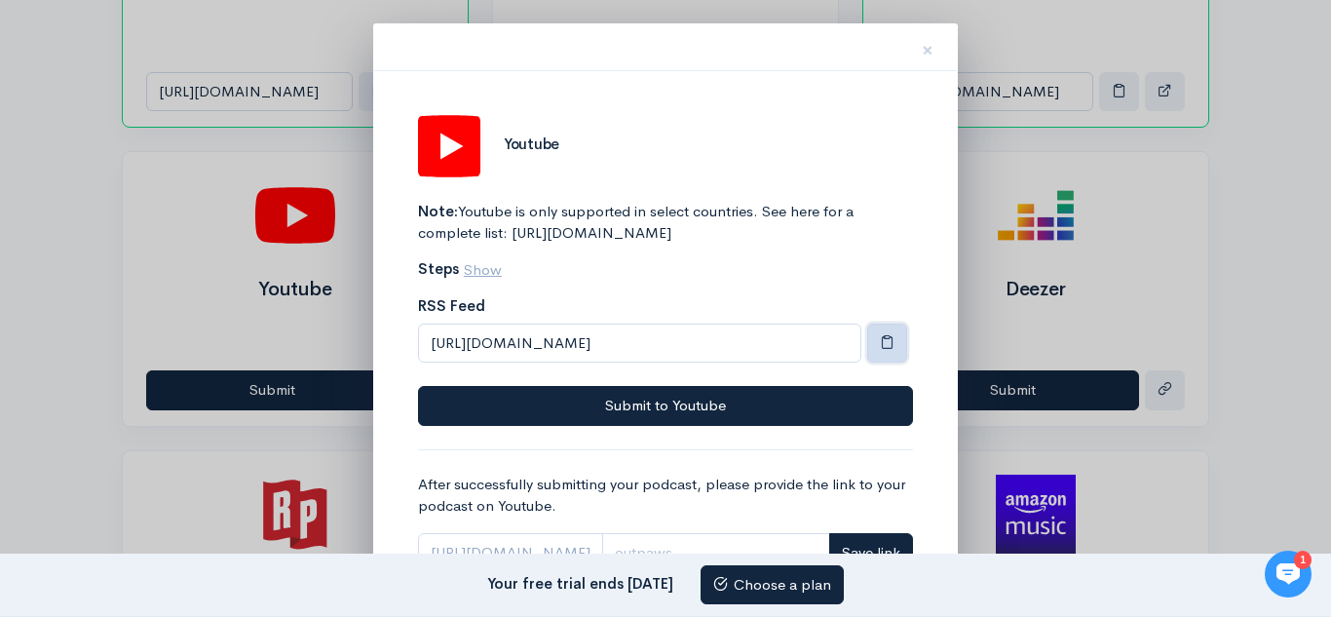
click at [889, 363] on button "button" at bounding box center [887, 343] width 40 height 40
click at [929, 51] on span "×" at bounding box center [928, 50] width 12 height 28
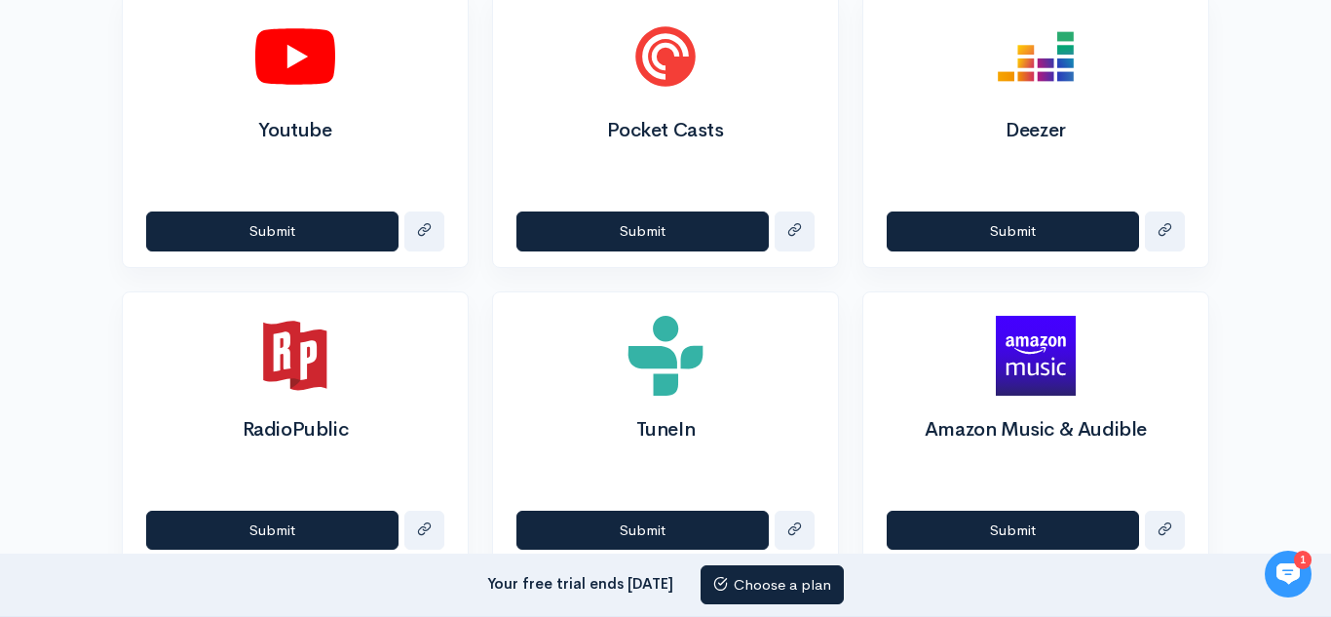
scroll to position [1083, 0]
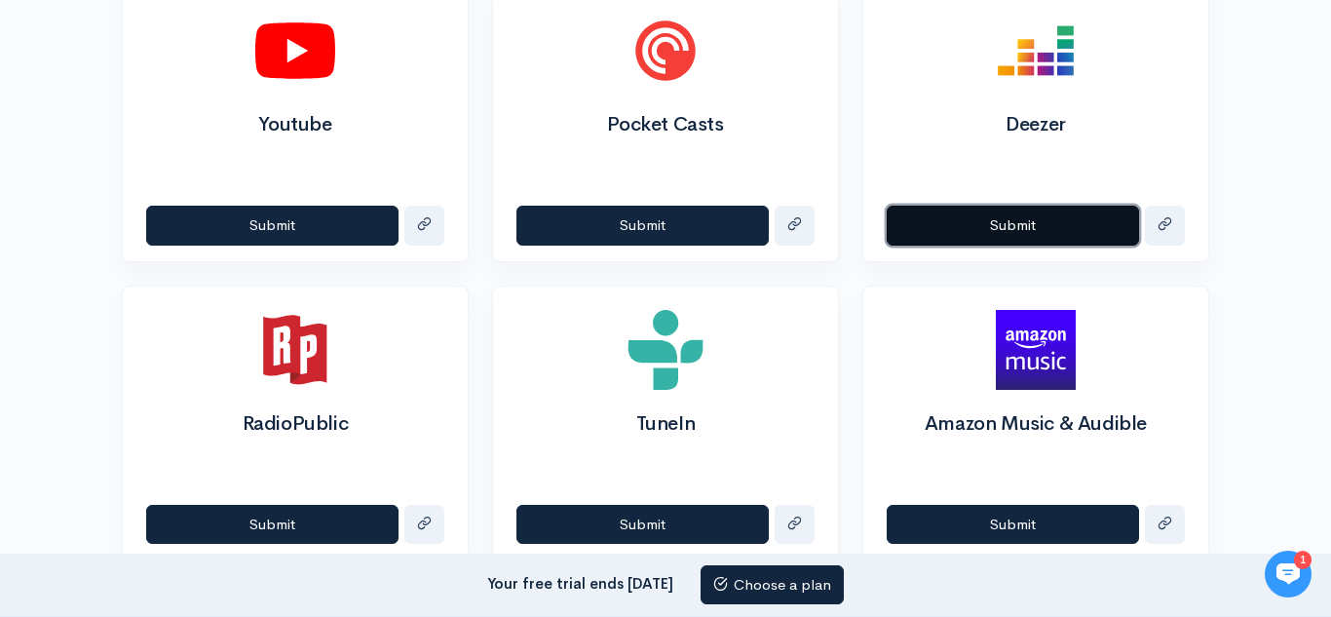
click at [968, 221] on button "Submit" at bounding box center [1013, 226] width 252 height 40
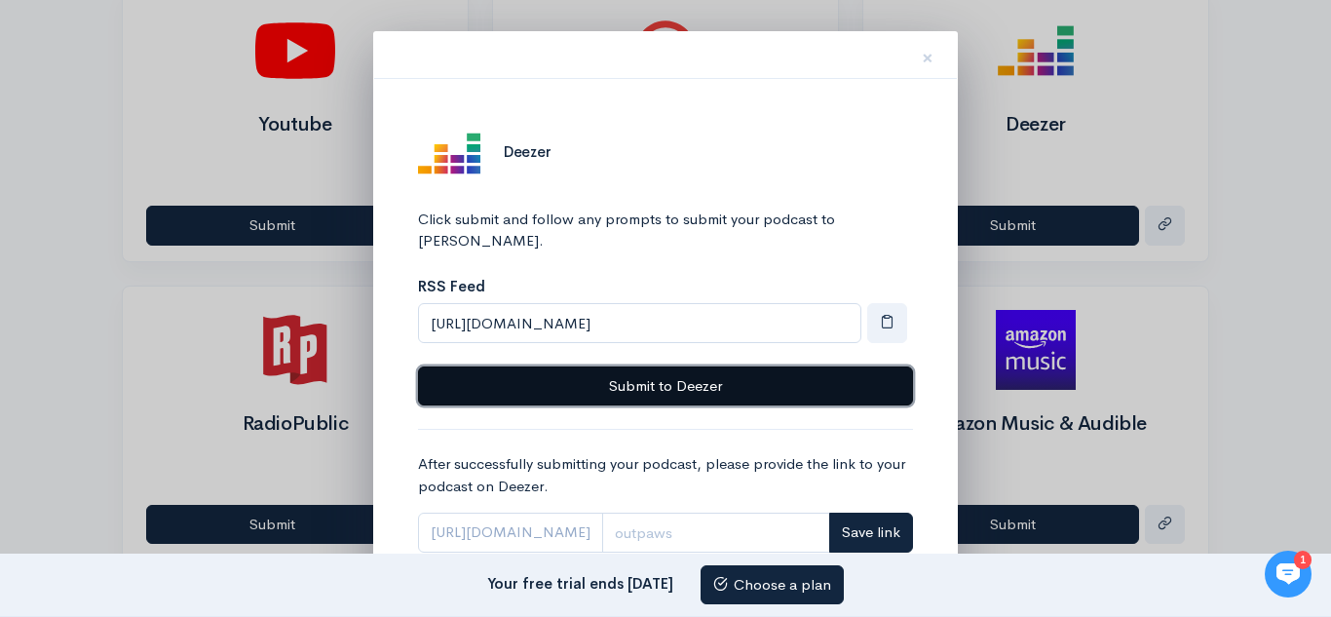
click at [812, 366] on button "Submit to Deezer" at bounding box center [665, 386] width 495 height 40
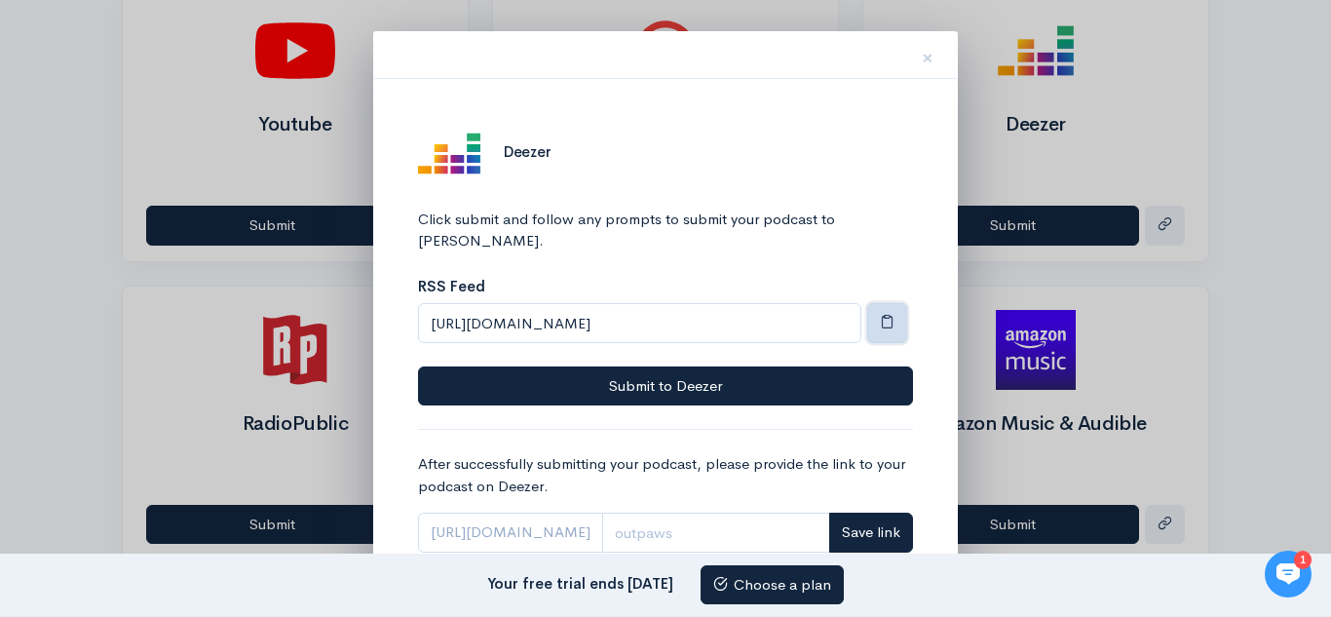
click at [878, 303] on button "button" at bounding box center [887, 323] width 40 height 40
click at [928, 61] on span "×" at bounding box center [928, 58] width 12 height 28
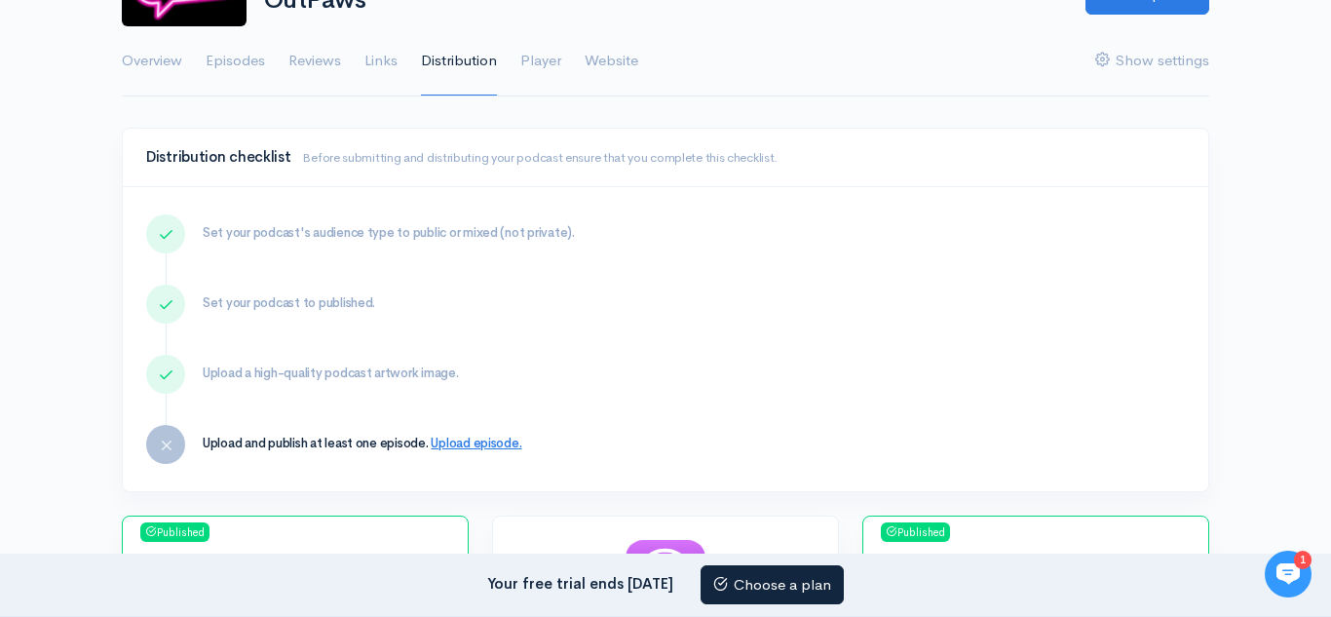
scroll to position [0, 0]
